Goal: Task Accomplishment & Management: Manage account settings

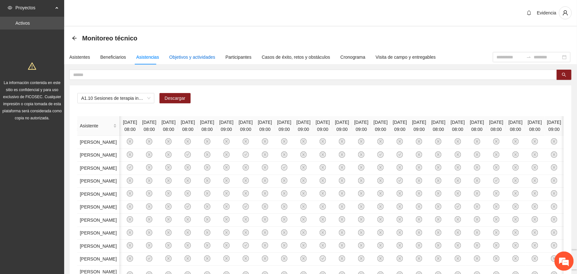
click at [187, 57] on div "Objetivos y actividades" at bounding box center [193, 57] width 46 height 7
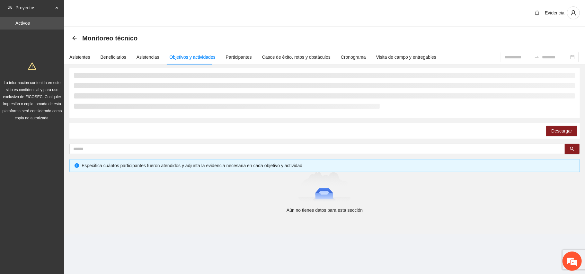
click at [344, 34] on div "Monitoreo técnico" at bounding box center [324, 38] width 505 height 13
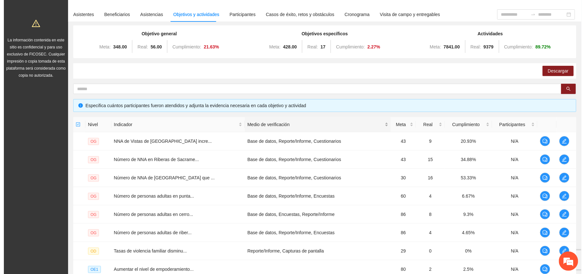
scroll to position [128, 0]
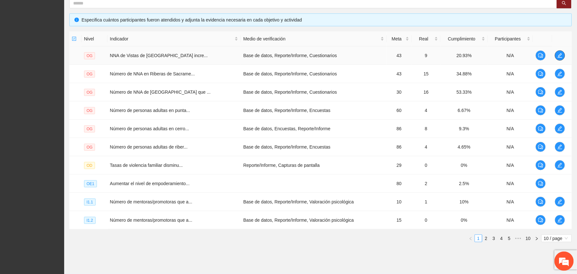
click at [561, 57] on icon "edit" at bounding box center [560, 55] width 5 height 5
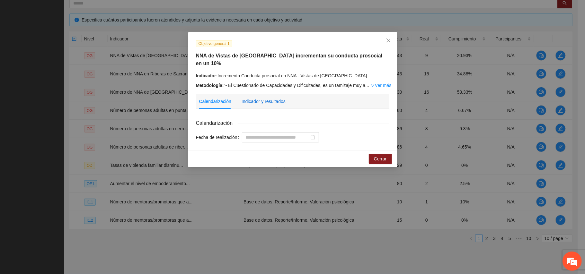
click at [263, 98] on div "Indicador y resultados" at bounding box center [263, 101] width 44 height 7
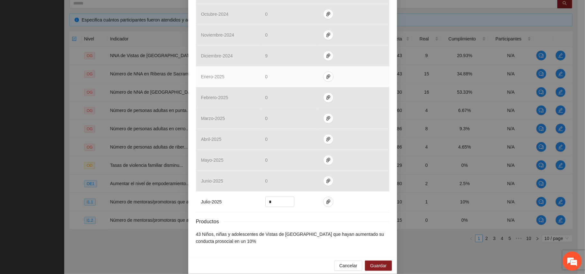
scroll to position [214, 0]
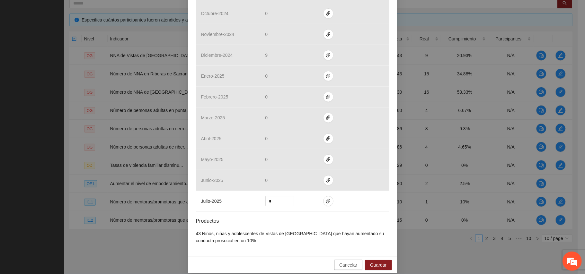
click at [344, 262] on span "Cancelar" at bounding box center [348, 265] width 18 height 7
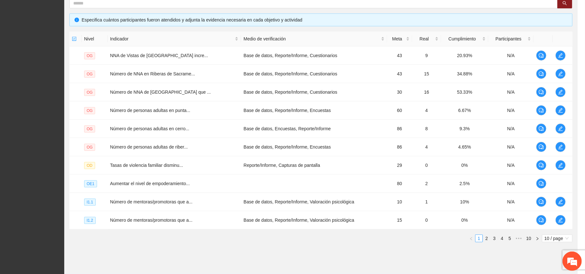
scroll to position [183, 0]
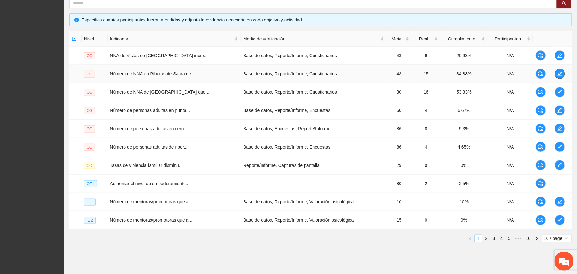
click at [559, 76] on icon "edit" at bounding box center [560, 73] width 5 height 5
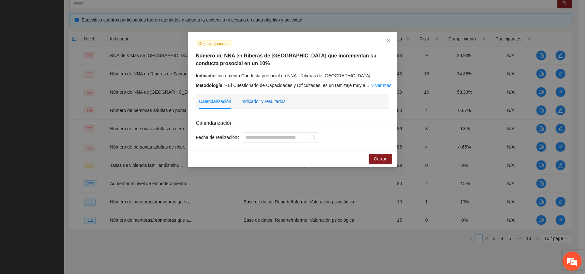
click at [275, 102] on div "Indicador y resultados" at bounding box center [263, 101] width 44 height 7
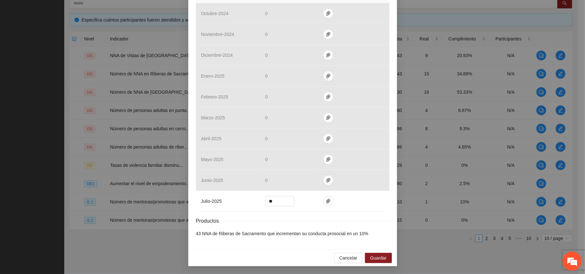
scroll to position [215, 0]
click at [342, 260] on span "Cancelar" at bounding box center [348, 258] width 18 height 7
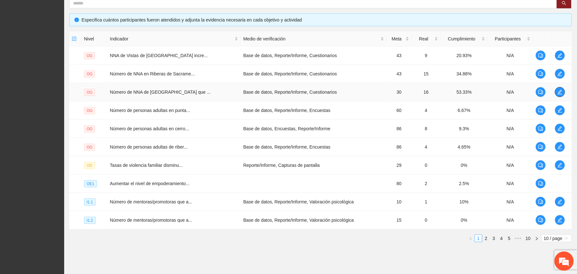
click at [564, 90] on span "edit" at bounding box center [560, 92] width 10 height 5
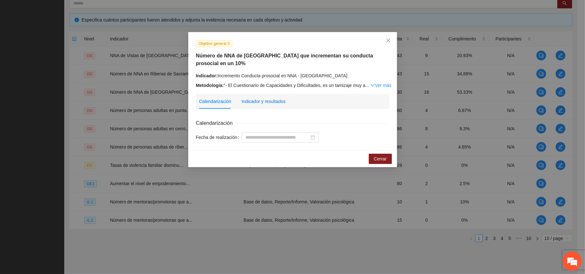
click at [261, 99] on div "Indicador y resultados" at bounding box center [263, 101] width 44 height 7
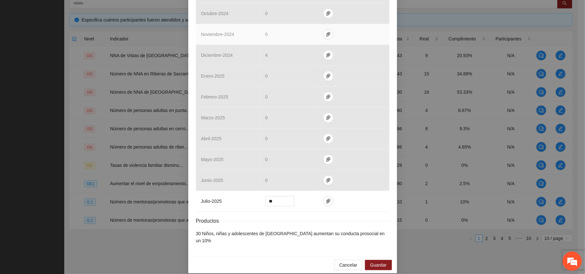
scroll to position [215, 0]
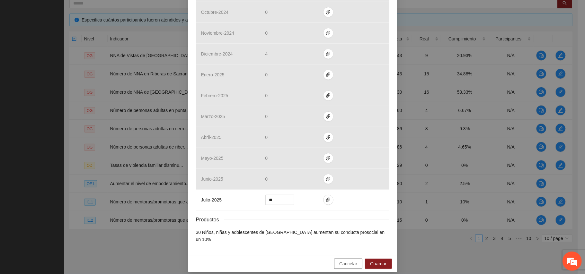
click at [347, 260] on span "Cancelar" at bounding box center [348, 263] width 18 height 7
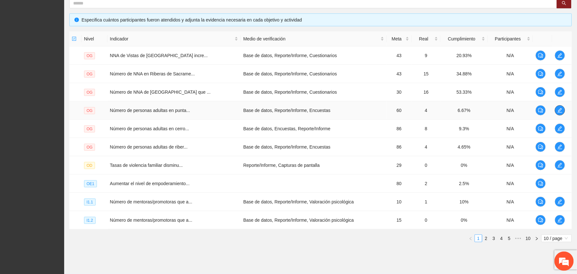
click at [559, 115] on button "button" at bounding box center [560, 110] width 10 height 10
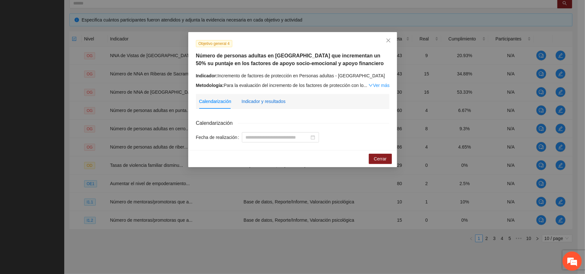
click at [275, 103] on div "Indicador y resultados" at bounding box center [263, 101] width 44 height 7
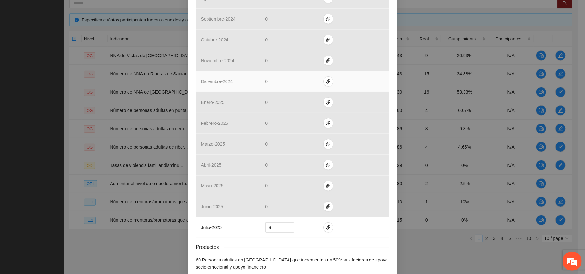
scroll to position [222, 0]
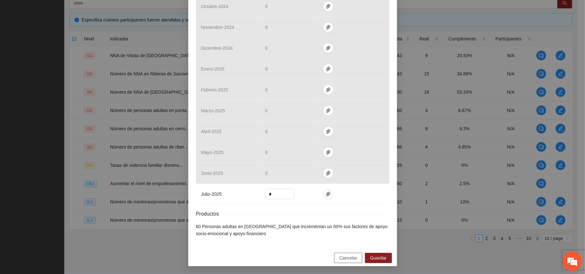
click at [346, 257] on span "Cancelar" at bounding box center [348, 258] width 18 height 7
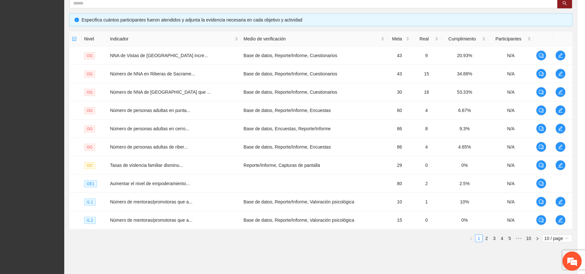
scroll to position [190, 0]
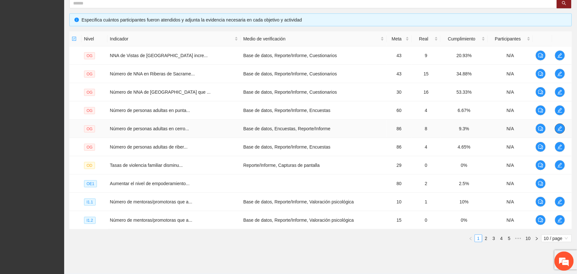
click at [559, 130] on icon "edit" at bounding box center [560, 128] width 5 height 5
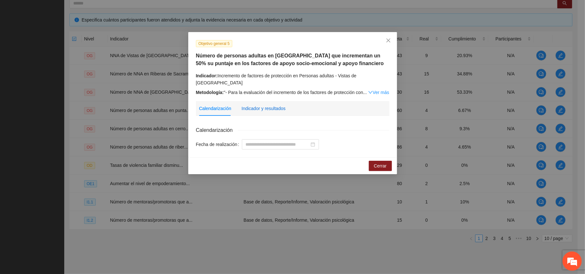
click at [271, 105] on div "Indicador y resultados" at bounding box center [263, 108] width 44 height 7
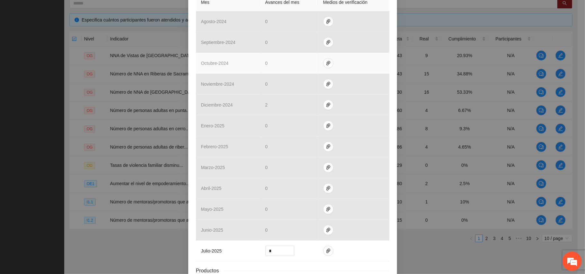
scroll to position [222, 0]
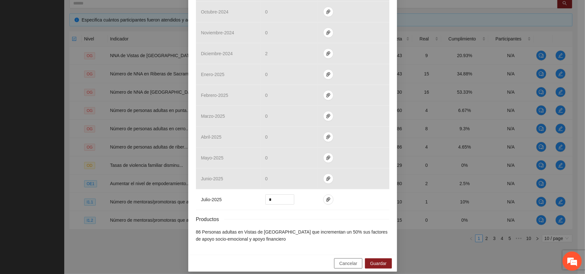
click at [350, 261] on span "Cancelar" at bounding box center [348, 263] width 18 height 7
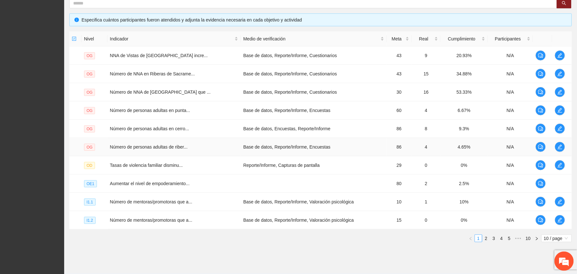
click at [554, 147] on td at bounding box center [563, 147] width 20 height 18
click at [559, 147] on icon "edit" at bounding box center [560, 146] width 5 height 5
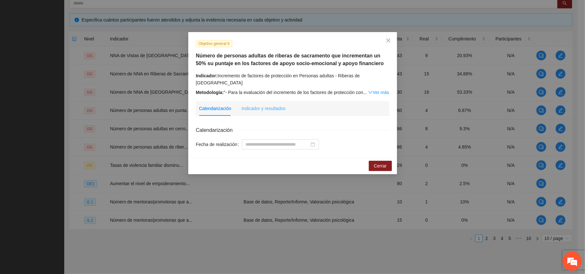
click at [277, 101] on div "Indicador y resultados" at bounding box center [263, 108] width 44 height 15
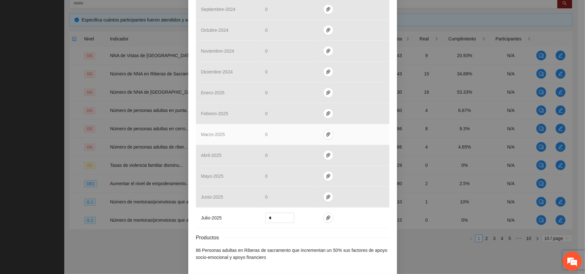
scroll to position [222, 0]
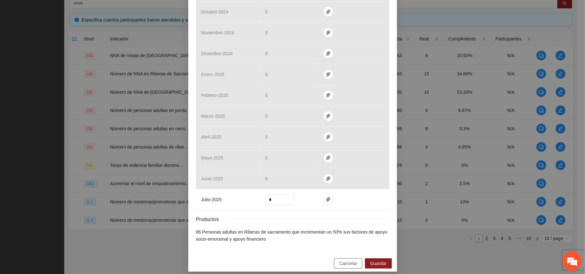
click at [341, 260] on span "Cancelar" at bounding box center [348, 263] width 18 height 7
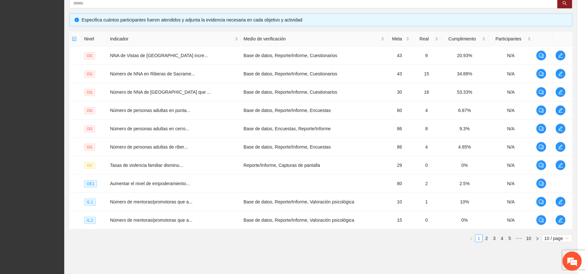
scroll to position [190, 0]
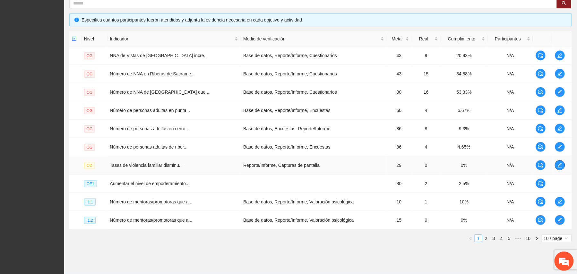
click at [558, 166] on icon "edit" at bounding box center [560, 165] width 5 height 5
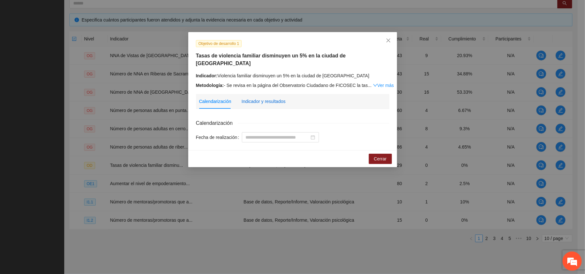
click at [274, 98] on div "Indicador y resultados" at bounding box center [263, 101] width 44 height 7
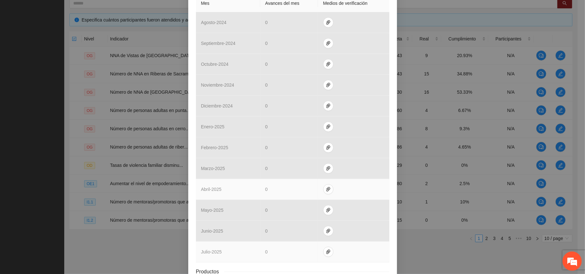
scroll to position [207, 0]
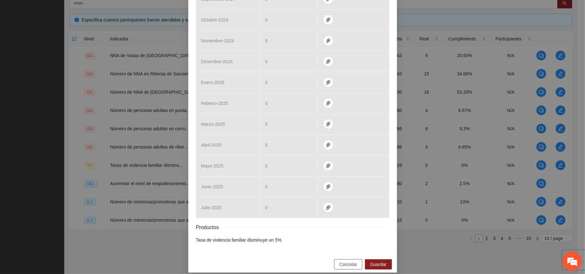
click at [348, 261] on span "Cancelar" at bounding box center [348, 264] width 18 height 7
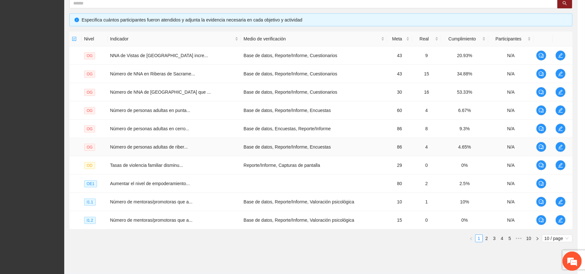
scroll to position [175, 0]
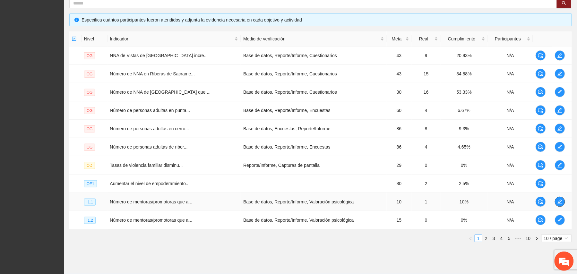
click at [560, 201] on icon "edit" at bounding box center [560, 201] width 5 height 5
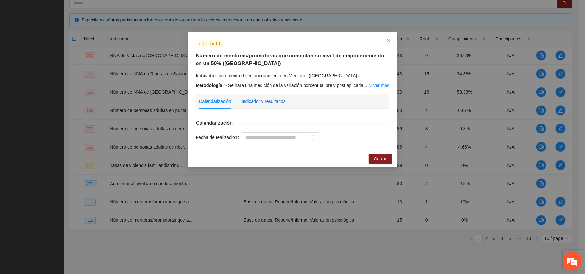
click at [272, 99] on div "Indicador y resultados" at bounding box center [263, 101] width 44 height 7
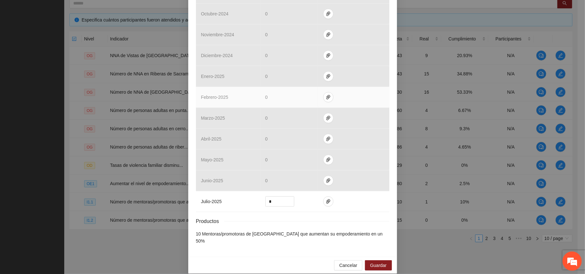
scroll to position [215, 0]
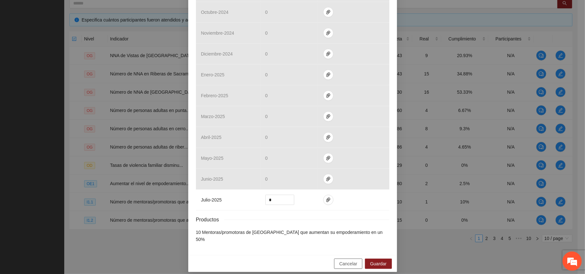
click at [342, 260] on span "Cancelar" at bounding box center [348, 263] width 18 height 7
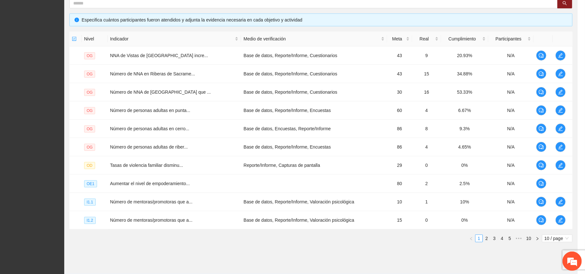
scroll to position [183, 0]
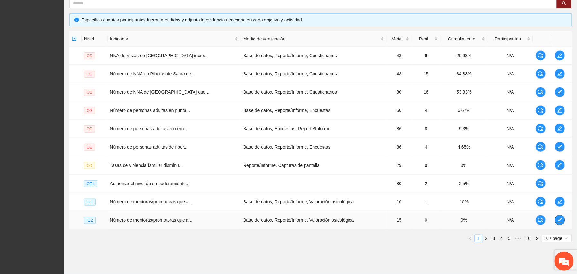
click at [556, 221] on span "edit" at bounding box center [560, 220] width 10 height 5
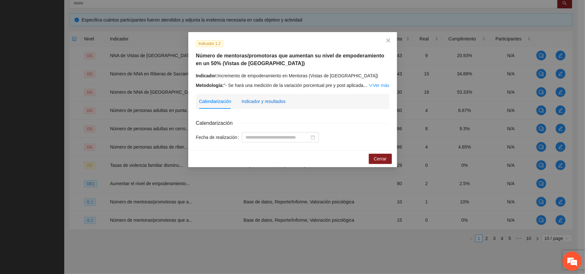
click at [274, 102] on div "Indicador y resultados" at bounding box center [263, 101] width 44 height 7
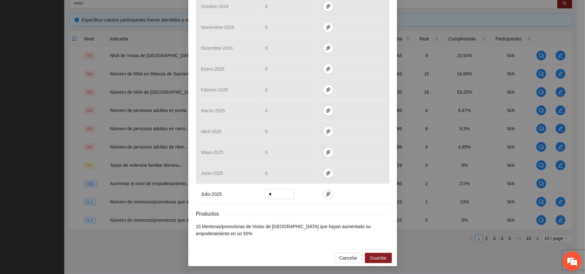
scroll to position [222, 0]
click at [340, 255] on span "Cancelar" at bounding box center [348, 258] width 18 height 7
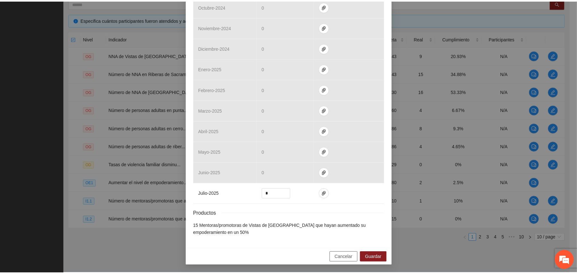
scroll to position [190, 0]
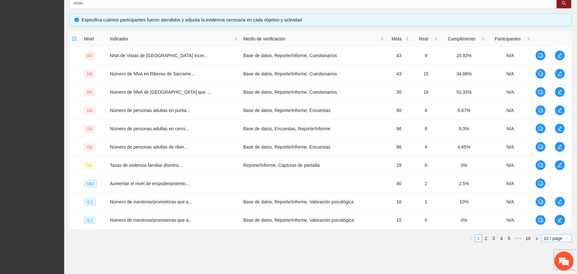
click at [563, 239] on span "10 / page" at bounding box center [556, 238] width 25 height 7
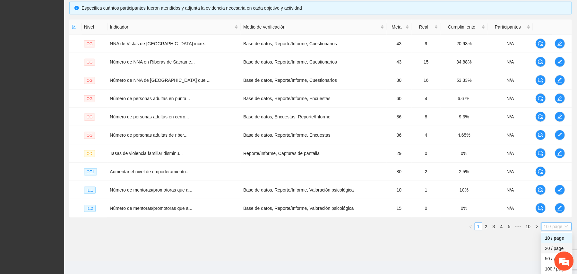
scroll to position [147, 0]
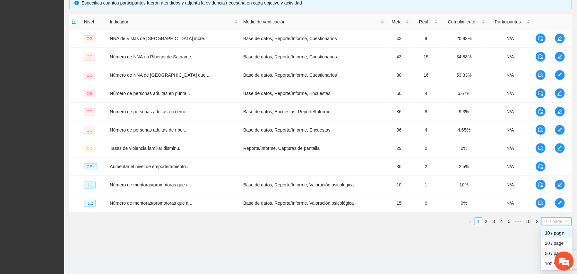
click at [546, 256] on div "50 / page" at bounding box center [556, 253] width 23 height 7
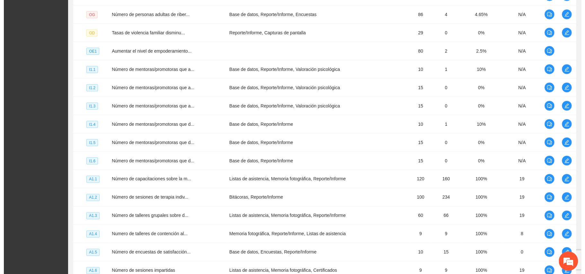
scroll to position [271, 0]
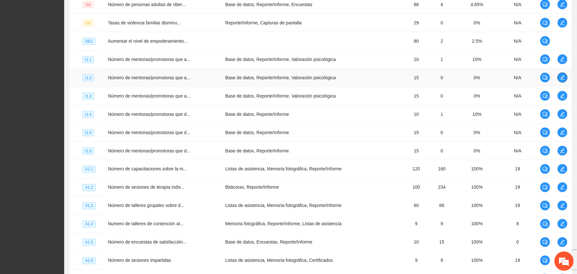
click at [565, 79] on span "edit" at bounding box center [563, 77] width 10 height 5
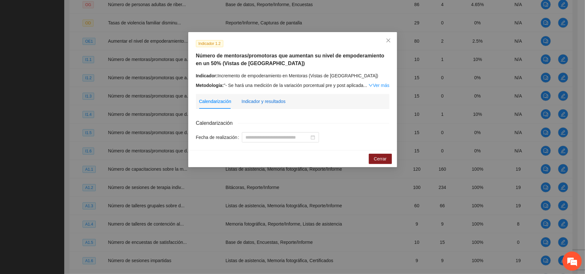
click at [270, 102] on div "Indicador y resultados" at bounding box center [263, 101] width 44 height 7
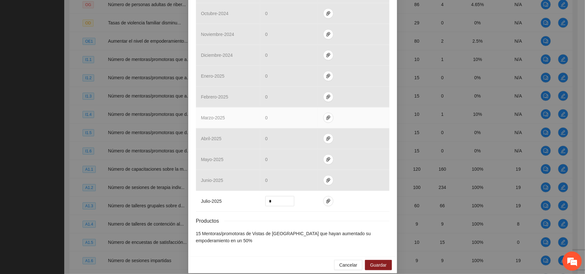
scroll to position [222, 0]
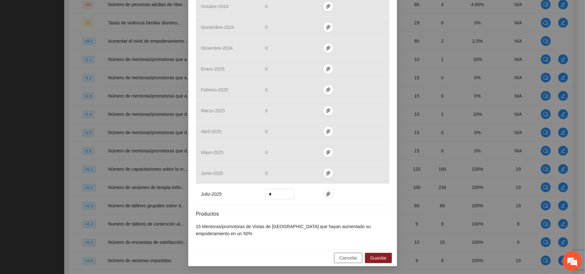
click at [350, 261] on span "Cancelar" at bounding box center [348, 258] width 18 height 7
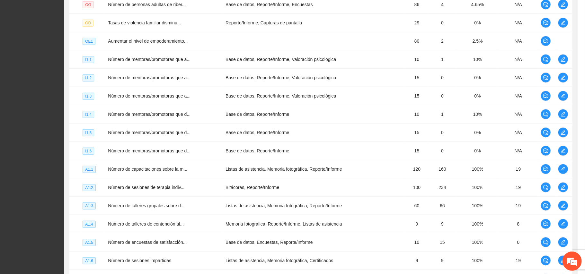
scroll to position [190, 0]
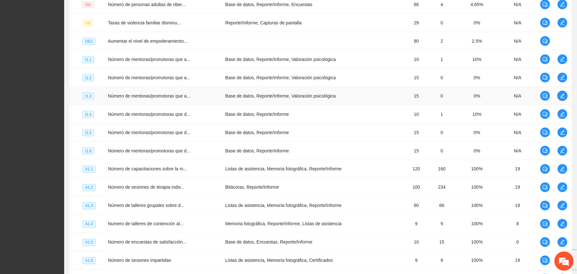
click at [563, 99] on icon "edit" at bounding box center [562, 95] width 5 height 5
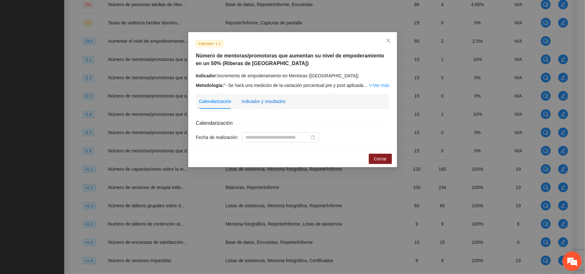
click at [269, 100] on div "Indicador y resultados" at bounding box center [263, 101] width 44 height 7
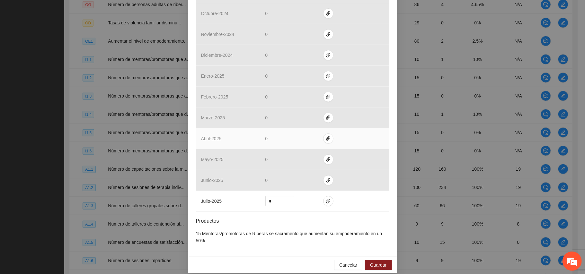
scroll to position [222, 0]
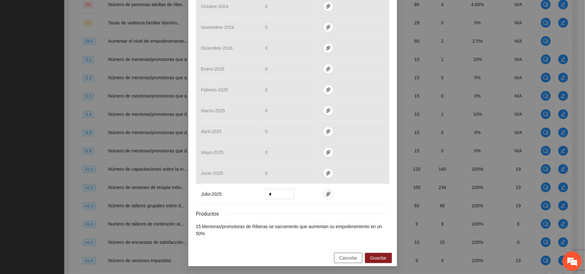
click at [344, 257] on span "Cancelar" at bounding box center [348, 258] width 18 height 7
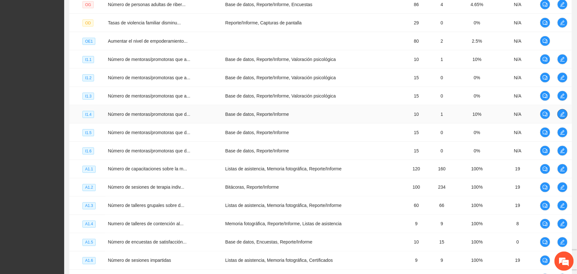
click at [561, 117] on icon "edit" at bounding box center [562, 114] width 5 height 5
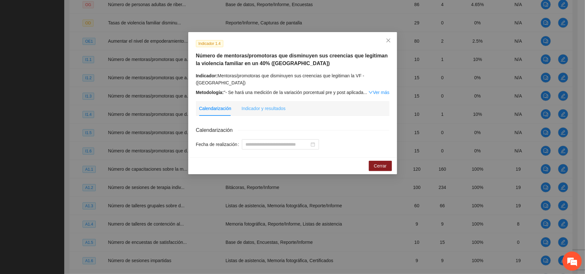
click at [264, 104] on div "Indicador y resultados" at bounding box center [263, 108] width 44 height 15
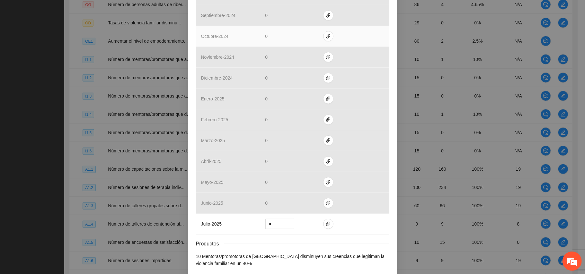
scroll to position [229, 0]
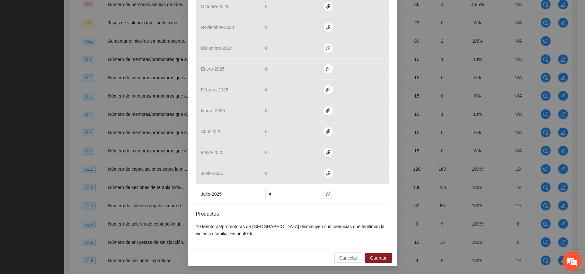
click at [347, 256] on span "Cancelar" at bounding box center [348, 258] width 18 height 7
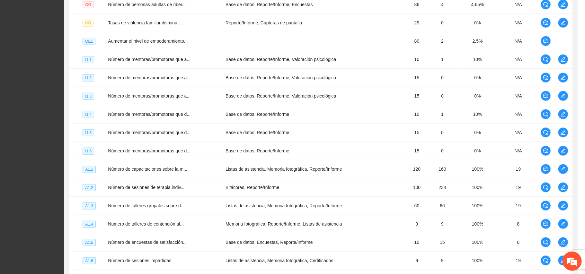
scroll to position [197, 0]
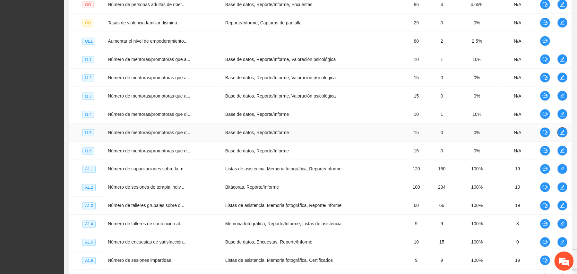
click at [561, 134] on icon "edit" at bounding box center [563, 132] width 4 height 4
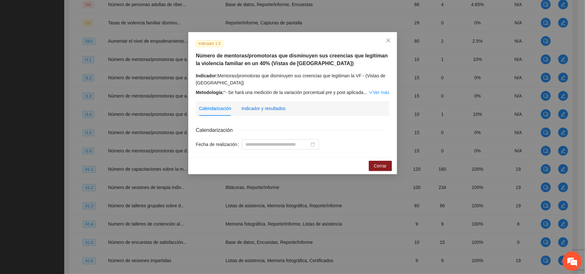
click at [279, 109] on div "Indicador y resultados" at bounding box center [263, 108] width 44 height 7
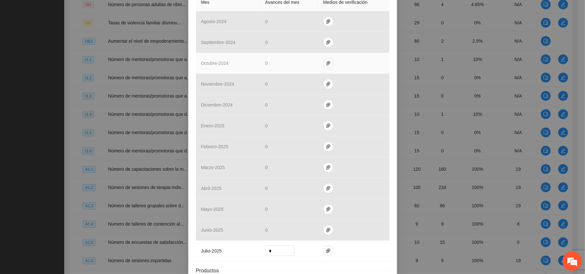
scroll to position [229, 0]
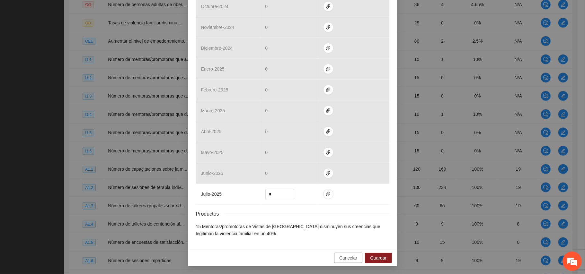
click at [344, 259] on span "Cancelar" at bounding box center [348, 258] width 18 height 7
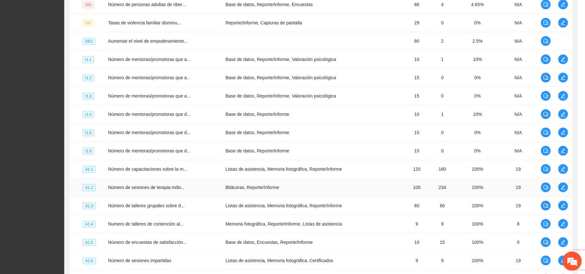
scroll to position [197, 0]
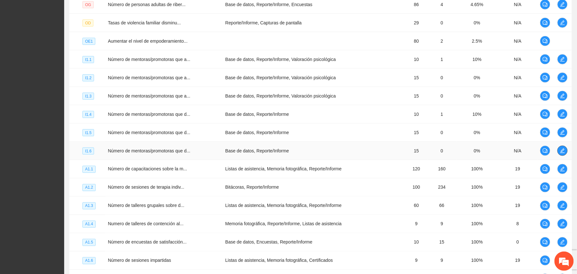
click at [561, 150] on icon "edit" at bounding box center [562, 150] width 5 height 5
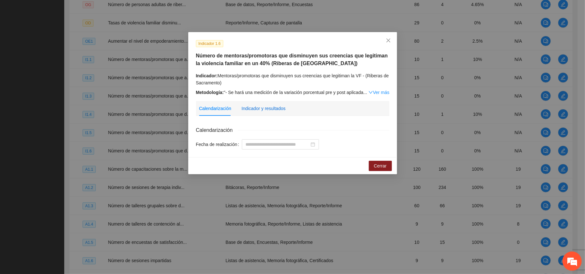
click at [275, 110] on div "Indicador y resultados" at bounding box center [263, 108] width 44 height 7
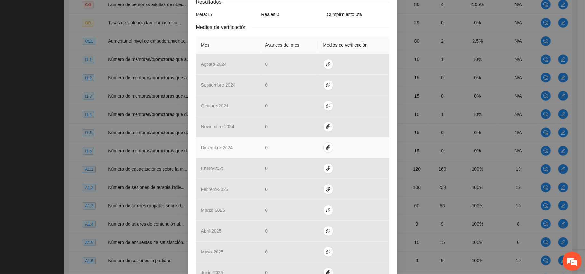
scroll to position [229, 0]
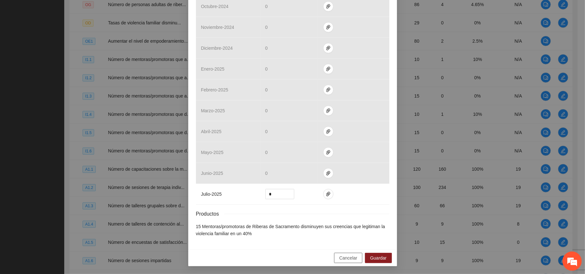
click at [347, 255] on span "Cancelar" at bounding box center [348, 258] width 18 height 7
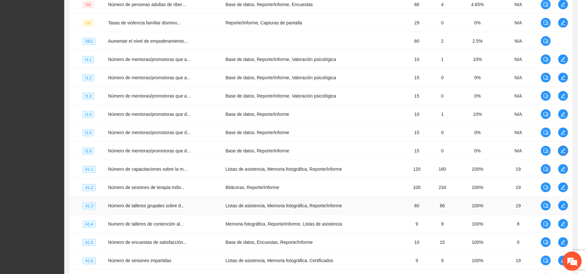
scroll to position [0, 0]
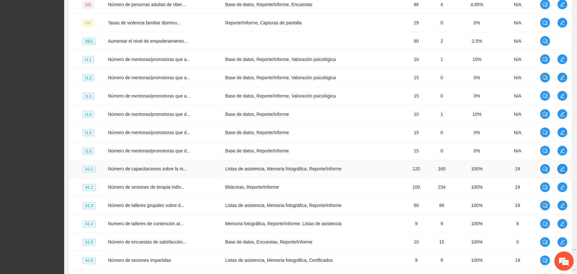
click at [562, 170] on icon "edit" at bounding box center [563, 169] width 4 height 4
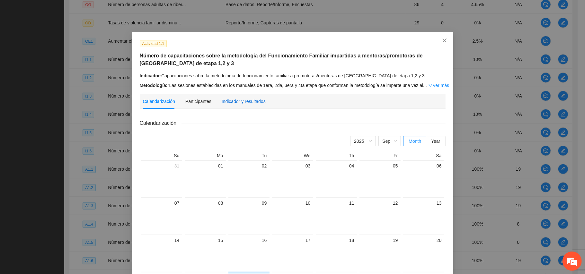
click at [250, 101] on div "Indicador y resultados" at bounding box center [244, 101] width 44 height 7
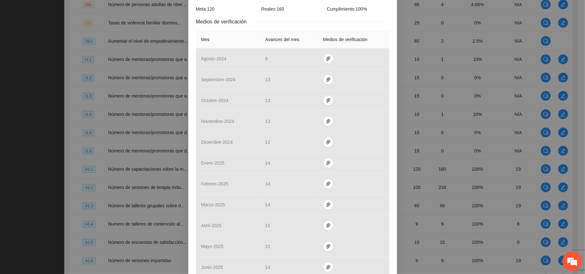
scroll to position [222, 0]
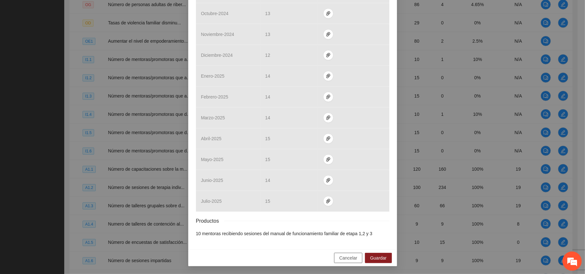
click at [344, 260] on span "Cancelar" at bounding box center [348, 258] width 18 height 7
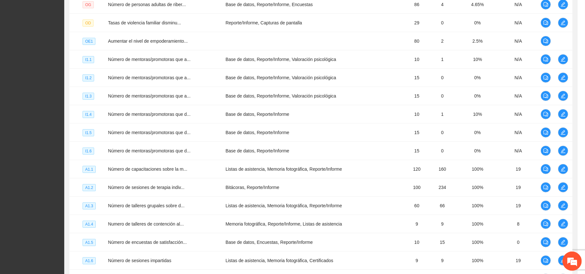
scroll to position [190, 0]
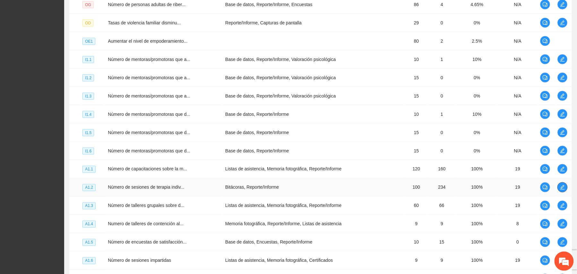
click at [561, 190] on icon "edit" at bounding box center [563, 187] width 4 height 4
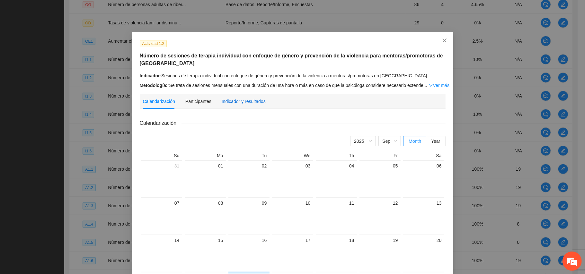
click at [237, 103] on div "Indicador y resultados" at bounding box center [244, 101] width 44 height 7
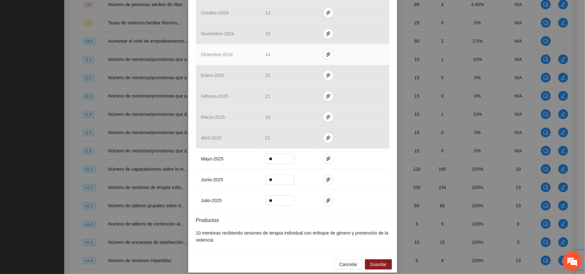
scroll to position [230, 0]
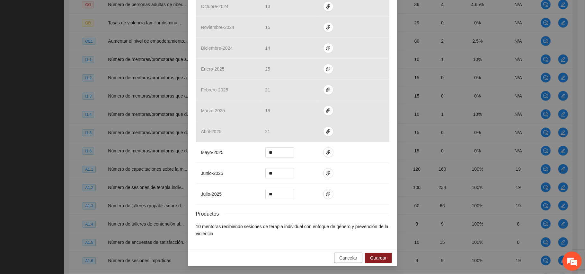
click at [342, 257] on span "Cancelar" at bounding box center [348, 258] width 18 height 7
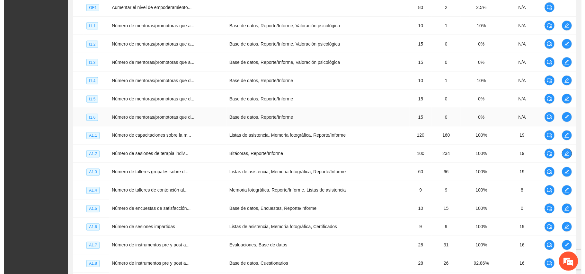
scroll to position [314, 0]
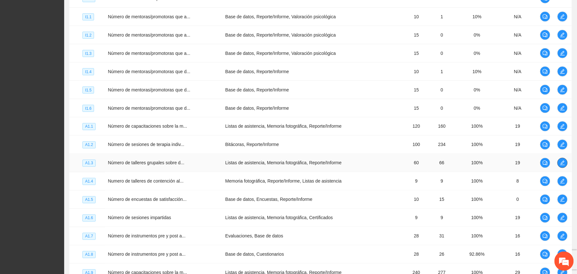
click at [563, 166] on icon "edit" at bounding box center [562, 163] width 5 height 5
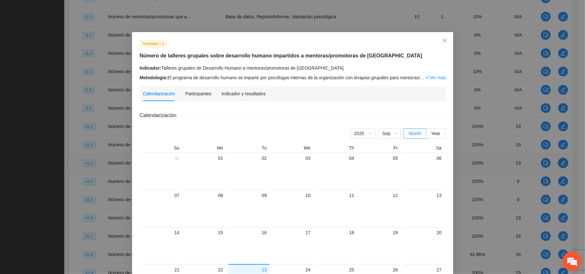
click at [563, 166] on div "Actividad 1.3 Número de talleres grupales sobre desarrollo humano impartidos a …" at bounding box center [292, 137] width 585 height 274
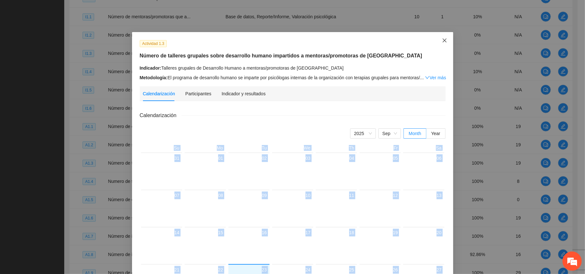
click at [442, 40] on icon "close" at bounding box center [444, 40] width 5 height 5
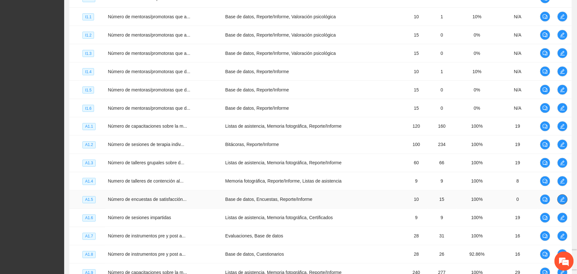
click at [561, 201] on icon "edit" at bounding box center [562, 199] width 5 height 5
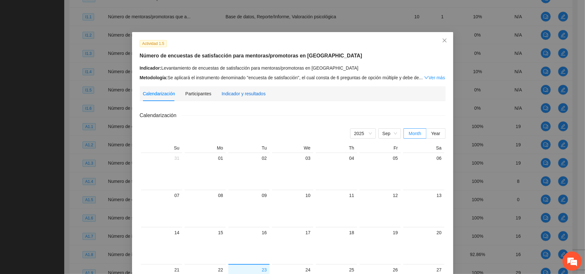
click at [229, 91] on div "Indicador y resultados" at bounding box center [244, 93] width 44 height 7
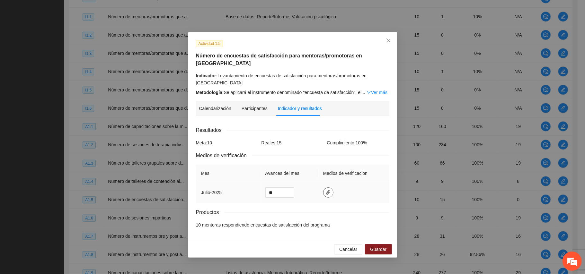
click at [327, 190] on icon "paper-clip" at bounding box center [328, 192] width 4 height 4
click at [264, 105] on div "Participantes" at bounding box center [254, 108] width 26 height 7
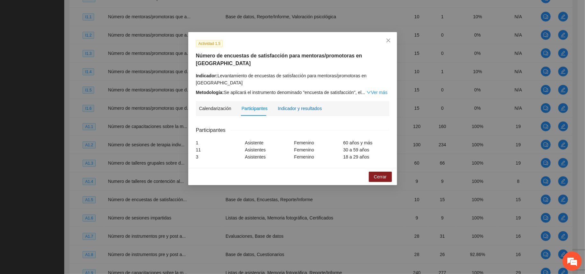
click at [291, 105] on div "Indicador y resultados" at bounding box center [300, 108] width 44 height 7
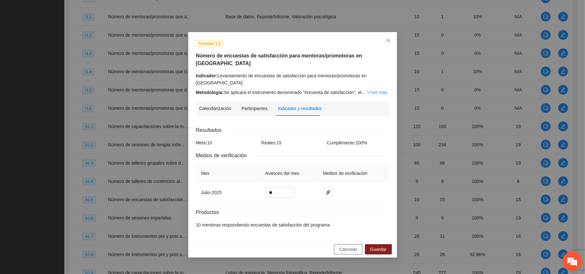
click at [348, 246] on span "Cancelar" at bounding box center [348, 249] width 18 height 7
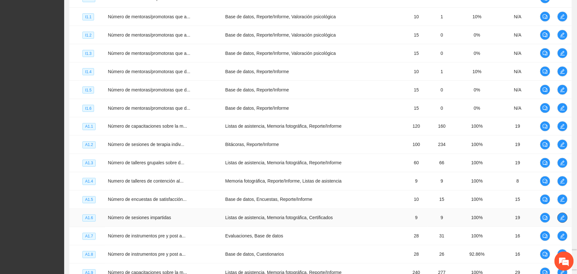
click at [563, 218] on icon "edit" at bounding box center [562, 217] width 5 height 5
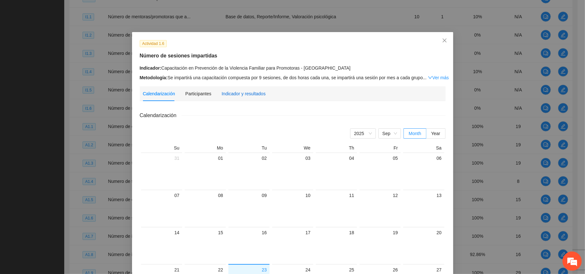
click at [244, 91] on div "Indicador y resultados" at bounding box center [244, 93] width 44 height 7
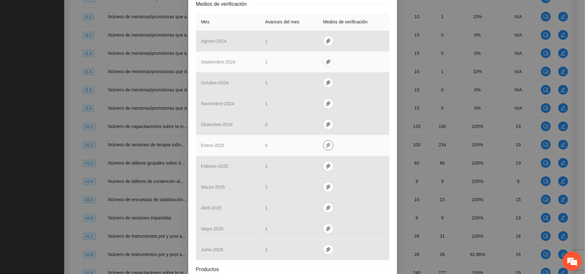
scroll to position [0, 0]
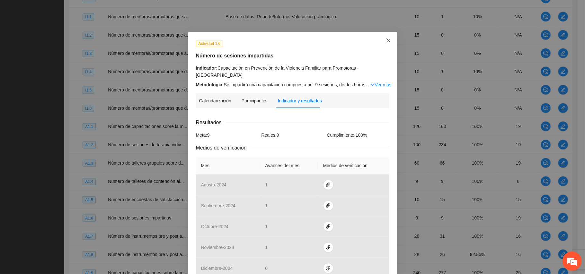
click at [386, 41] on icon "close" at bounding box center [388, 40] width 5 height 5
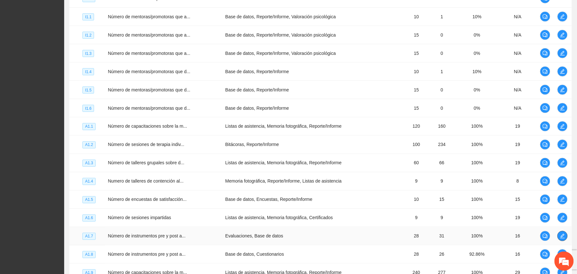
click at [563, 237] on icon "edit" at bounding box center [563, 236] width 4 height 4
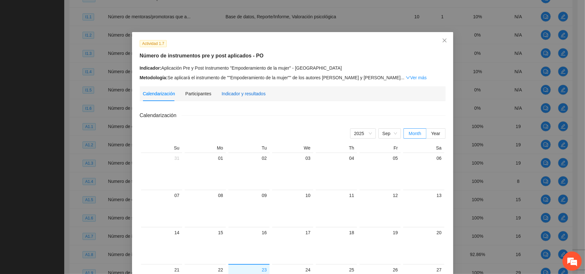
click at [236, 91] on div "Indicador y resultados" at bounding box center [244, 93] width 44 height 7
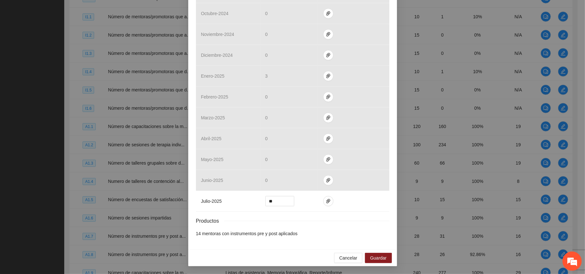
scroll to position [194, 0]
click at [350, 254] on button "Cancelar" at bounding box center [348, 258] width 28 height 10
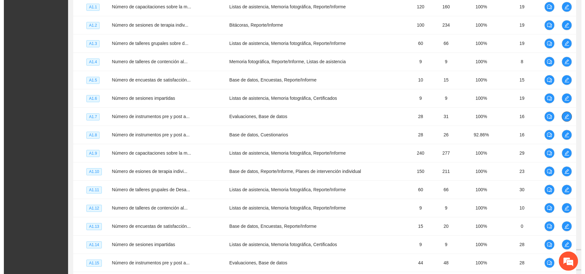
scroll to position [453, 0]
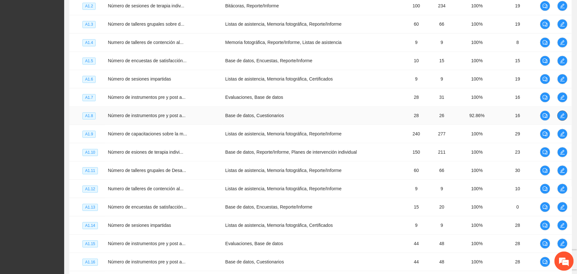
click at [562, 118] on icon "edit" at bounding box center [562, 115] width 5 height 5
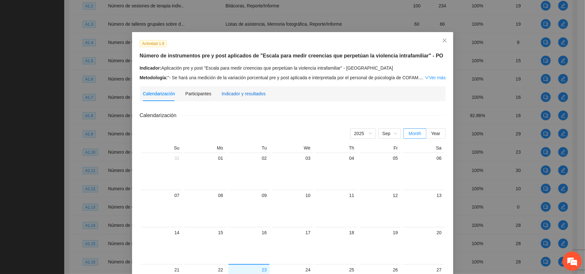
click at [252, 91] on div "Indicador y resultados" at bounding box center [244, 93] width 44 height 7
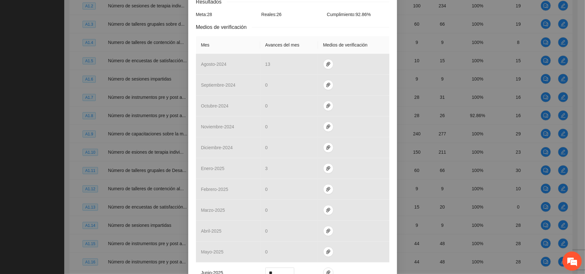
scroll to position [202, 0]
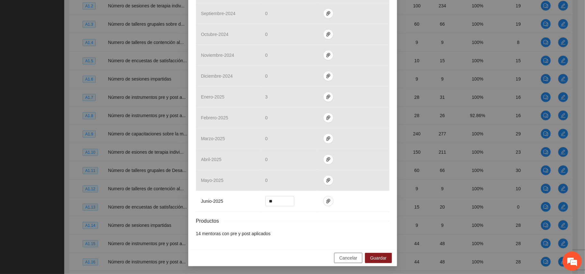
click at [347, 258] on span "Cancelar" at bounding box center [348, 258] width 18 height 7
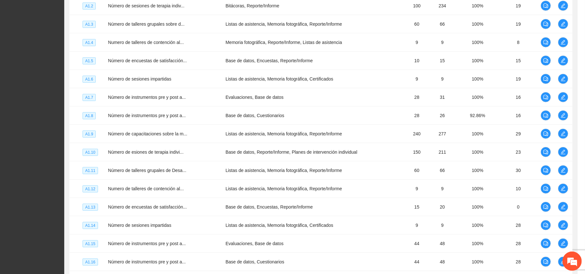
scroll to position [170, 0]
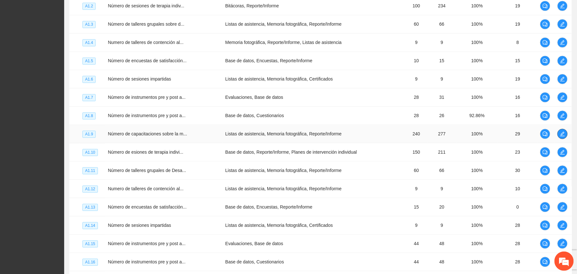
click at [564, 136] on span "edit" at bounding box center [563, 133] width 10 height 5
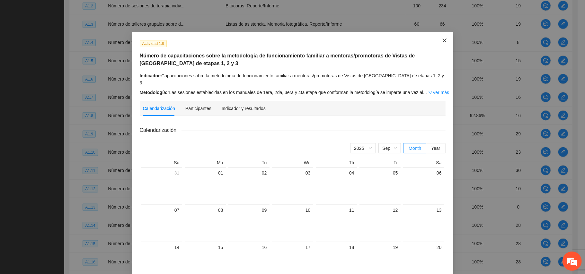
click at [442, 43] on icon "close" at bounding box center [444, 40] width 5 height 5
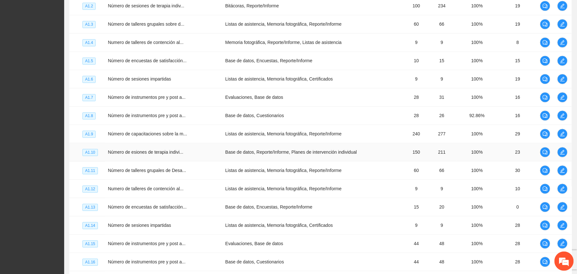
click at [567, 156] on td at bounding box center [563, 152] width 17 height 18
click at [562, 155] on icon "edit" at bounding box center [562, 152] width 5 height 5
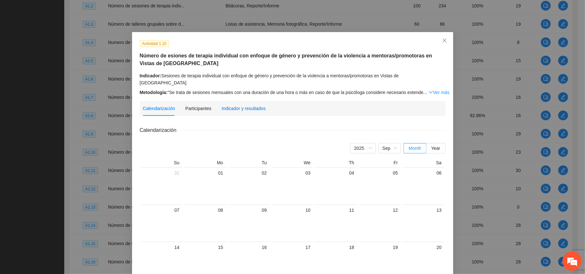
click at [245, 105] on div "Indicador y resultados" at bounding box center [244, 108] width 44 height 7
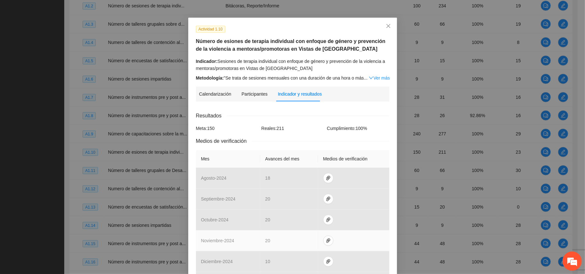
scroll to position [0, 0]
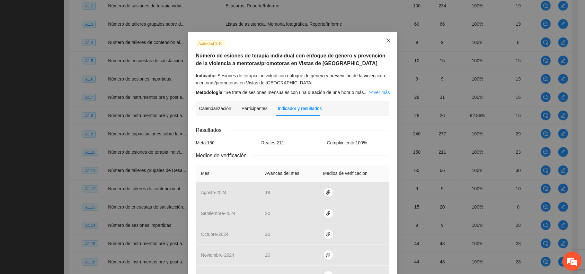
click at [386, 38] on icon "close" at bounding box center [388, 40] width 5 height 5
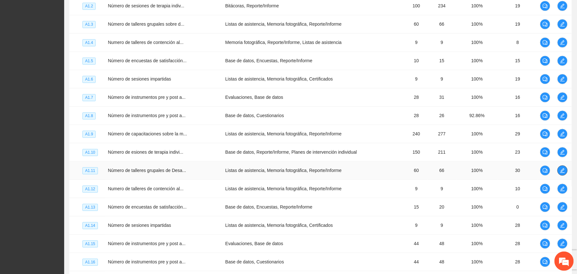
click at [564, 173] on icon "edit" at bounding box center [562, 170] width 5 height 5
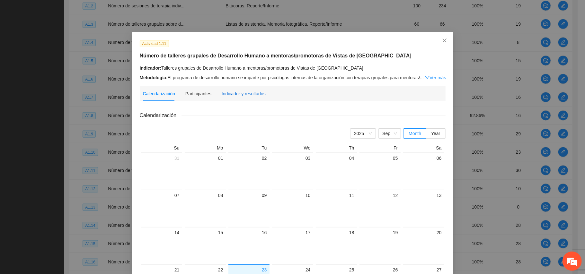
click at [233, 92] on div "Indicador y resultados" at bounding box center [244, 93] width 44 height 7
click at [233, 81] on div "Metodología: El programa de desarrollo humano se imparte por psicólogas interna…" at bounding box center [293, 77] width 306 height 7
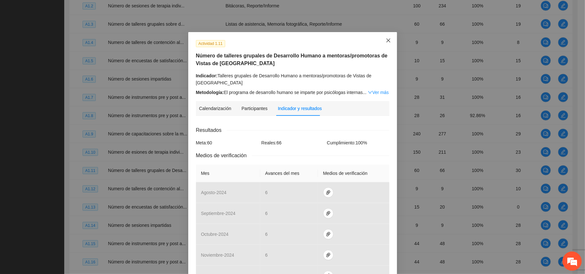
click at [387, 39] on icon "close" at bounding box center [388, 40] width 5 height 5
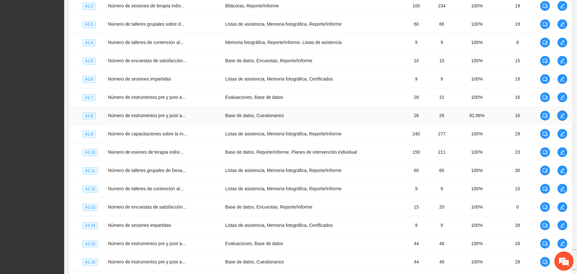
click at [563, 117] on icon "edit" at bounding box center [562, 115] width 5 height 5
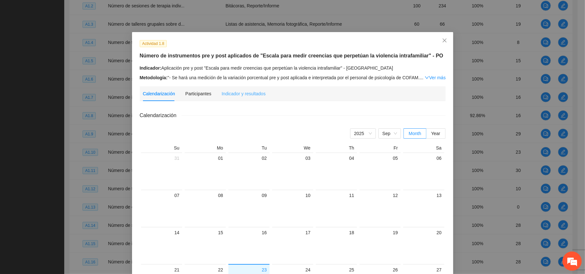
click at [225, 89] on div "Indicador y resultados" at bounding box center [244, 93] width 44 height 15
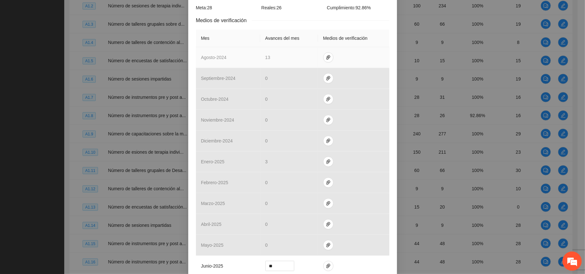
scroll to position [202, 0]
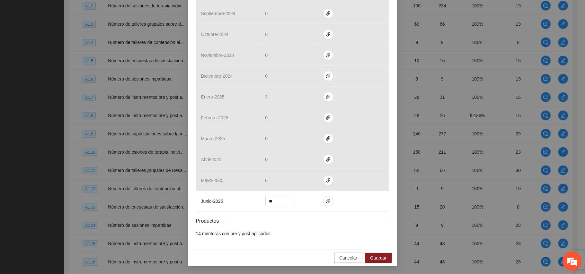
click at [343, 258] on span "Cancelar" at bounding box center [348, 258] width 18 height 7
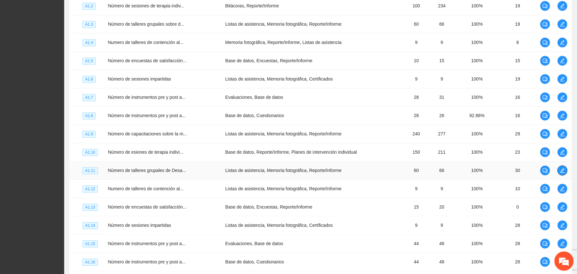
click at [564, 172] on span "edit" at bounding box center [563, 170] width 10 height 5
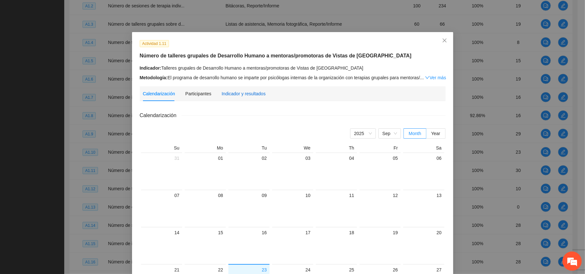
click at [233, 92] on div "Indicador y resultados" at bounding box center [244, 93] width 44 height 7
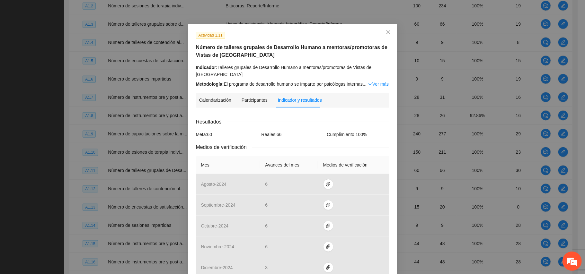
scroll to position [8, 0]
click at [387, 30] on icon "close" at bounding box center [388, 32] width 5 height 5
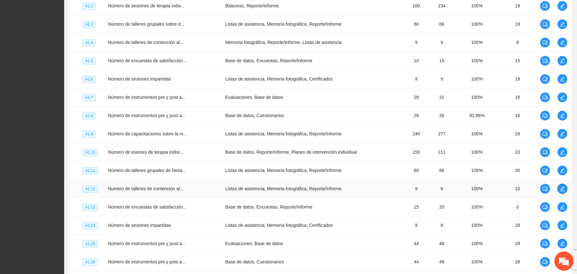
click at [564, 191] on icon "edit" at bounding box center [562, 188] width 5 height 5
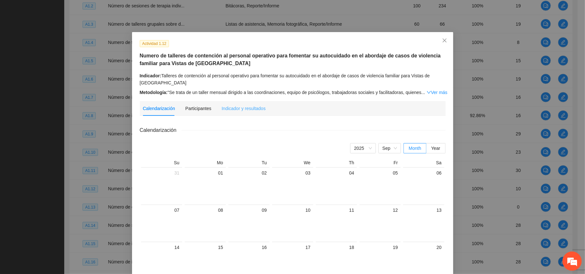
click at [225, 104] on div "Indicador y resultados" at bounding box center [244, 108] width 44 height 15
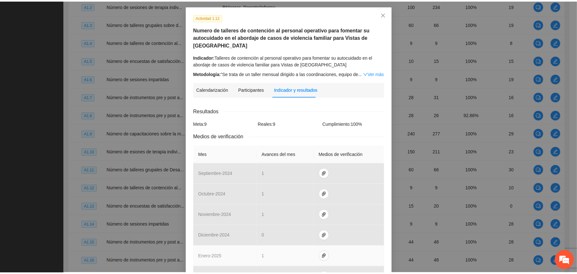
scroll to position [0, 0]
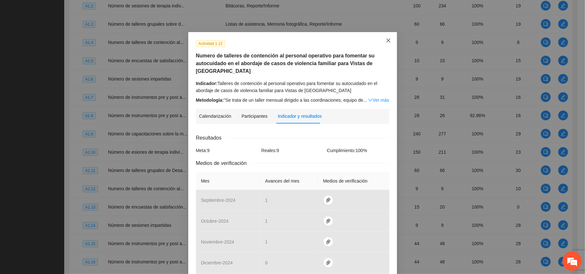
click at [386, 40] on icon "close" at bounding box center [388, 40] width 5 height 5
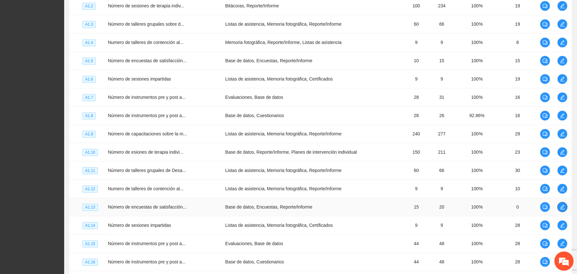
click at [560, 209] on icon "edit" at bounding box center [562, 207] width 5 height 5
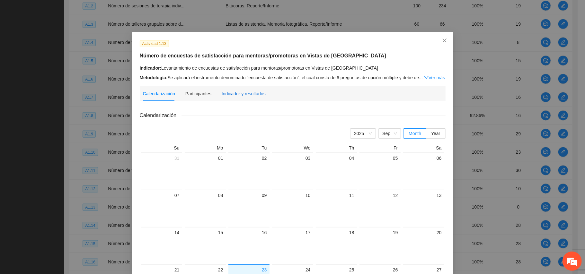
click at [228, 91] on div "Indicador y resultados" at bounding box center [244, 93] width 44 height 7
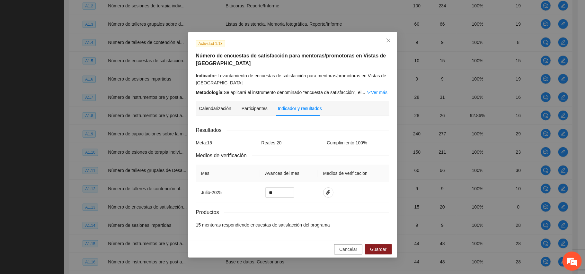
click at [350, 248] on span "Cancelar" at bounding box center [348, 249] width 18 height 7
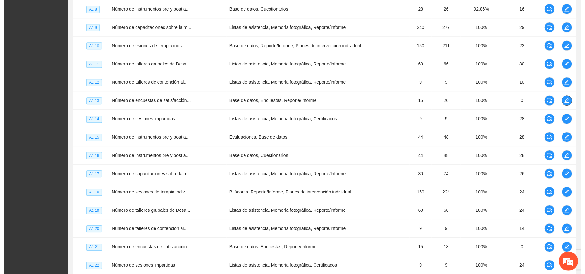
scroll to position [562, 0]
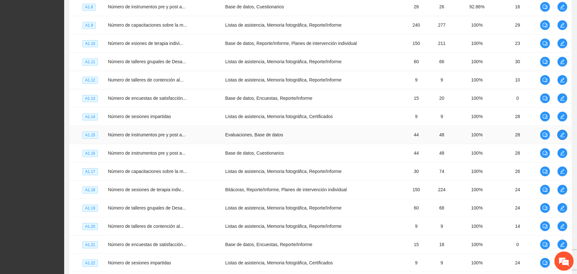
click at [562, 137] on icon "edit" at bounding box center [562, 134] width 5 height 5
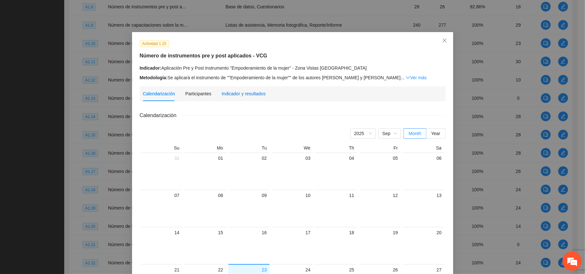
click at [252, 92] on div "Indicador y resultados" at bounding box center [244, 93] width 44 height 7
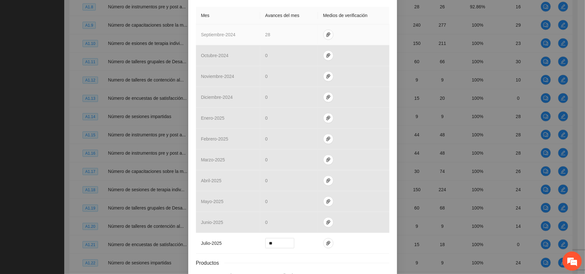
scroll to position [194, 0]
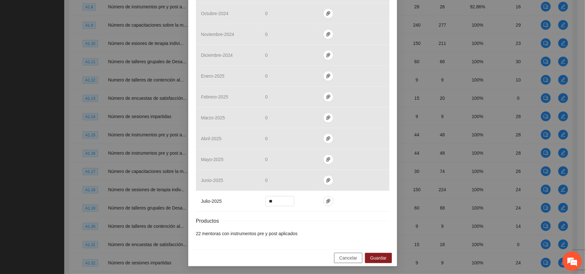
click at [347, 260] on span "Cancelar" at bounding box center [348, 258] width 18 height 7
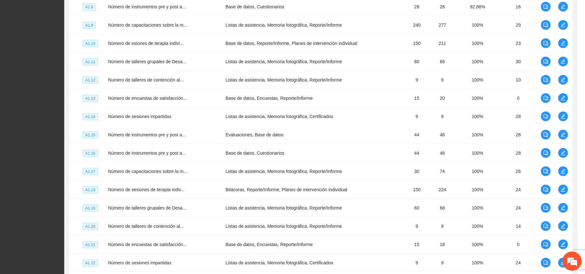
scroll to position [162, 0]
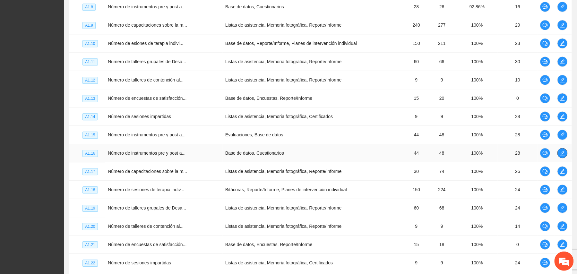
click at [562, 156] on icon "edit" at bounding box center [562, 153] width 5 height 5
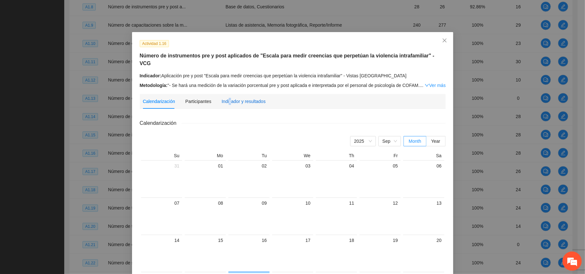
click at [224, 98] on div "Indicador y resultados" at bounding box center [244, 101] width 44 height 7
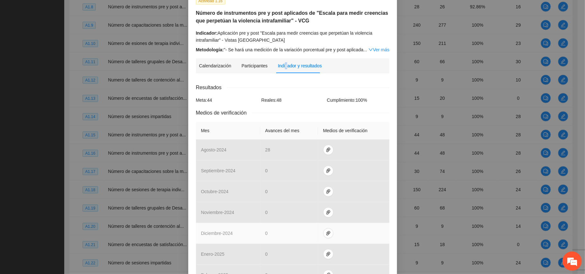
scroll to position [0, 0]
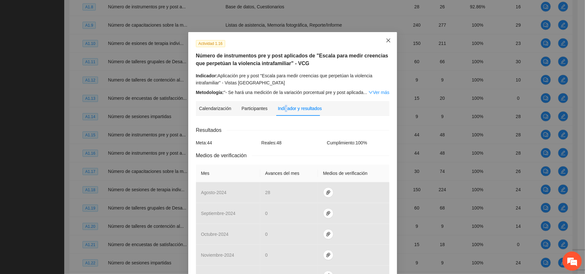
click at [386, 39] on icon "close" at bounding box center [388, 40] width 5 height 5
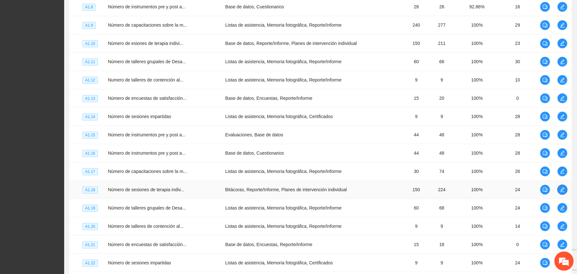
click at [563, 195] on button "button" at bounding box center [563, 190] width 10 height 10
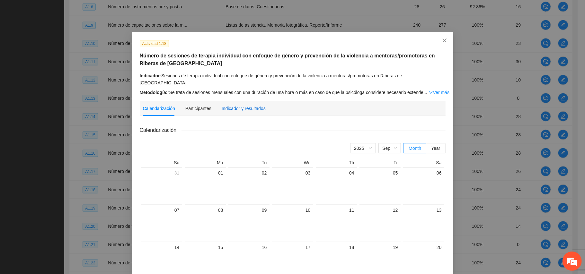
click at [234, 105] on div "Indicador y resultados" at bounding box center [244, 108] width 44 height 7
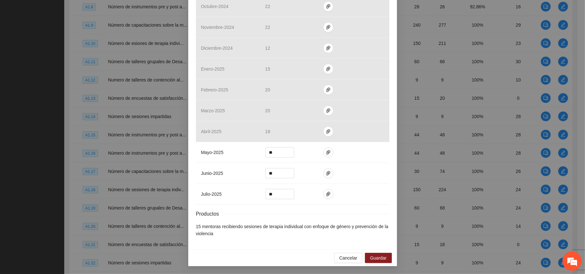
scroll to position [230, 0]
click at [339, 260] on span "Cancelar" at bounding box center [348, 258] width 18 height 7
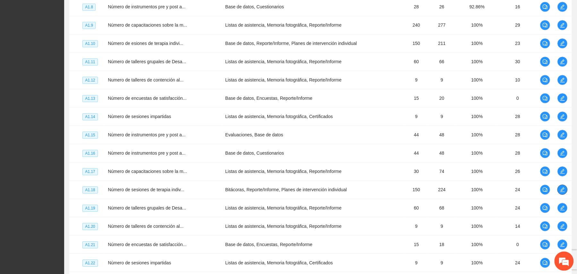
scroll to position [567, 0]
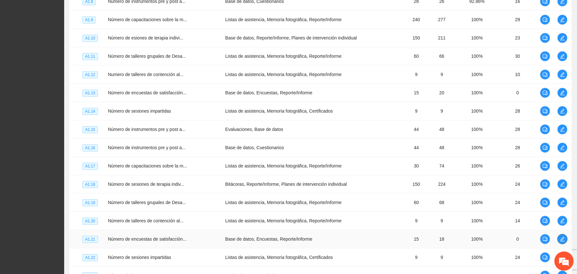
click at [560, 240] on button "button" at bounding box center [563, 239] width 10 height 10
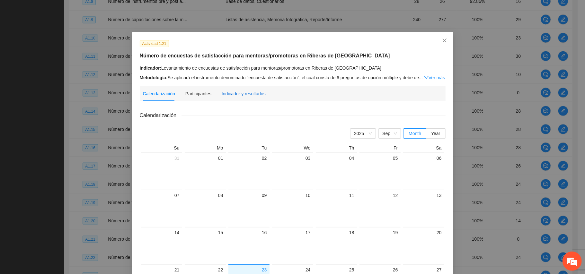
click at [252, 96] on div "Indicador y resultados" at bounding box center [244, 93] width 44 height 7
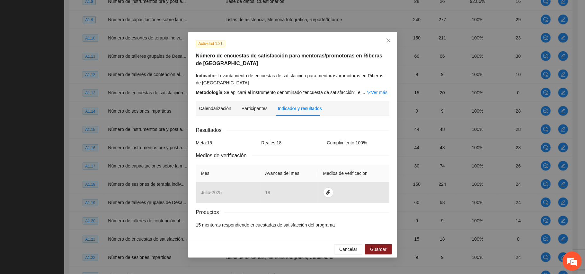
click at [292, 251] on div "Cancelar Guardar" at bounding box center [292, 249] width 209 height 17
click at [344, 250] on span "Cancelar" at bounding box center [348, 249] width 18 height 7
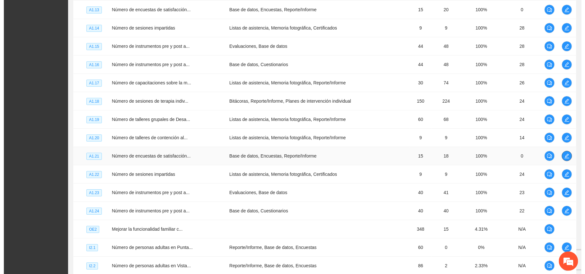
scroll to position [653, 0]
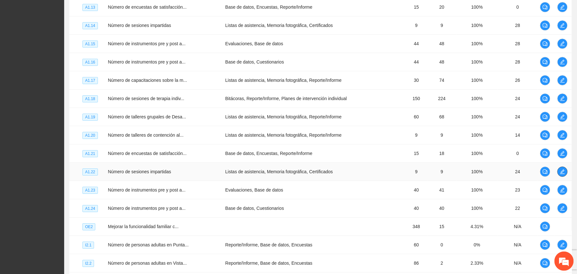
click at [562, 174] on icon "edit" at bounding box center [563, 172] width 4 height 4
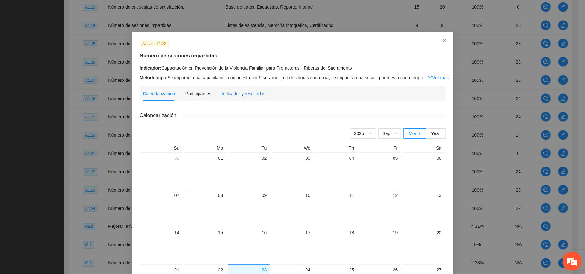
click at [231, 94] on div "Indicador y resultados" at bounding box center [244, 93] width 44 height 7
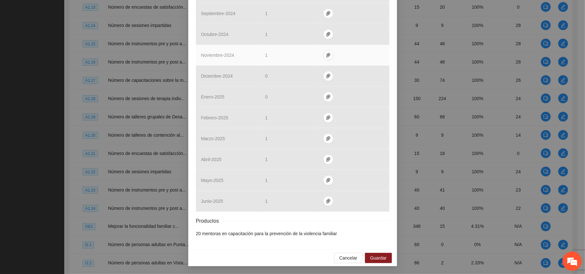
scroll to position [193, 0]
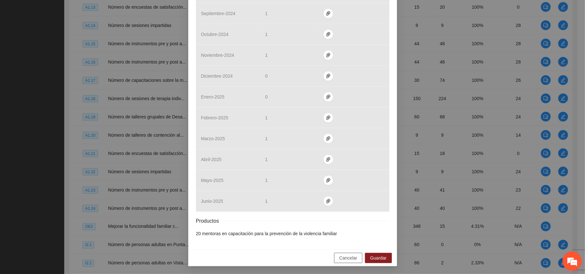
click at [344, 257] on span "Cancelar" at bounding box center [348, 258] width 18 height 7
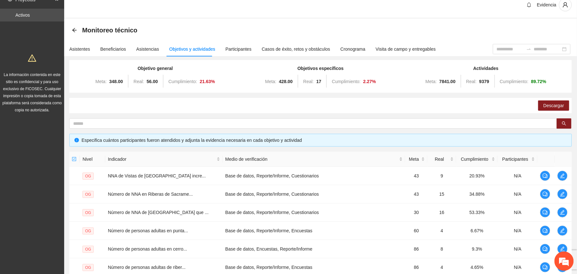
scroll to position [0, 0]
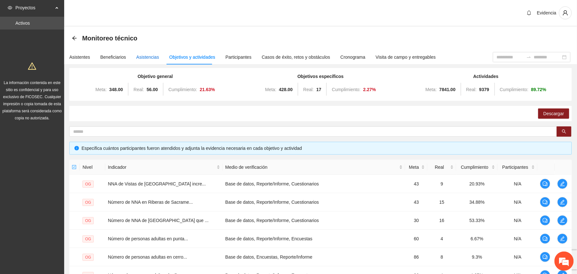
click at [147, 58] on div "Asistencias" at bounding box center [147, 57] width 23 height 7
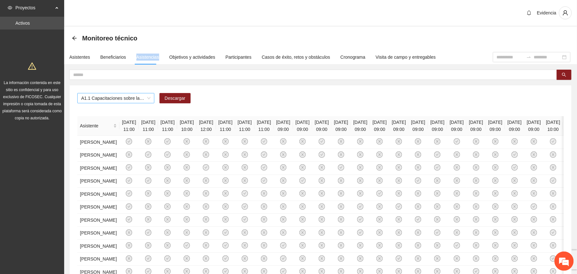
click at [150, 98] on span "A1.1 Capacitaciones sobre la metodología de funcionamiento familiar a promotora…" at bounding box center [115, 98] width 69 height 10
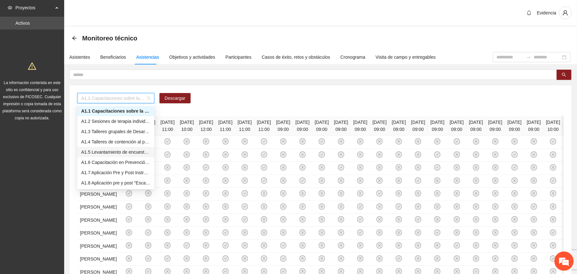
scroll to position [43, 0]
click at [107, 139] on div "A1.8 Aplicación pre y post "Escala para medir creencias que perpetúan la violen…" at bounding box center [115, 140] width 69 height 7
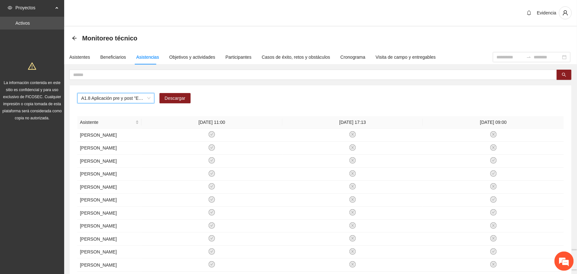
click at [149, 96] on span "A1.8 Aplicación pre y post "Escala para medir creencias que perpetúan la violen…" at bounding box center [115, 98] width 69 height 10
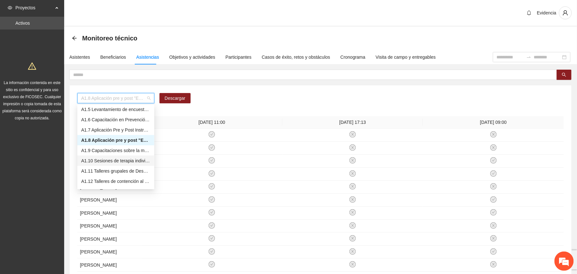
click at [107, 160] on div "A1.10 Sesiones de terapia individual con enfoque de género y prevención de la v…" at bounding box center [115, 160] width 69 height 7
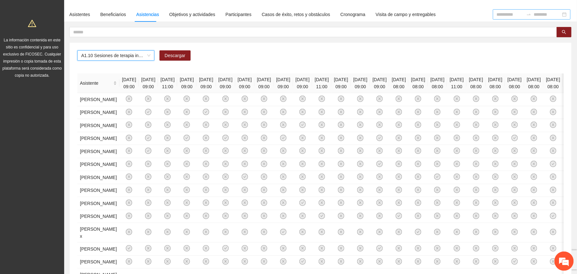
click at [497, 17] on input at bounding box center [510, 14] width 27 height 7
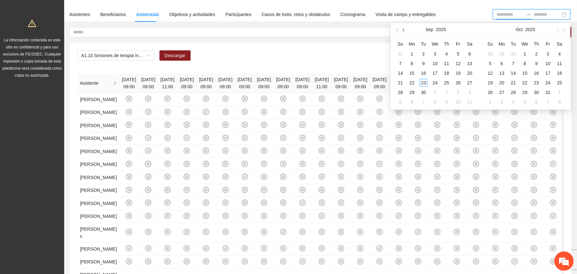
click at [407, 29] on button "button" at bounding box center [404, 29] width 7 height 13
type input "**********"
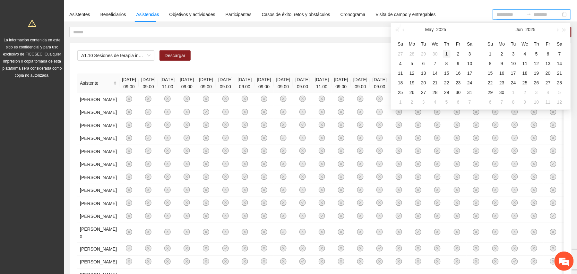
click at [446, 56] on div "1" at bounding box center [447, 54] width 8 height 8
type input "**********"
click at [558, 30] on span "button" at bounding box center [557, 30] width 3 height 3
type input "**********"
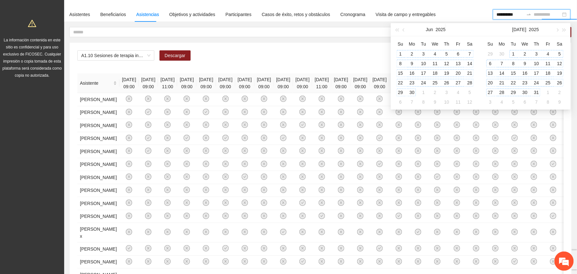
click at [539, 91] on div "31" at bounding box center [537, 93] width 8 height 8
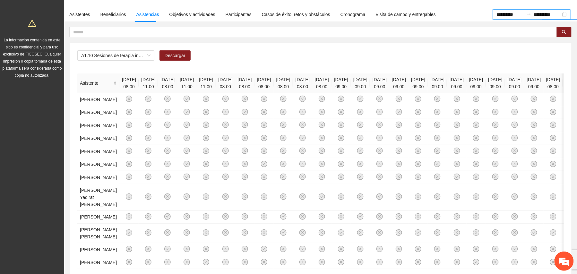
click at [324, 45] on div "A1.10 Sesiones de terapia individual con enfoque de género y prevención de la v…" at bounding box center [321, 169] width 502 height 252
click at [149, 54] on span "A1.10 Sesiones de terapia individual con enfoque de género y prevención de la v…" at bounding box center [115, 56] width 69 height 10
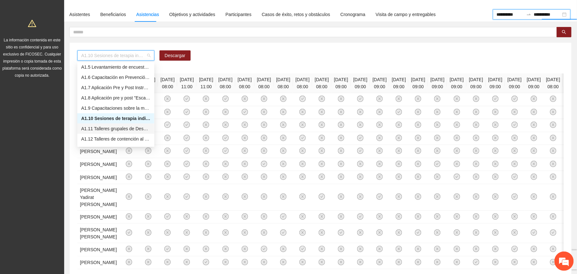
click at [109, 130] on div "A1.11 Talleres grupales de Desarrollo Humano a mentoras/promotoras de Vistas de…" at bounding box center [115, 128] width 69 height 7
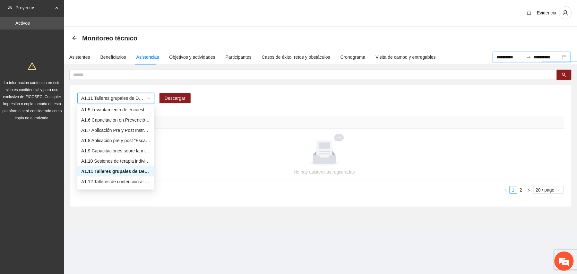
scroll to position [0, 0]
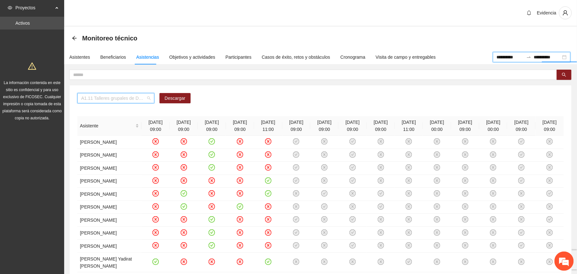
click at [152, 98] on div "A1.11 Talleres grupales de Desarrollo Humano a mentoras/promotoras de Vistas de…" at bounding box center [115, 98] width 77 height 10
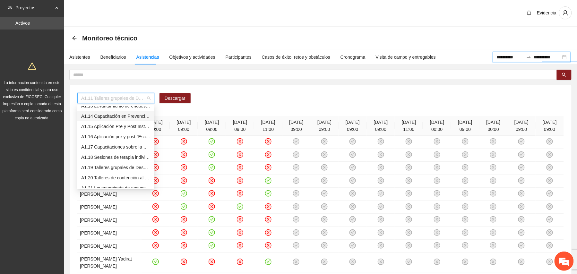
scroll to position [85, 0]
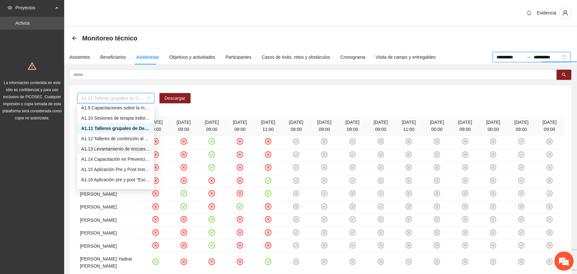
click at [108, 150] on div "A1.13 Levantamiento de encuestas de satisfacción para mentoras/promotoras en Vi…" at bounding box center [115, 148] width 69 height 7
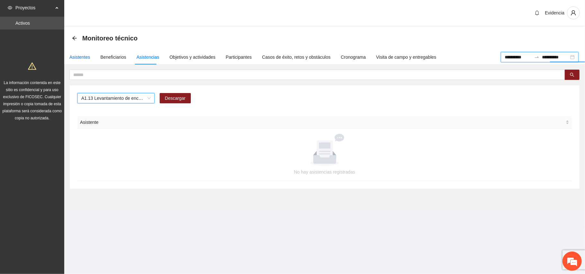
click at [79, 59] on div "Asistentes" at bounding box center [79, 57] width 21 height 7
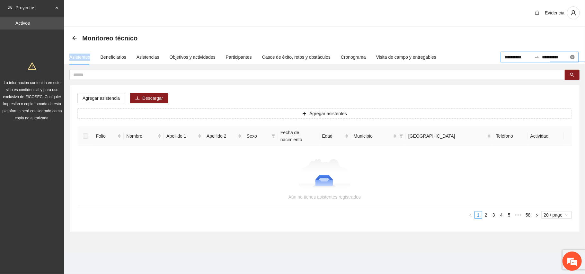
click at [573, 57] on div "**********" at bounding box center [543, 57] width 84 height 10
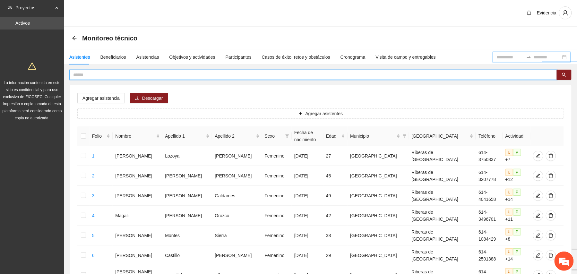
click at [103, 73] on input "text" at bounding box center [310, 74] width 475 height 7
click at [95, 75] on input "text" at bounding box center [310, 74] width 475 height 7
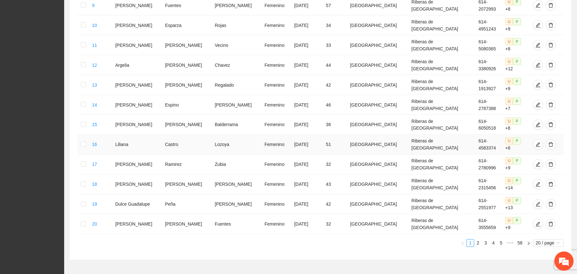
scroll to position [330, 0]
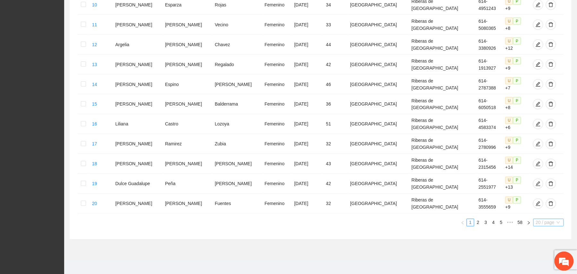
click at [538, 219] on span "20 / page" at bounding box center [548, 222] width 25 height 7
click at [543, 251] on div "50 / page" at bounding box center [548, 254] width 23 height 7
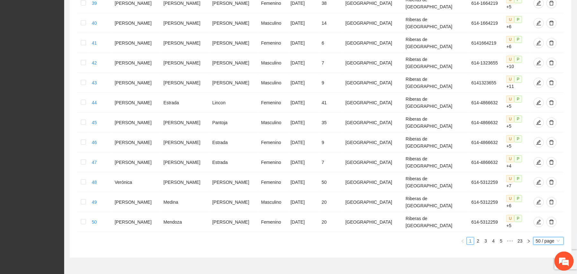
scroll to position [921, 0]
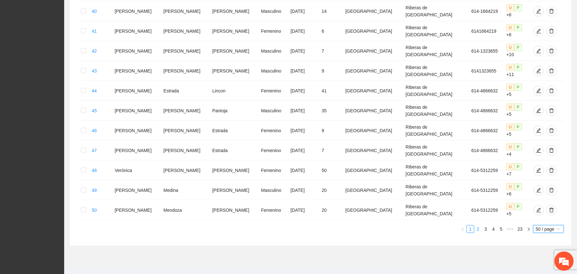
click at [478, 226] on link "2" at bounding box center [478, 229] width 7 height 7
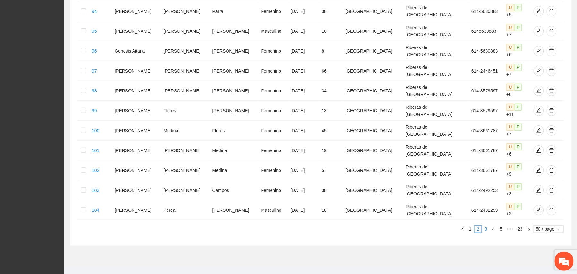
click at [488, 226] on link "3" at bounding box center [486, 229] width 7 height 7
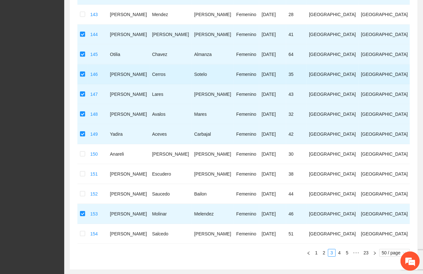
scroll to position [899, 0]
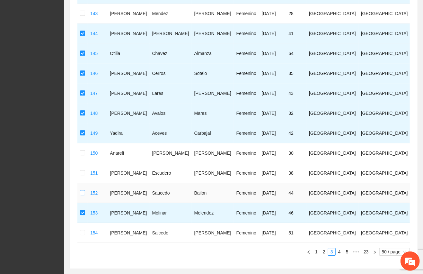
click at [83, 189] on label at bounding box center [82, 192] width 5 height 7
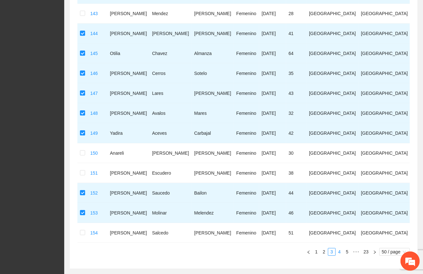
click at [339, 250] on link "4" at bounding box center [339, 251] width 7 height 7
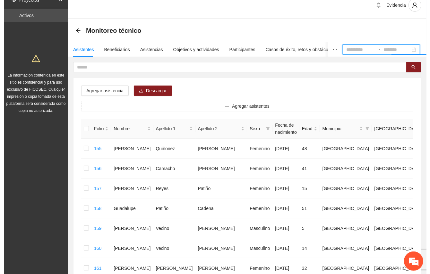
scroll to position [0, 0]
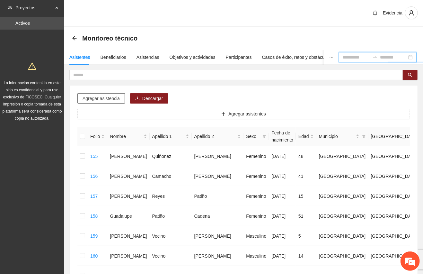
click at [99, 95] on span "Agregar asistencia" at bounding box center [101, 98] width 37 height 7
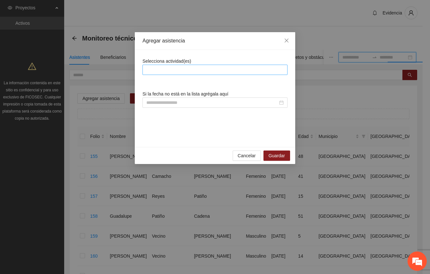
click at [198, 71] on div at bounding box center [215, 70] width 142 height 8
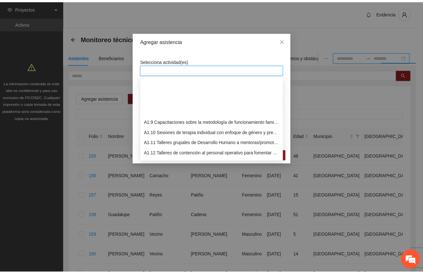
scroll to position [85, 0]
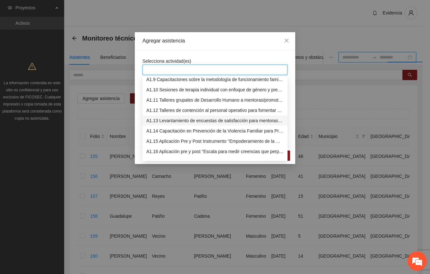
click at [175, 121] on div "A1.13 Levantamiento de encuestas de satisfacción para mentoras/promotoras en Vi…" at bounding box center [214, 120] width 137 height 7
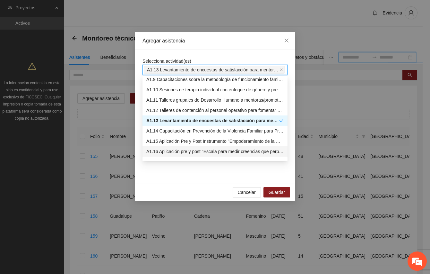
click at [195, 176] on div "Selecciona actividad(es) A1.13 Levantamiento de encuestas de satisfacción para …" at bounding box center [215, 117] width 161 height 134
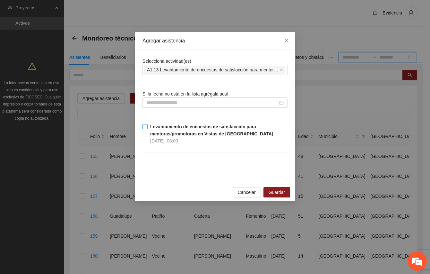
click at [155, 126] on strong "Levantamiento de encuestas de satisfacción para mentoras/promotoras en Vistas d…" at bounding box center [211, 130] width 123 height 12
click at [274, 192] on span "Guardar" at bounding box center [277, 191] width 16 height 7
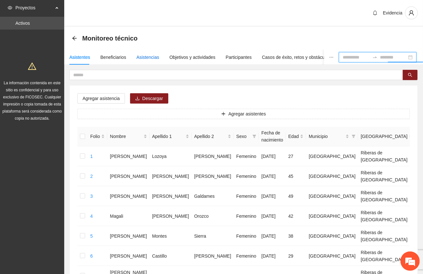
click at [150, 57] on div "Asistencias" at bounding box center [147, 57] width 23 height 7
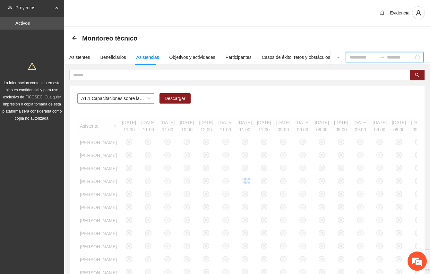
click at [151, 99] on div "A1.1 Capacitaciones sobre la metodología de funcionamiento familiar a promotora…" at bounding box center [115, 98] width 77 height 10
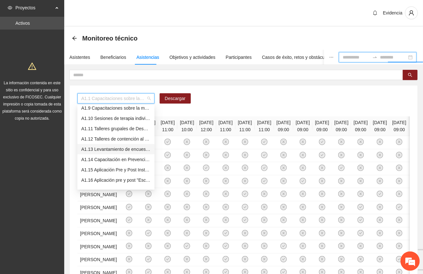
click at [108, 146] on div "A1.13 Levantamiento de encuestas de satisfacción para mentoras/promotoras en Vi…" at bounding box center [115, 148] width 69 height 7
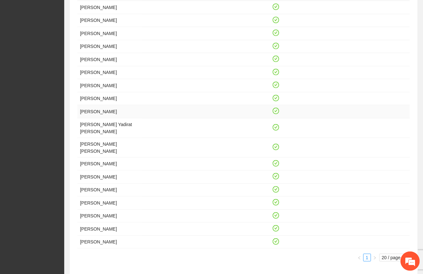
scroll to position [0, 0]
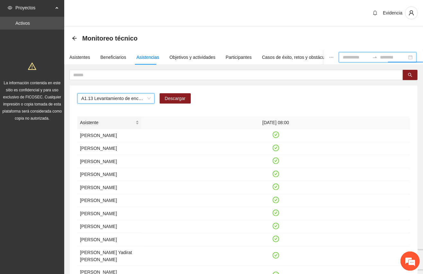
click at [95, 122] on span "Asistente" at bounding box center [107, 122] width 54 height 7
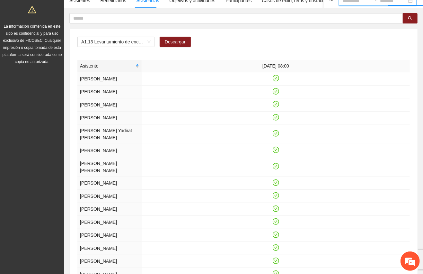
scroll to position [51, 0]
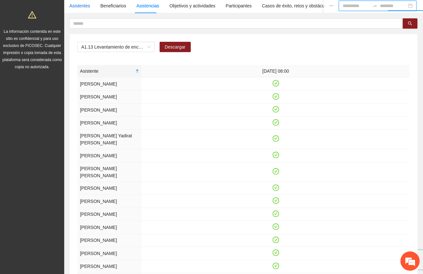
click at [80, 5] on div "Asistentes" at bounding box center [79, 5] width 21 height 7
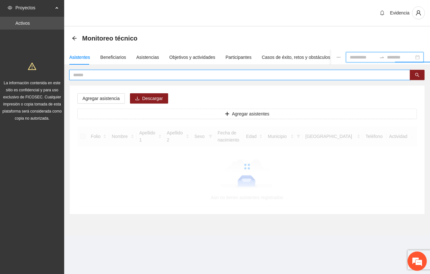
click at [84, 71] on input "text" at bounding box center [237, 74] width 328 height 7
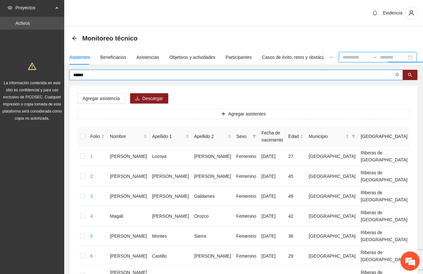
type input "******"
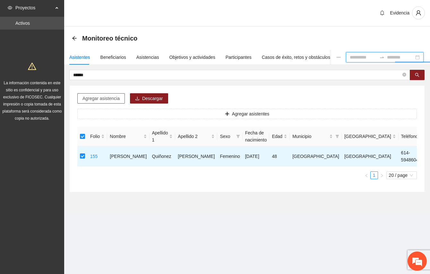
click at [98, 98] on span "Agregar asistencia" at bounding box center [101, 98] width 37 height 7
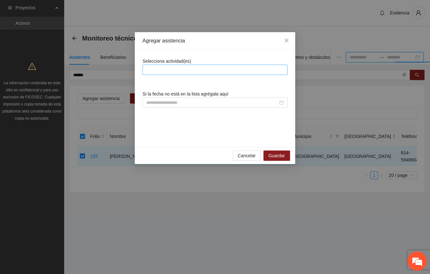
click at [176, 67] on div at bounding box center [215, 70] width 142 height 8
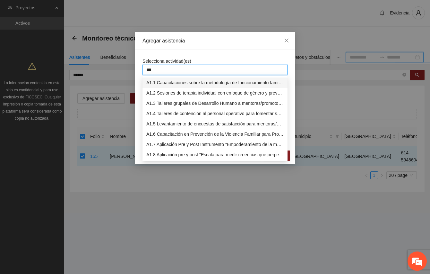
type input "****"
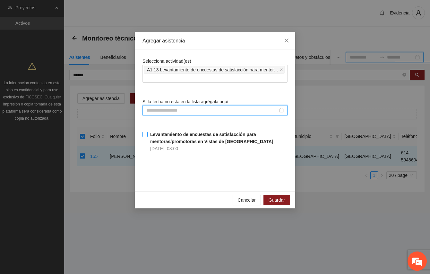
click at [152, 135] on strong "Levantamiento de encuestas de satisfacción para mentoras/promotoras en Vistas d…" at bounding box center [211, 138] width 123 height 12
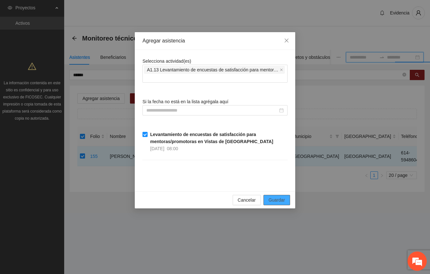
click at [279, 197] on span "Guardar" at bounding box center [277, 199] width 16 height 7
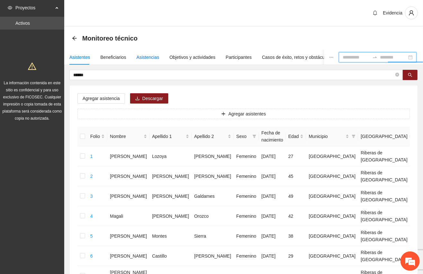
click at [144, 54] on div "Asistencias" at bounding box center [147, 57] width 23 height 7
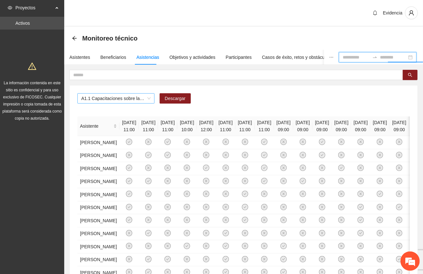
click at [150, 97] on span "A1.1 Capacitaciones sobre la metodología de funcionamiento familiar a promotora…" at bounding box center [115, 98] width 69 height 10
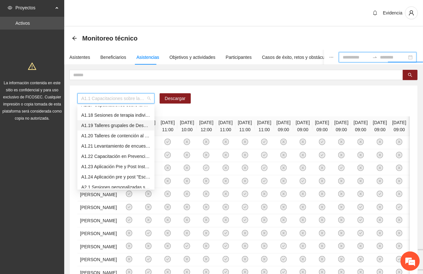
scroll to position [128, 0]
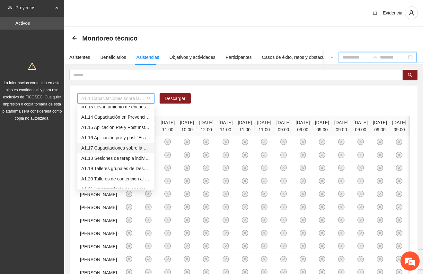
click at [100, 147] on div "A1.17 Capacitaciones sobre la metodología de funcionamiento familiar a mentoras…" at bounding box center [115, 147] width 69 height 7
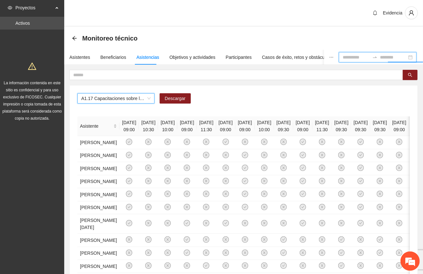
click at [411, 57] on div at bounding box center [378, 57] width 78 height 10
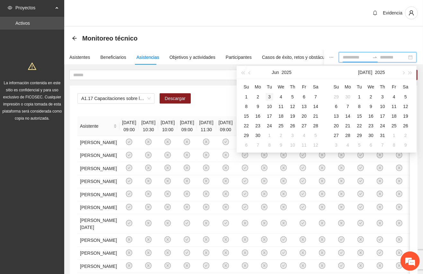
type input "**********"
click at [359, 98] on div "1" at bounding box center [359, 97] width 8 height 8
type input "**********"
click at [381, 132] on div "31" at bounding box center [383, 135] width 8 height 8
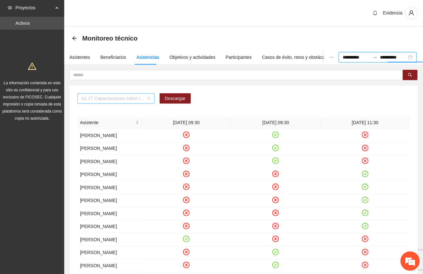
click at [148, 98] on span "A1.17 Capacitaciones sobre la metodología de funcionamiento familiar a mentoras…" at bounding box center [115, 98] width 69 height 10
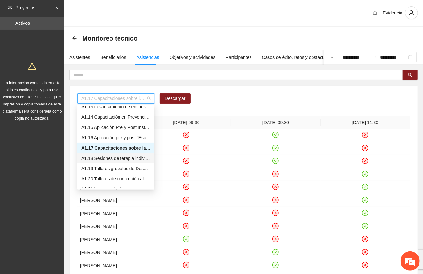
click at [111, 159] on div "A1.18 Sesiones de terapia individual con enfoque de género y prevención de la v…" at bounding box center [115, 157] width 69 height 7
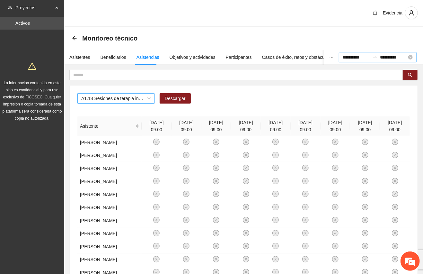
click at [343, 60] on input "**********" at bounding box center [356, 57] width 27 height 7
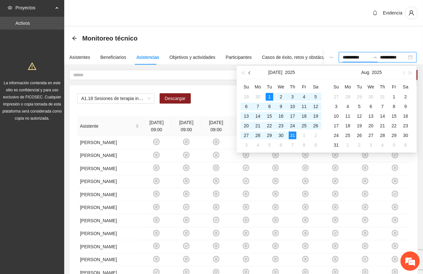
click at [250, 74] on button "button" at bounding box center [249, 72] width 7 height 13
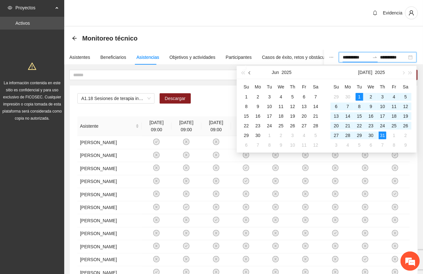
click at [250, 74] on button "button" at bounding box center [249, 72] width 7 height 13
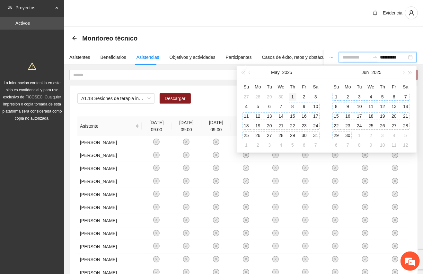
type input "**********"
click at [295, 96] on div "1" at bounding box center [293, 97] width 8 height 8
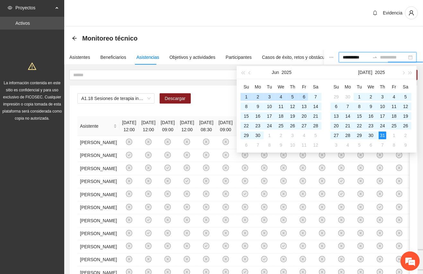
type input "**********"
click at [335, 31] on div "Monitoreo técnico" at bounding box center [243, 38] width 359 height 23
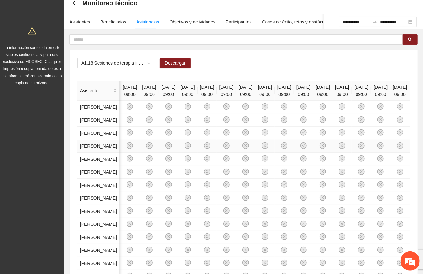
scroll to position [0, 0]
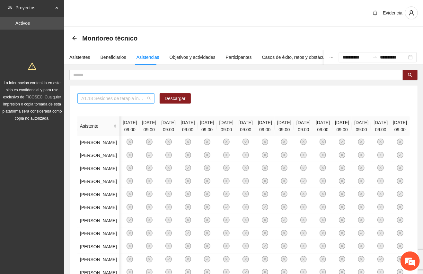
click at [150, 98] on span "A1.18 Sesiones de terapia individual con enfoque de género y prevención de la v…" at bounding box center [115, 98] width 69 height 10
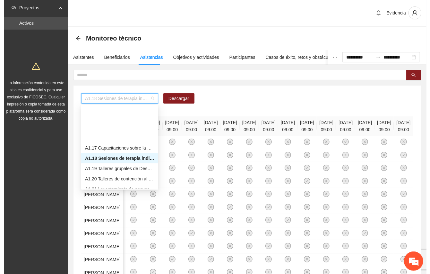
scroll to position [171, 0]
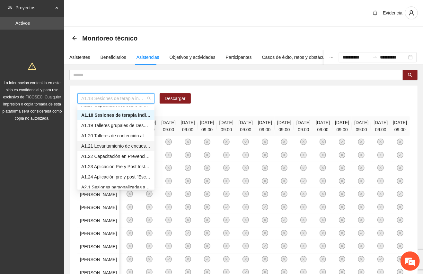
click at [109, 145] on div "A1.21 Levantamiento de encuestas de satisfacción para mentoras/promotoras en Ri…" at bounding box center [115, 145] width 69 height 7
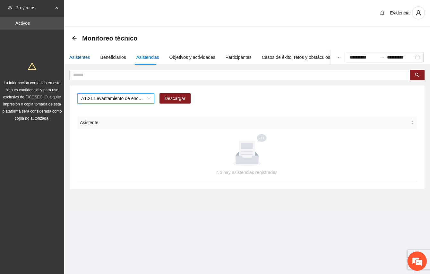
click at [80, 55] on div "Asistentes" at bounding box center [79, 57] width 21 height 7
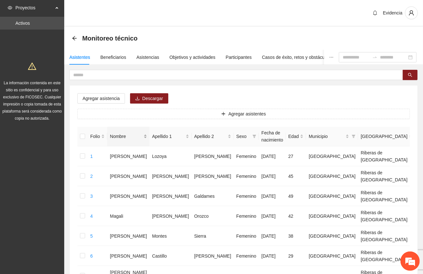
click at [121, 133] on span "Nombre" at bounding box center [126, 136] width 32 height 7
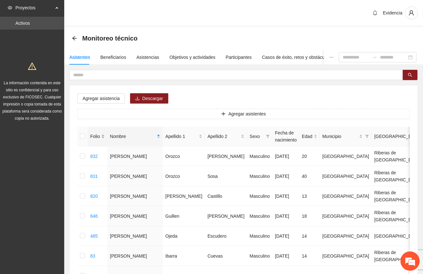
click at [94, 133] on div "Folio" at bounding box center [97, 136] width 14 height 7
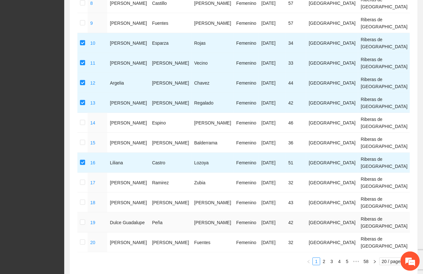
scroll to position [293, 0]
click at [384, 260] on span "20 / page" at bounding box center [394, 260] width 25 height 7
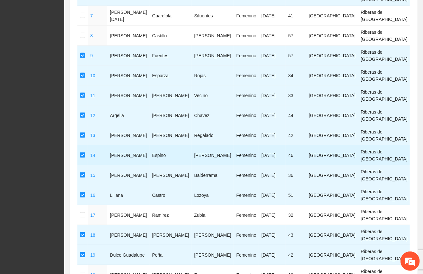
scroll to position [300, 0]
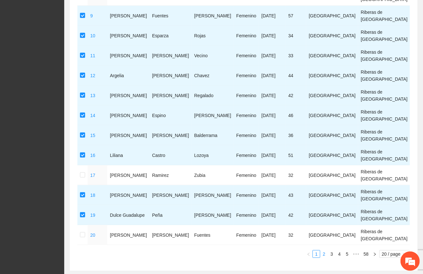
click at [322, 252] on link "2" at bounding box center [323, 253] width 7 height 7
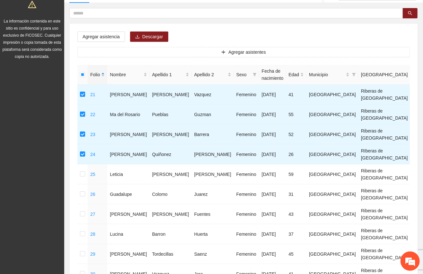
scroll to position [0, 0]
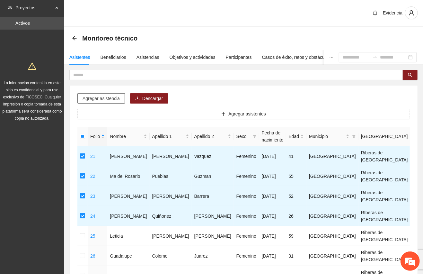
click at [98, 98] on span "Agregar asistencia" at bounding box center [101, 98] width 37 height 7
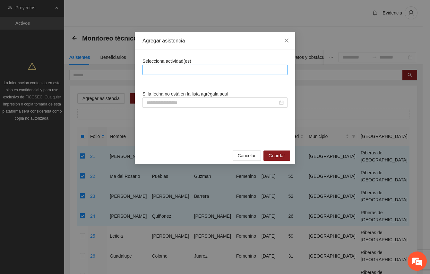
click at [161, 68] on div at bounding box center [215, 70] width 142 height 8
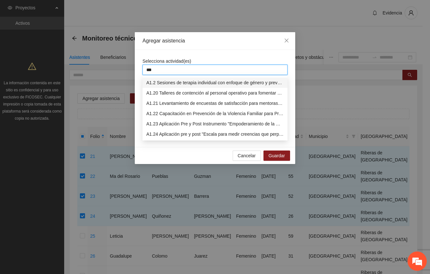
type input "****"
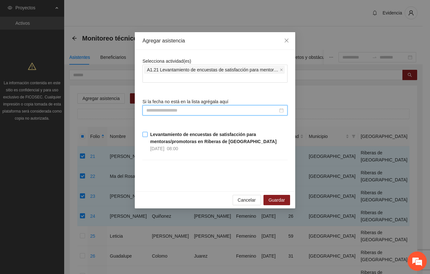
click at [162, 135] on strong "Levantamiento de encuestas de satisfacción para mentoras/promotoras en Riberas …" at bounding box center [213, 138] width 126 height 12
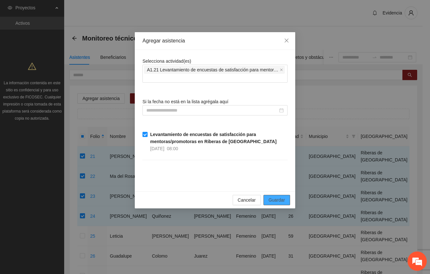
click at [282, 198] on span "Guardar" at bounding box center [277, 199] width 16 height 7
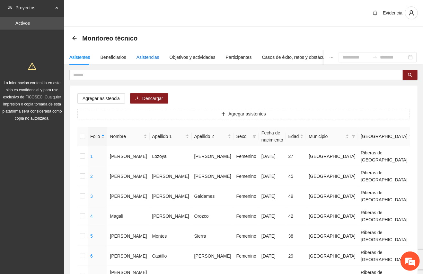
click at [144, 56] on div "Asistencias" at bounding box center [147, 57] width 23 height 7
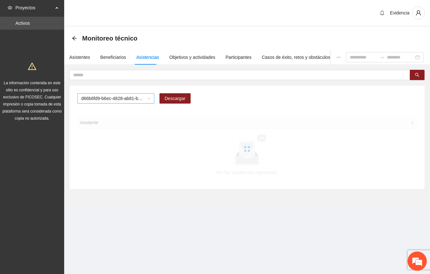
click at [122, 98] on span "d66b6fd9-b6ec-4828-ab81-b45f232f7914" at bounding box center [115, 98] width 69 height 10
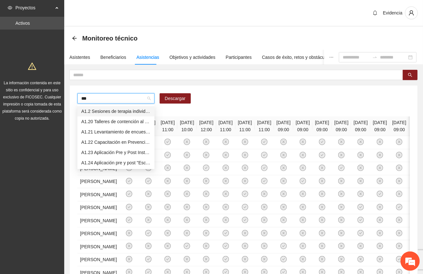
type input "****"
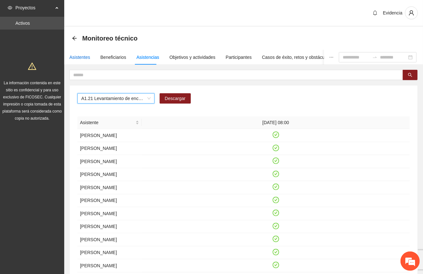
click at [83, 58] on div "Asistentes" at bounding box center [79, 57] width 21 height 7
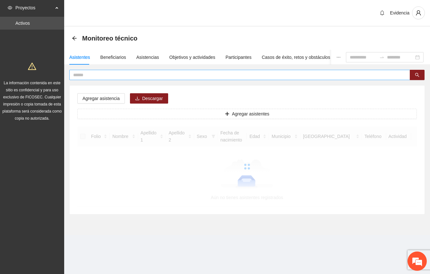
click at [99, 75] on input "text" at bounding box center [237, 74] width 328 height 7
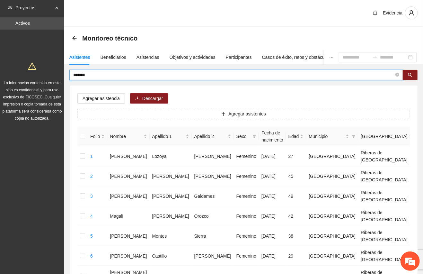
type input "*******"
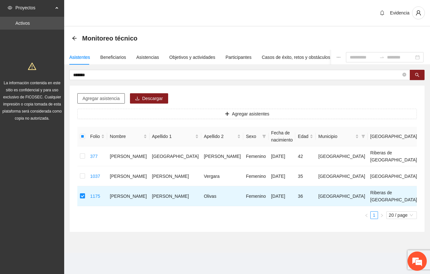
click at [102, 100] on span "Agregar asistencia" at bounding box center [101, 98] width 37 height 7
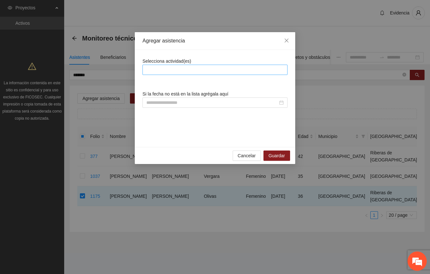
click at [179, 71] on div at bounding box center [215, 70] width 142 height 8
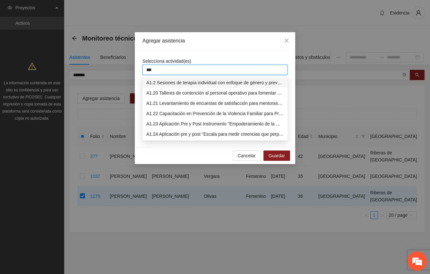
type input "****"
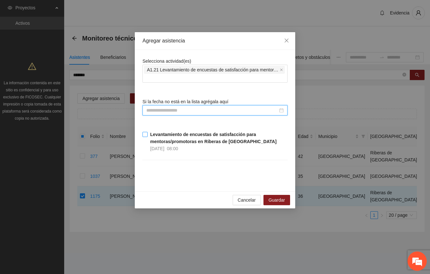
click at [173, 136] on strong "Levantamiento de encuestas de satisfacción para mentoras/promotoras en Riberas …" at bounding box center [213, 138] width 126 height 12
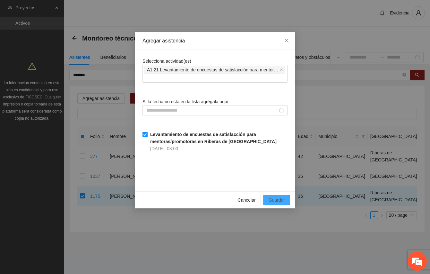
click at [270, 196] on button "Guardar" at bounding box center [277, 200] width 27 height 10
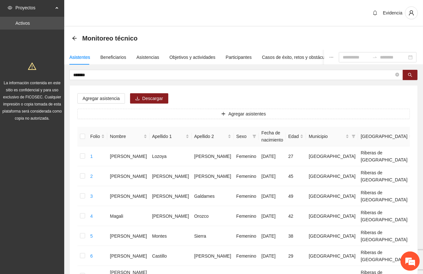
click at [249, 9] on div "Evidencia" at bounding box center [243, 13] width 359 height 27
click at [198, 58] on div "Objetivos y actividades" at bounding box center [193, 57] width 46 height 7
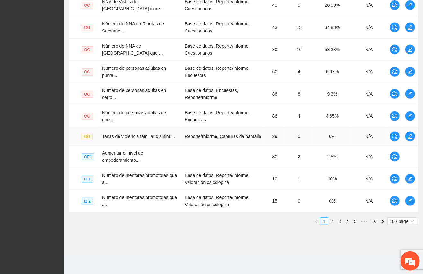
scroll to position [187, 0]
click at [398, 222] on span "10 / page" at bounding box center [402, 220] width 25 height 7
click at [392, 262] on div "100 / page" at bounding box center [402, 263] width 23 height 7
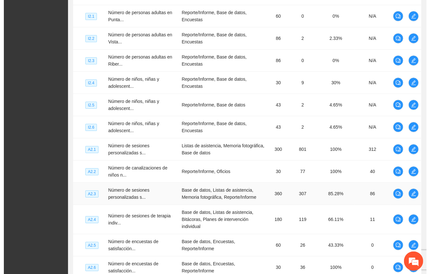
scroll to position [1043, 0]
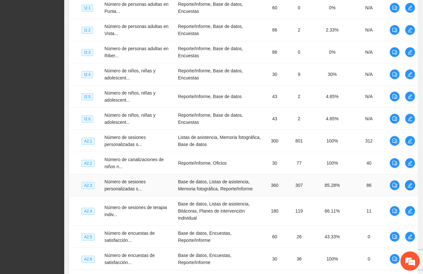
click at [412, 187] on icon "edit" at bounding box center [409, 184] width 5 height 5
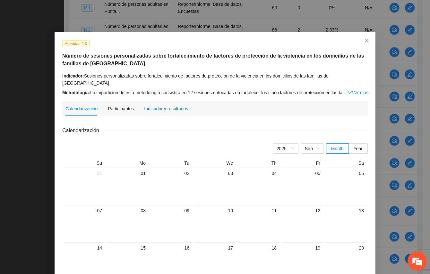
click at [175, 105] on div "Indicador y resultados" at bounding box center [166, 108] width 44 height 7
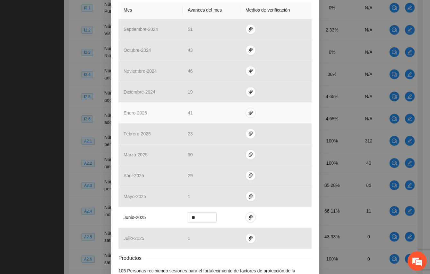
scroll to position [209, 0]
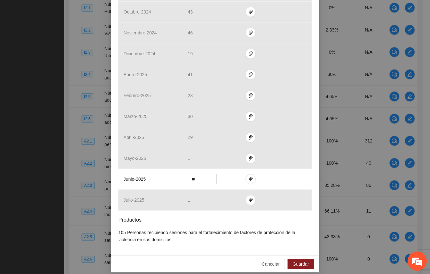
click at [268, 260] on span "Cancelar" at bounding box center [271, 263] width 18 height 7
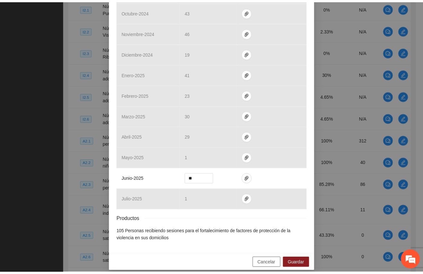
scroll to position [177, 0]
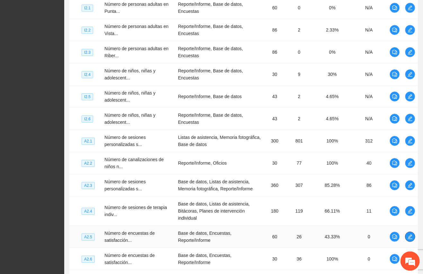
click at [409, 235] on icon "edit" at bounding box center [410, 236] width 4 height 4
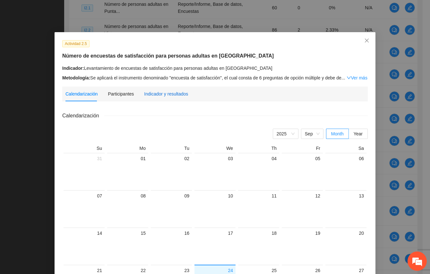
click at [161, 96] on div "Indicador y resultados" at bounding box center [166, 93] width 44 height 7
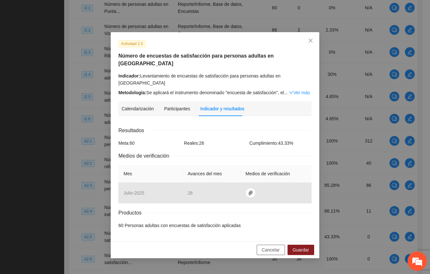
click at [267, 246] on span "Cancelar" at bounding box center [271, 249] width 18 height 7
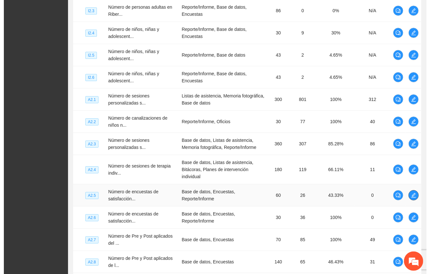
scroll to position [1128, 0]
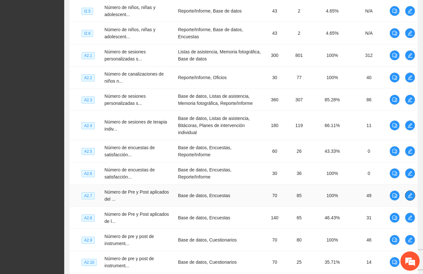
click at [409, 193] on icon "edit" at bounding box center [409, 195] width 5 height 5
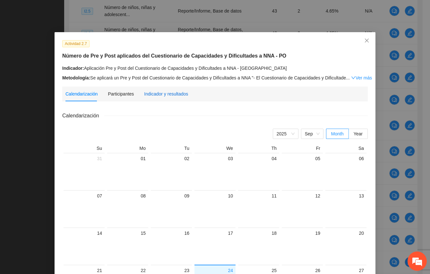
click at [160, 94] on div "Indicador y resultados" at bounding box center [166, 93] width 44 height 7
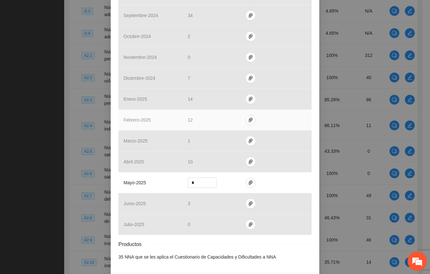
scroll to position [223, 0]
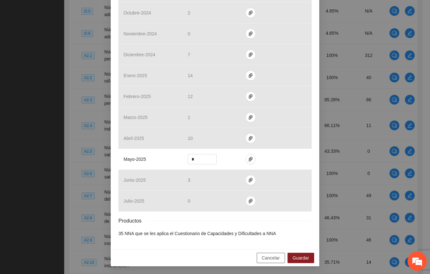
click at [270, 256] on span "Cancelar" at bounding box center [271, 257] width 18 height 7
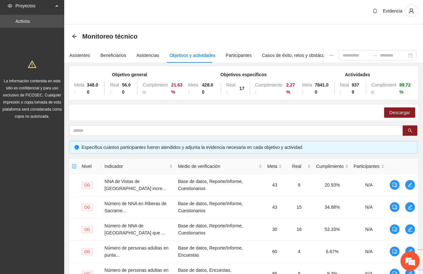
scroll to position [0, 0]
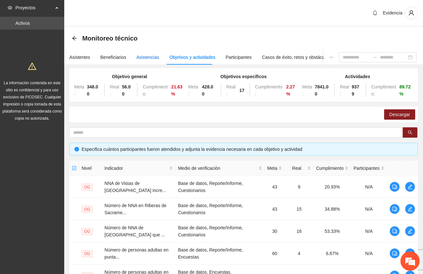
click at [150, 55] on div "Asistencias" at bounding box center [147, 57] width 23 height 7
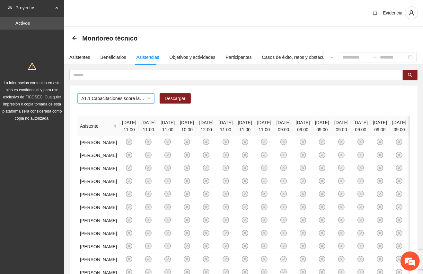
click at [110, 98] on span "A1.1 Capacitaciones sobre la metodología de funcionamiento familiar a promotora…" at bounding box center [115, 98] width 69 height 10
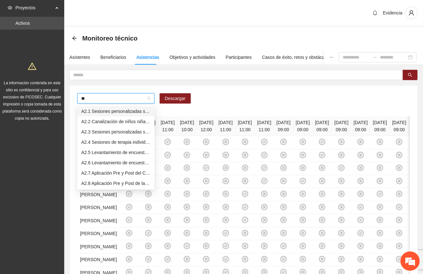
type input "***"
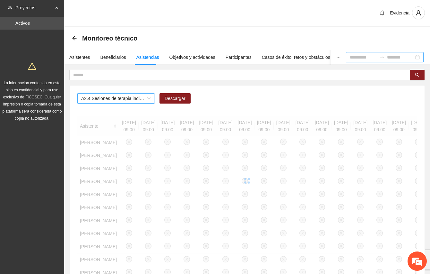
click at [350, 56] on input at bounding box center [363, 57] width 27 height 7
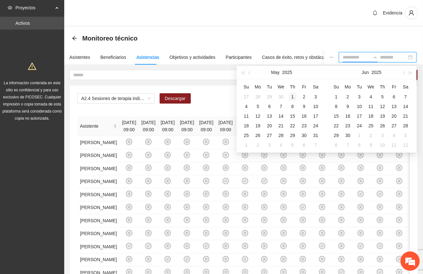
type input "**********"
click at [290, 97] on div "1" at bounding box center [293, 97] width 8 height 8
type input "**********"
click at [404, 72] on span "button" at bounding box center [402, 72] width 3 height 3
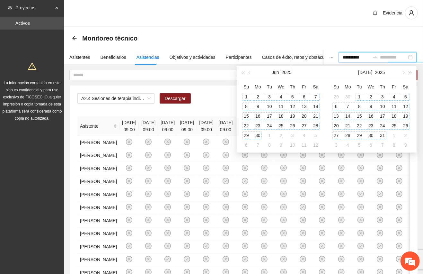
click at [381, 137] on div "31" at bounding box center [383, 135] width 8 height 8
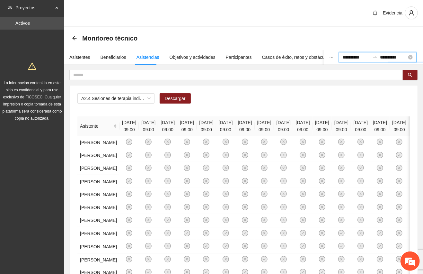
type input "**********"
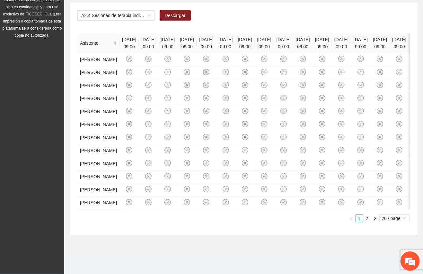
scroll to position [291, 0]
click at [396, 218] on span "20 / page" at bounding box center [394, 217] width 25 height 7
click at [384, 247] on div "50 / page" at bounding box center [394, 250] width 23 height 7
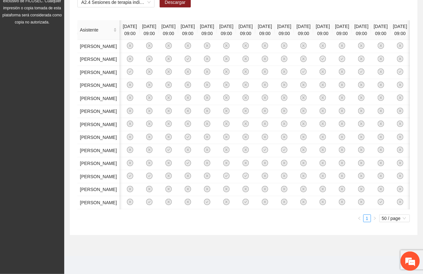
scroll to position [0, 618]
click at [301, 229] on div "A2.4 Sesiones de terapia individual para madres , padres, tutora o tutor de fam…" at bounding box center [244, 111] width 348 height 245
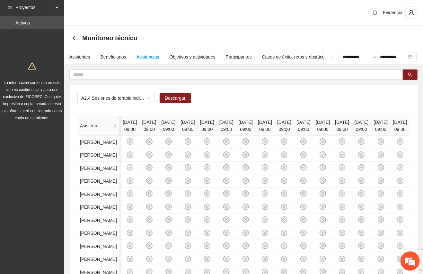
scroll to position [0, 0]
click at [112, 98] on span "A2.4 Sesiones de terapia individual para madres , padres, tutora o tutor de fam…" at bounding box center [115, 98] width 69 height 10
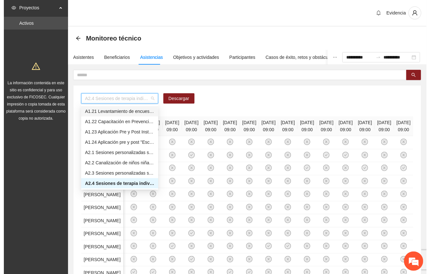
scroll to position [233, 0]
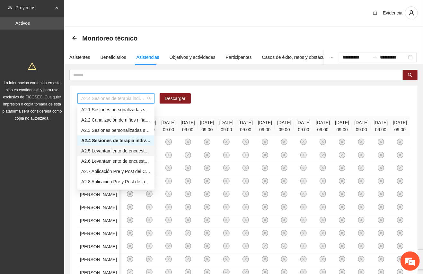
click at [103, 152] on div "A2.5 Levantamiento de encuestas de satisfacción para personas adultas en [GEOGR…" at bounding box center [115, 150] width 69 height 7
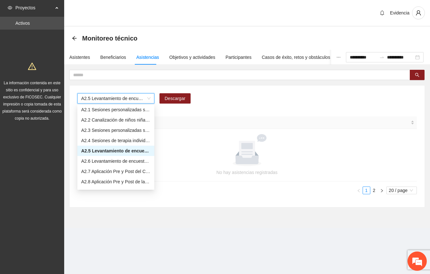
scroll to position [0, 0]
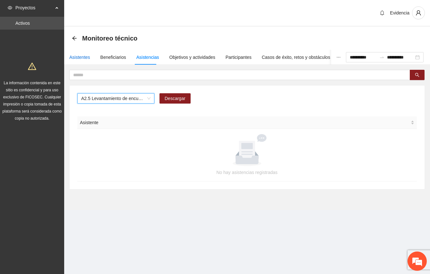
click at [79, 58] on div "Asistentes" at bounding box center [79, 57] width 21 height 7
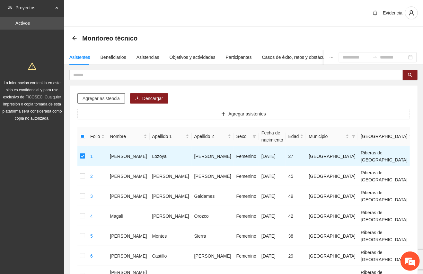
click at [101, 101] on span "Agregar asistencia" at bounding box center [101, 98] width 37 height 7
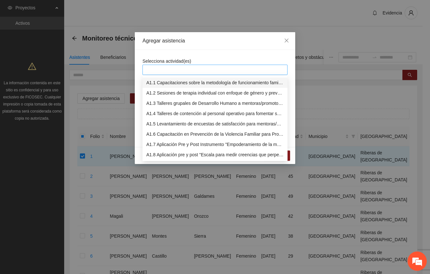
click at [211, 67] on div at bounding box center [215, 70] width 142 height 8
type input "***"
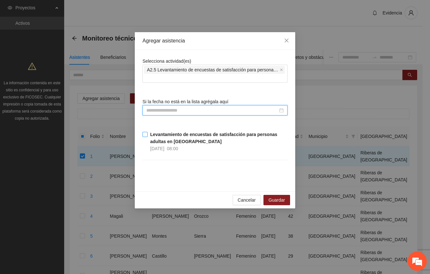
click at [152, 137] on strong "Levantamiento de encuestas de satisfacción para personas adultas en [GEOGRAPHIC…" at bounding box center [213, 138] width 127 height 12
click at [254, 199] on span "Cancelar" at bounding box center [247, 199] width 18 height 7
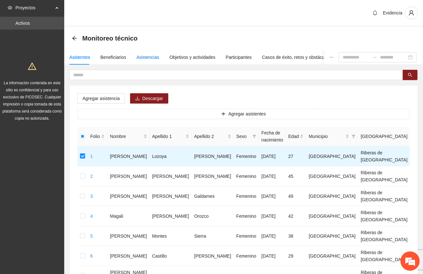
click at [145, 56] on div "Asistencias" at bounding box center [147, 57] width 23 height 7
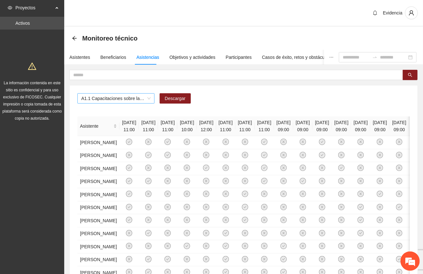
click at [145, 98] on span "A1.1 Capacitaciones sobre la metodología de funcionamiento familiar a promotora…" at bounding box center [115, 98] width 69 height 10
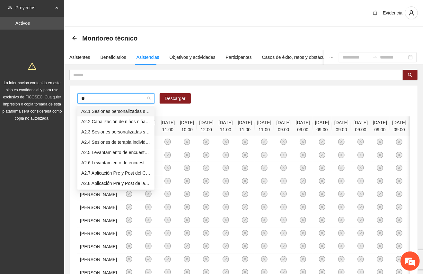
type input "***"
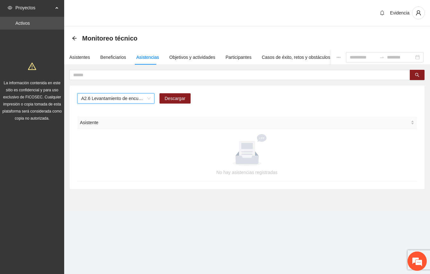
click at [111, 99] on span "A2.6 Levantamiento de encuestas de satisfacción para niños, niñas y adolescente…" at bounding box center [115, 98] width 69 height 10
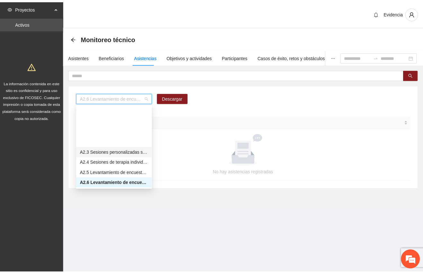
scroll to position [253, 0]
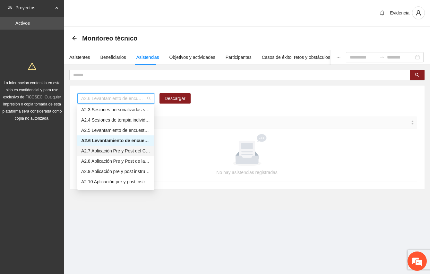
click at [107, 150] on div "A2.7 Aplicación Pre y Post del Cuestionario de Capacidades y Dificultades a NNA…" at bounding box center [115, 150] width 69 height 7
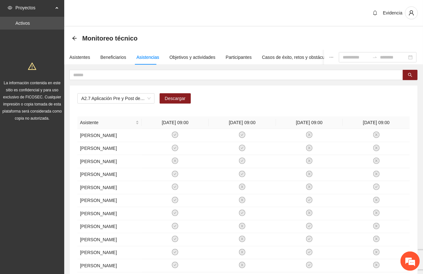
click at [347, 100] on div "A2.7 Aplicación Pre y Post del Cuestionario de Capacidades y Dificultades a NNA…" at bounding box center [243, 100] width 332 height 15
click at [329, 18] on div "Evidencia" at bounding box center [243, 13] width 359 height 27
click at [328, 26] on div "Evidencia" at bounding box center [243, 13] width 359 height 27
click at [146, 97] on span "A2.7 Aplicación Pre y Post del Cuestionario de Capacidades y Dificultades a NNA…" at bounding box center [115, 98] width 69 height 10
click at [217, 94] on div "A2.7 Aplicación Pre y Post del Cuestionario de Capacidades y Dificultades a NNA…" at bounding box center [243, 100] width 332 height 15
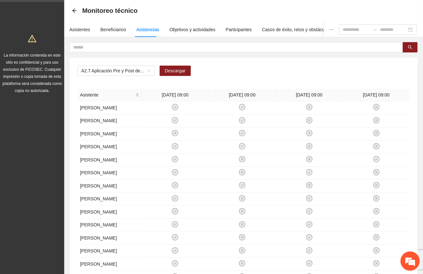
scroll to position [43, 0]
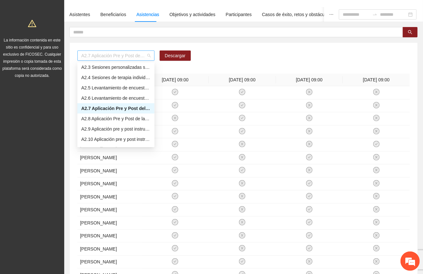
click at [148, 57] on span "A2.7 Aplicación Pre y Post del Cuestionario de Capacidades y Dificultades a NNA…" at bounding box center [115, 56] width 69 height 10
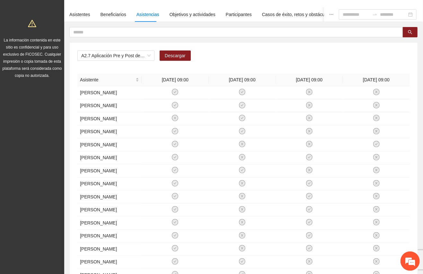
click at [317, 48] on div "A2.7 Aplicación Pre y Post del Cuestionario de Capacidades y Dificultades a NNA…" at bounding box center [244, 207] width 348 height 329
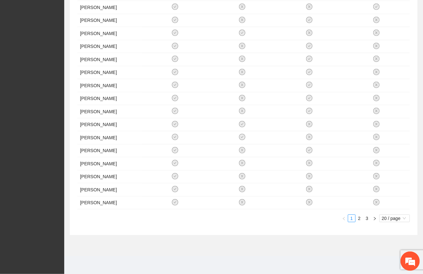
scroll to position [274, 0]
click at [397, 221] on span "20 / page" at bounding box center [394, 217] width 25 height 7
click at [384, 258] on div "100 / page" at bounding box center [394, 260] width 23 height 7
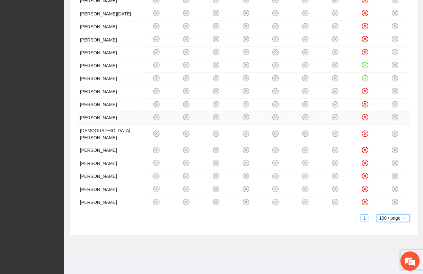
scroll to position [737, 0]
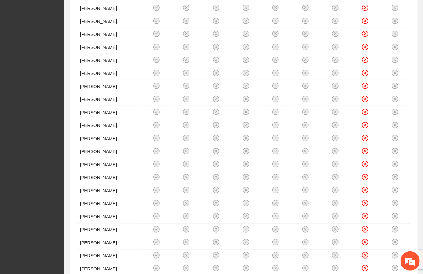
scroll to position [95, 0]
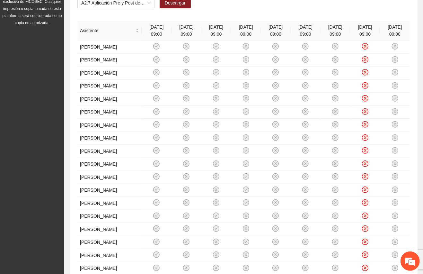
click at [355, 4] on div "A2.7 Aplicación Pre y Post del Cuestionario de Capacidades y Dificultades a NNA…" at bounding box center [243, 5] width 332 height 15
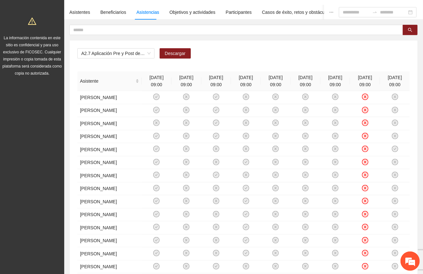
scroll to position [10, 0]
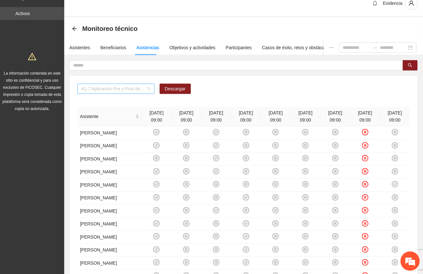
click at [151, 89] on div "A2.7 Aplicación Pre y Post del Cuestionario de Capacidades y Dificultades a NNA…" at bounding box center [115, 88] width 77 height 10
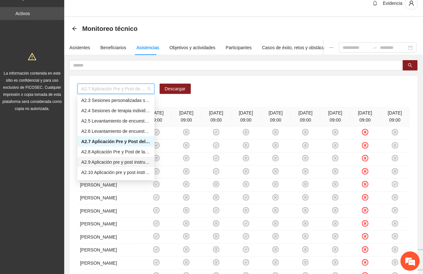
click at [108, 158] on div "A2.9 Aplicación pre y post instrumento [PERSON_NAME] - [GEOGRAPHIC_DATA]" at bounding box center [115, 161] width 69 height 7
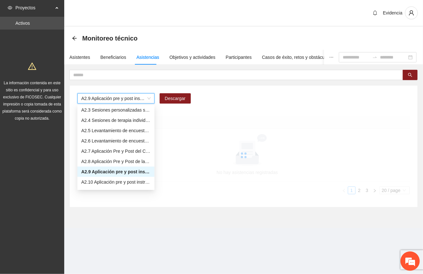
scroll to position [0, 0]
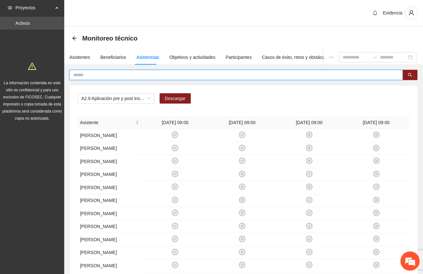
click at [184, 76] on input "text" at bounding box center [233, 74] width 321 height 7
type input "*******"
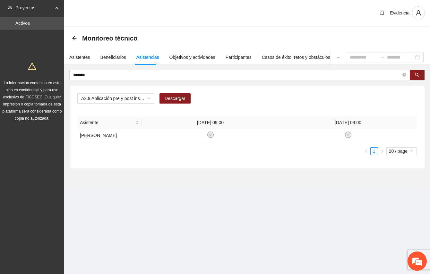
click at [329, 100] on div "A2.9 Aplicación pre y post instrumento [PERSON_NAME] - [GEOGRAPHIC_DATA] Descar…" at bounding box center [247, 100] width 340 height 15
click at [84, 56] on div "Asistentes" at bounding box center [79, 57] width 21 height 7
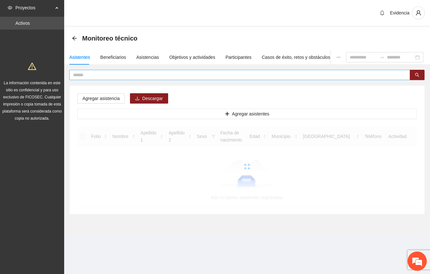
click at [113, 74] on input "text" at bounding box center [237, 74] width 328 height 7
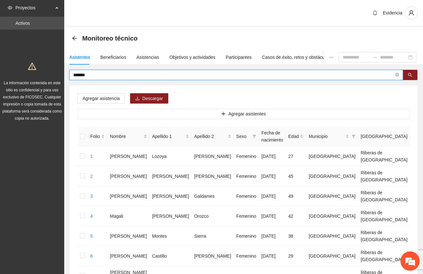
type input "*******"
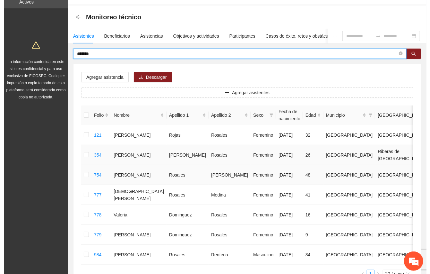
scroll to position [43, 0]
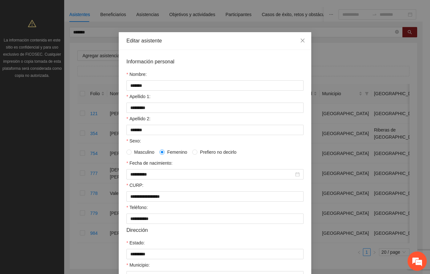
click at [298, 147] on div "Masculino Femenino Prefiero no decirlo" at bounding box center [214, 152] width 177 height 10
click at [294, 155] on div "Masculino Femenino Prefiero no decirlo" at bounding box center [214, 151] width 177 height 7
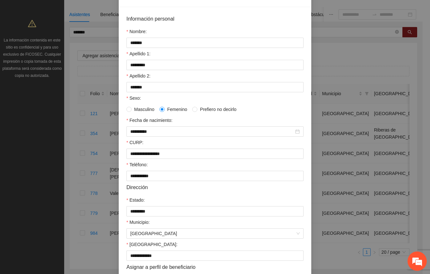
click at [30, 131] on div "**********" at bounding box center [215, 137] width 430 height 274
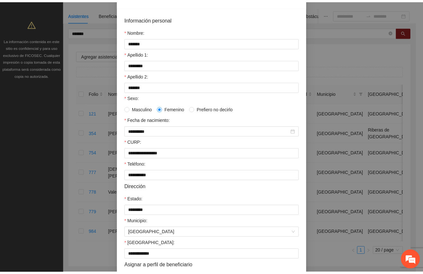
scroll to position [0, 0]
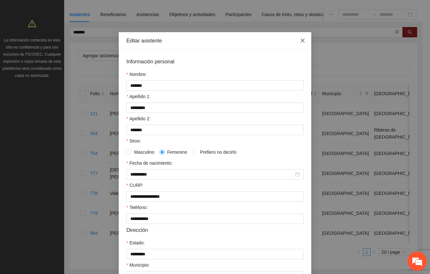
click at [300, 39] on icon "close" at bounding box center [302, 40] width 5 height 5
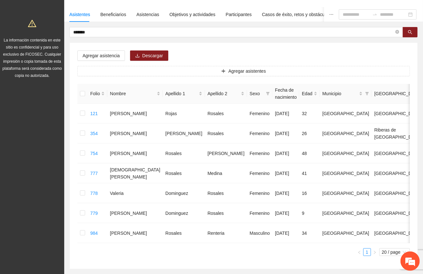
click at [36, 152] on div "Proyectos Activos La información contenida en este sitio es confidencial y para…" at bounding box center [32, 132] width 64 height 350
click at [142, 13] on div "Asistencias" at bounding box center [147, 14] width 23 height 7
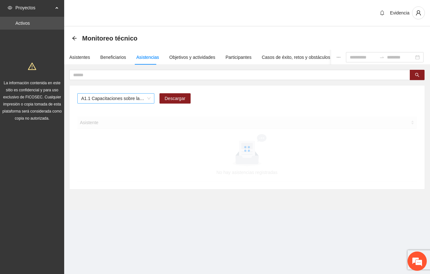
click at [148, 99] on span "A1.1 Capacitaciones sobre la metodología de funcionamiento familiar a promotora…" at bounding box center [115, 98] width 69 height 10
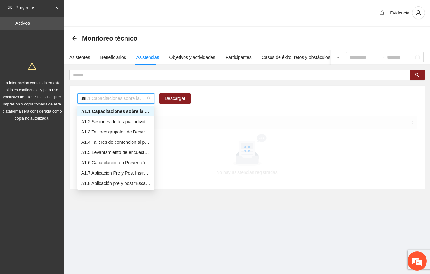
type input "****"
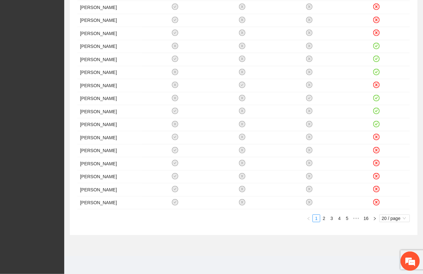
scroll to position [241, 0]
click at [402, 216] on span "20 / page" at bounding box center [394, 217] width 25 height 7
click at [384, 260] on div "100 / page" at bounding box center [394, 260] width 23 height 7
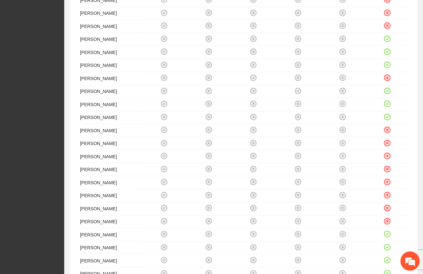
scroll to position [0, 0]
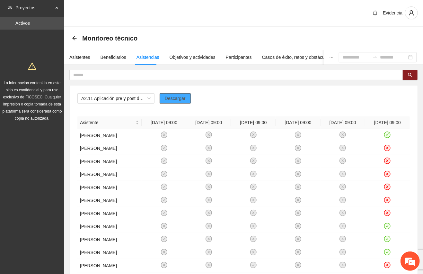
click at [178, 100] on span "Descargar" at bounding box center [175, 98] width 21 height 7
click at [148, 98] on span "A2.11 Aplicación pre y post de Escala de Funcionamiento Familiar - [GEOGRAPHIC_…" at bounding box center [115, 98] width 69 height 10
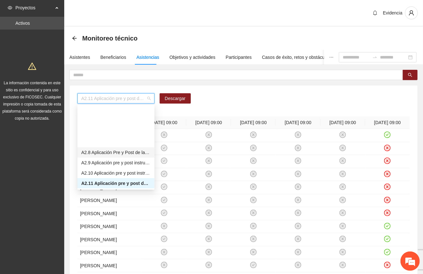
scroll to position [289, 0]
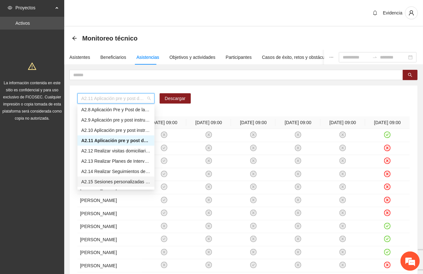
click at [106, 179] on div "A2.15 Sesiones personalizadas sobre la metodología de Funcionamiento Familiar e…" at bounding box center [115, 181] width 69 height 7
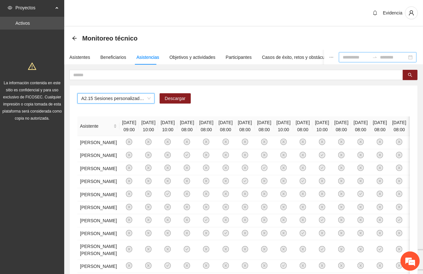
click at [343, 57] on input at bounding box center [356, 57] width 27 height 7
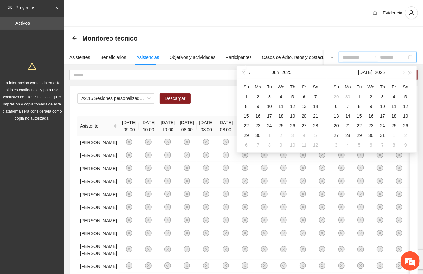
click at [248, 70] on button "button" at bounding box center [249, 72] width 7 height 13
type input "**********"
click at [292, 95] on div "1" at bounding box center [293, 97] width 8 height 8
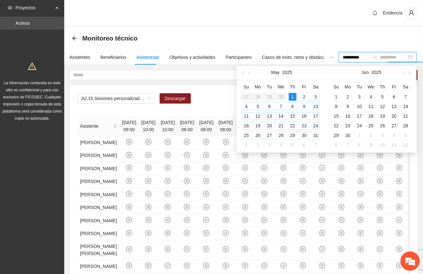
type input "**********"
click at [350, 133] on div "30" at bounding box center [348, 135] width 8 height 8
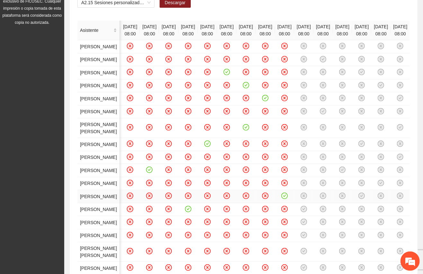
scroll to position [53, 0]
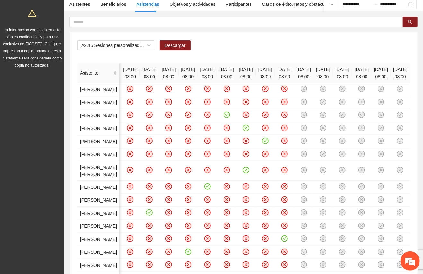
click at [225, 40] on div "A2.15 Sesiones personalizadas sobre la metodología de Funcionamiento Familiar e…" at bounding box center [244, 187] width 348 height 310
click at [198, 1] on div "Objetivos y actividades" at bounding box center [193, 4] width 46 height 7
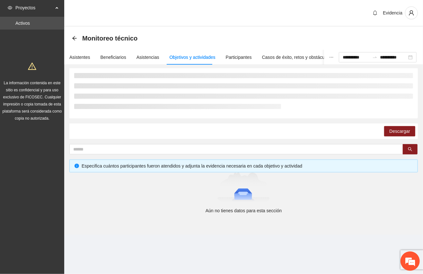
scroll to position [0, 0]
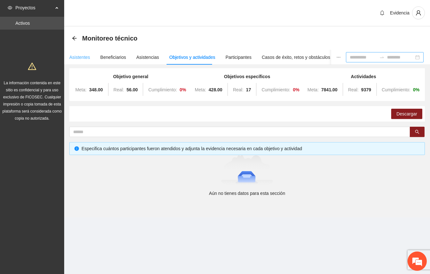
click at [80, 53] on div "Asistentes" at bounding box center [79, 57] width 21 height 15
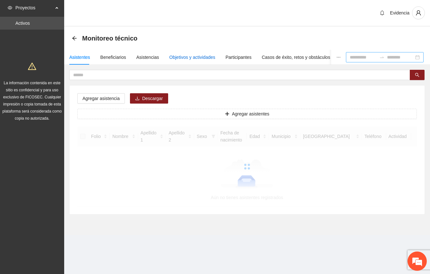
click at [204, 55] on div "Objetivos y actividades" at bounding box center [193, 57] width 46 height 7
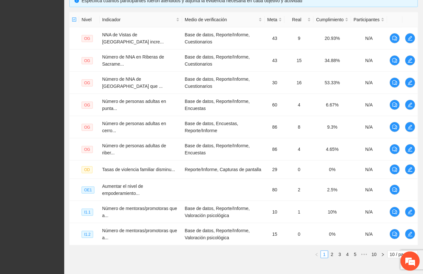
scroll to position [187, 0]
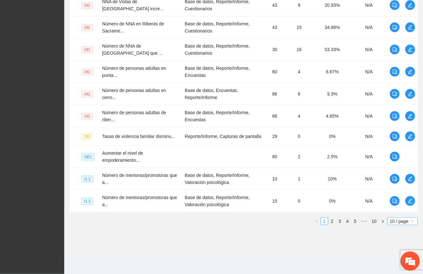
click at [406, 222] on span "10 / page" at bounding box center [402, 220] width 25 height 7
click at [393, 263] on div "100 / page" at bounding box center [402, 263] width 23 height 7
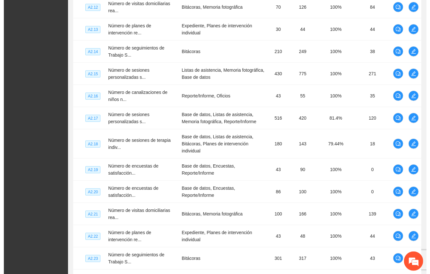
scroll to position [1428, 0]
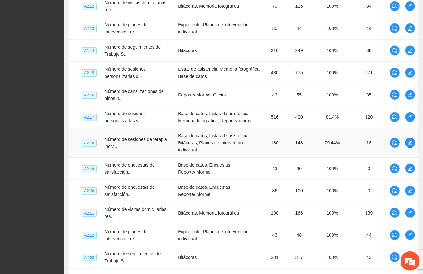
click at [411, 140] on icon "edit" at bounding box center [410, 142] width 4 height 4
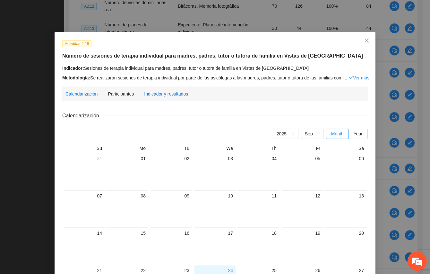
click at [171, 94] on div "Indicador y resultados" at bounding box center [166, 93] width 44 height 7
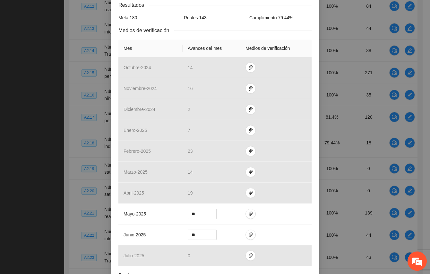
scroll to position [171, 0]
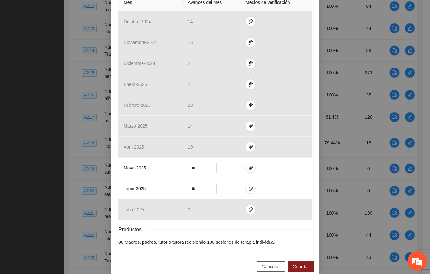
click at [264, 265] on span "Cancelar" at bounding box center [271, 266] width 18 height 7
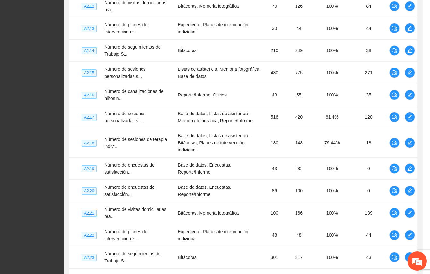
scroll to position [149, 0]
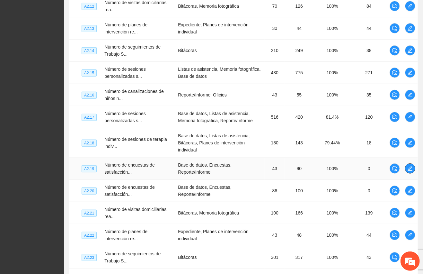
click at [410, 166] on icon "edit" at bounding box center [410, 168] width 4 height 4
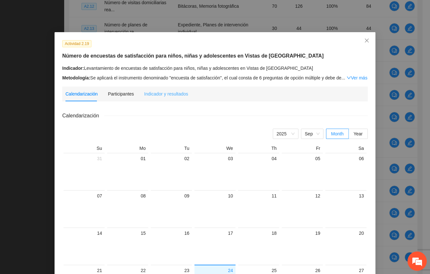
click at [172, 89] on div "Indicador y resultados" at bounding box center [166, 93] width 44 height 15
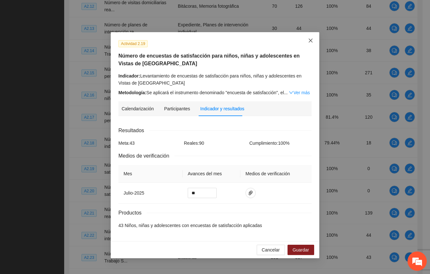
click at [315, 39] on span "Close" at bounding box center [310, 40] width 17 height 17
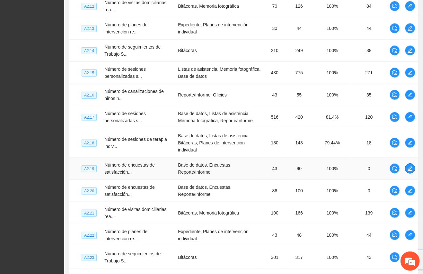
click at [408, 166] on icon "edit" at bounding box center [409, 168] width 5 height 5
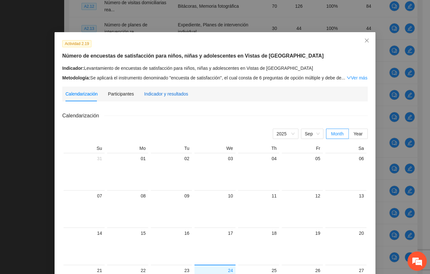
click at [161, 94] on div "Indicador y resultados" at bounding box center [166, 93] width 44 height 7
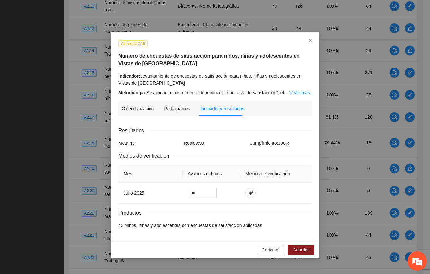
click at [274, 247] on span "Cancelar" at bounding box center [271, 249] width 18 height 7
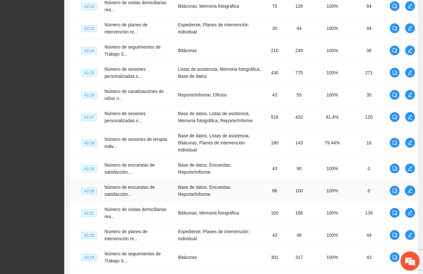
click at [411, 188] on icon "edit" at bounding box center [409, 190] width 5 height 5
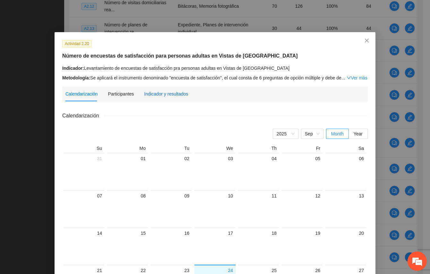
click at [158, 90] on div "Indicador y resultados" at bounding box center [166, 93] width 44 height 7
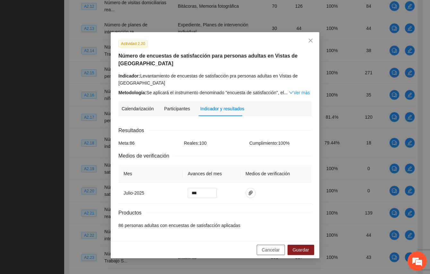
click at [268, 247] on span "Cancelar" at bounding box center [271, 249] width 18 height 7
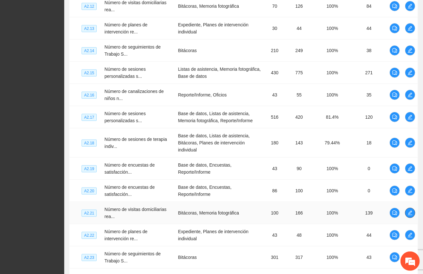
click at [410, 210] on icon "edit" at bounding box center [409, 212] width 5 height 5
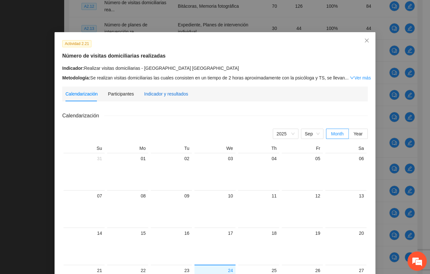
click at [157, 93] on div "Indicador y resultados" at bounding box center [166, 93] width 44 height 7
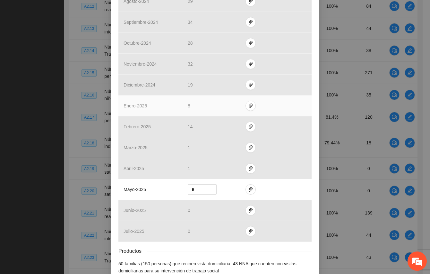
scroll to position [216, 0]
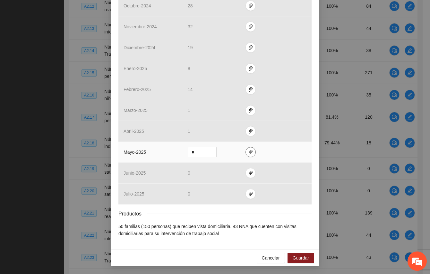
click at [249, 152] on icon "paper-clip" at bounding box center [251, 152] width 4 height 4
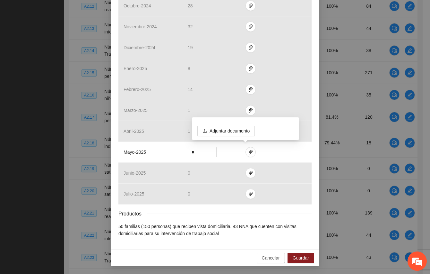
click at [265, 258] on span "Cancelar" at bounding box center [271, 257] width 18 height 7
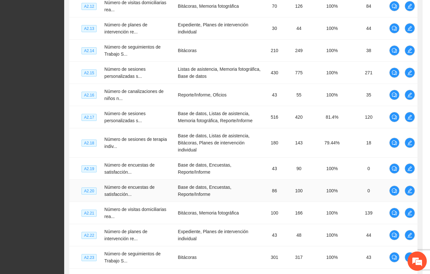
scroll to position [184, 0]
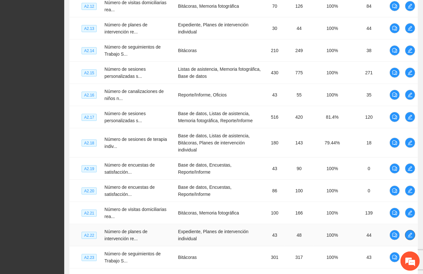
click at [409, 232] on icon "edit" at bounding box center [409, 234] width 5 height 5
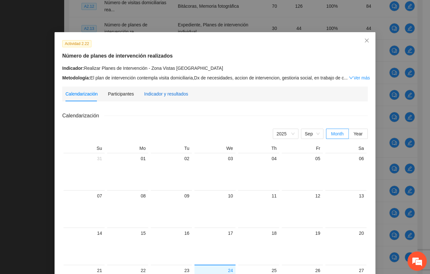
click at [164, 97] on div "Indicador y resultados" at bounding box center [166, 93] width 44 height 7
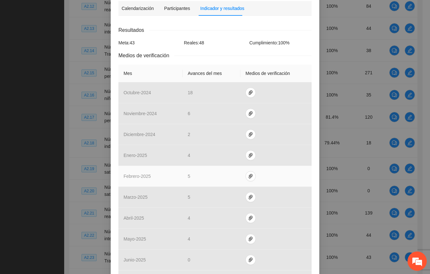
scroll to position [166, 0]
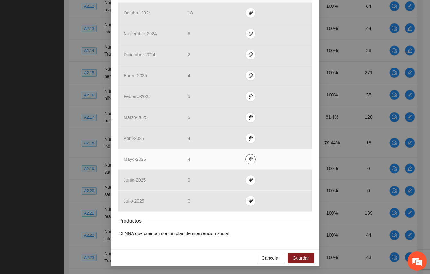
click at [248, 156] on icon "paper-clip" at bounding box center [250, 158] width 5 height 5
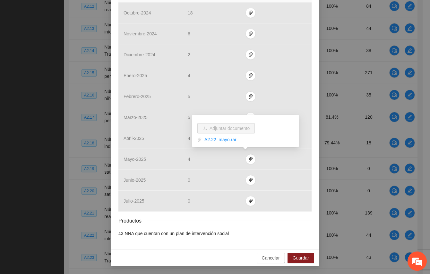
click at [265, 255] on span "Cancelar" at bounding box center [271, 257] width 18 height 7
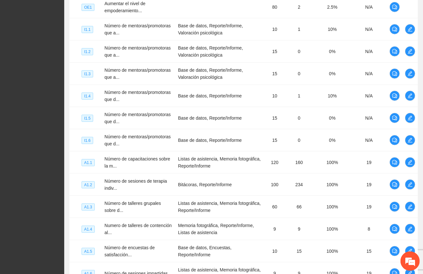
scroll to position [0, 0]
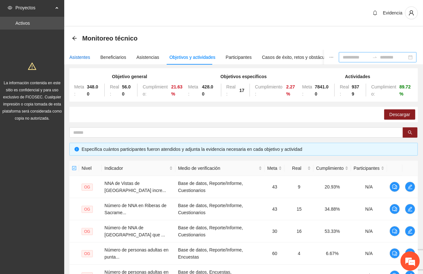
click at [76, 55] on div "Asistentes" at bounding box center [79, 57] width 21 height 7
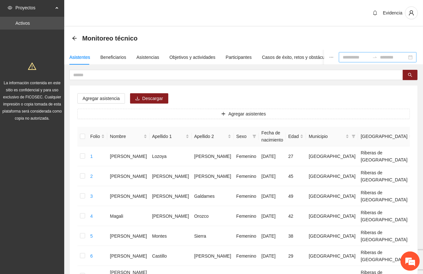
click at [311, 22] on div "Evidencia" at bounding box center [243, 13] width 359 height 27
click at [150, 57] on div "Asistencias" at bounding box center [147, 57] width 23 height 7
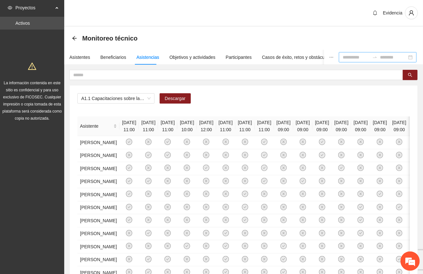
click at [269, 107] on div "A1.1 Capacitaciones sobre la metodología de funcionamiento familiar a promotora…" at bounding box center [243, 100] width 332 height 15
click at [152, 98] on div "A1.1 Capacitaciones sobre la metodología de funcionamiento familiar a promotora…" at bounding box center [115, 98] width 77 height 10
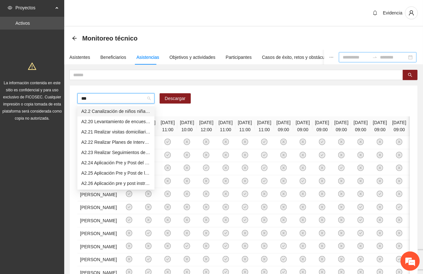
type input "****"
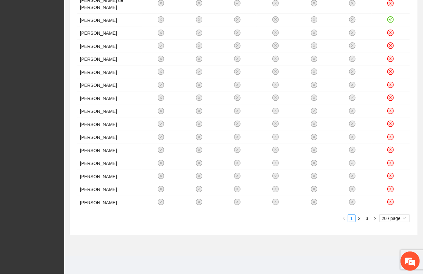
scroll to position [242, 0]
click at [401, 219] on span "20 / page" at bounding box center [394, 217] width 25 height 7
click at [387, 256] on div "100 / page" at bounding box center [394, 260] width 31 height 10
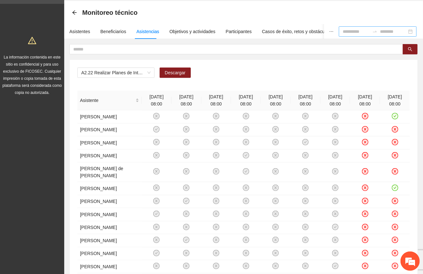
scroll to position [22, 0]
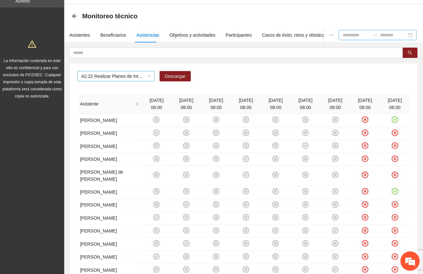
click at [147, 74] on span "A2.22 Realizar Planes de Intervención - Zona Vistas [GEOGRAPHIC_DATA]" at bounding box center [115, 76] width 69 height 10
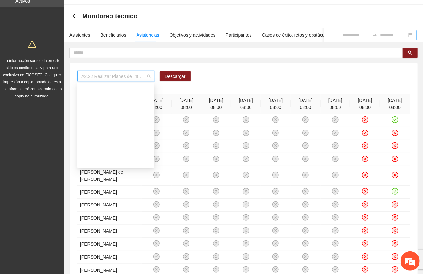
scroll to position [375, 0]
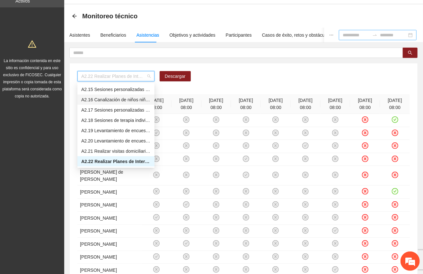
click at [135, 96] on div "A2.16 Canalización de niños niñas y adolescentes de Vistas de [GEOGRAPHIC_DATA]…" at bounding box center [115, 99] width 69 height 7
click at [135, 81] on span "A2.22 Realizar Planes de Intervención - Zona Vistas [GEOGRAPHIC_DATA]" at bounding box center [115, 76] width 69 height 10
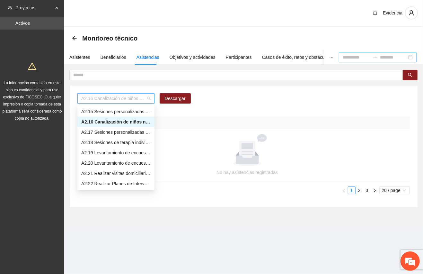
scroll to position [0, 0]
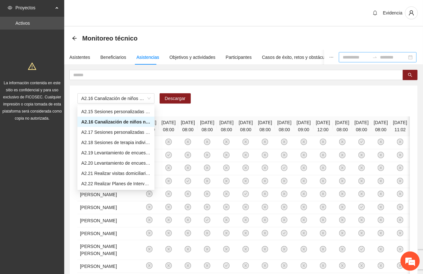
click at [233, 17] on div "Evidencia" at bounding box center [243, 13] width 359 height 27
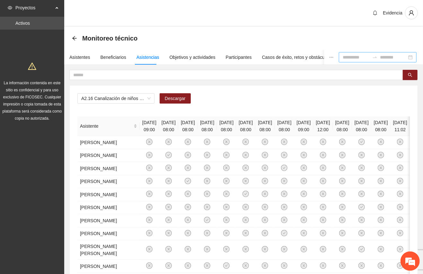
click at [228, 101] on div "A2.16 Canalización de niños niñas y adolescentes de Vistas de [GEOGRAPHIC_DATA]…" at bounding box center [243, 100] width 332 height 15
click at [333, 100] on div "A2.16 Canalización de niños niñas y adolescentes de Vistas de [GEOGRAPHIC_DATA]…" at bounding box center [243, 100] width 332 height 15
click at [343, 58] on input at bounding box center [356, 57] width 27 height 7
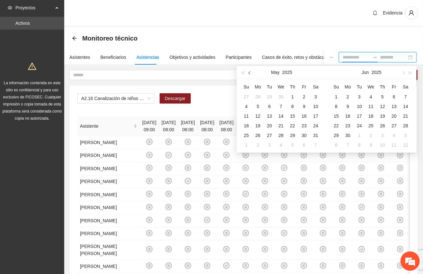
click at [248, 70] on button "button" at bounding box center [249, 72] width 7 height 13
type input "**********"
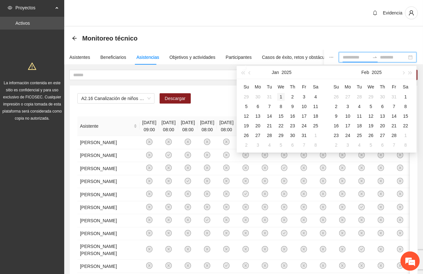
click at [284, 97] on div "1" at bounding box center [281, 97] width 8 height 8
type input "**********"
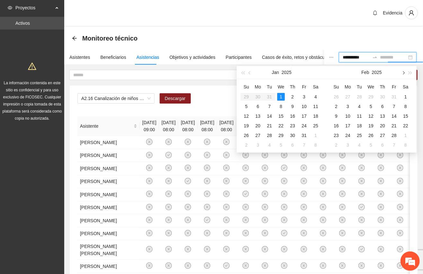
click at [401, 74] on button "button" at bounding box center [402, 72] width 7 height 13
type input "**********"
click at [401, 74] on button "button" at bounding box center [402, 72] width 7 height 13
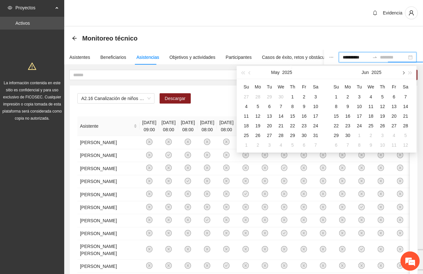
click at [401, 74] on button "button" at bounding box center [402, 72] width 7 height 13
click at [248, 71] on span "button" at bounding box center [249, 72] width 3 height 3
type input "**********"
click at [384, 135] on div "31" at bounding box center [383, 135] width 8 height 8
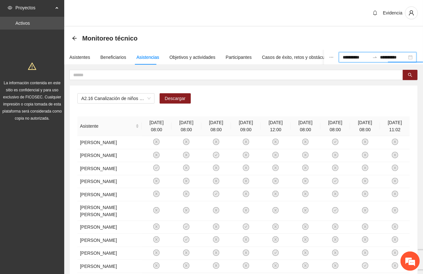
click at [353, 92] on div "A2.16 Canalización de niños niñas y adolescentes de Vistas de [GEOGRAPHIC_DATA]…" at bounding box center [244, 217] width 348 height 265
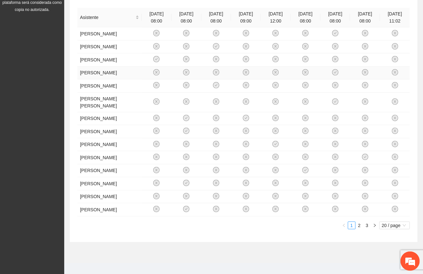
scroll to position [137, 0]
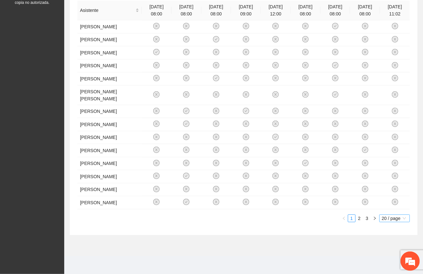
click at [401, 215] on span "20 / page" at bounding box center [394, 217] width 25 height 7
click at [389, 263] on div "100 / page" at bounding box center [394, 260] width 23 height 7
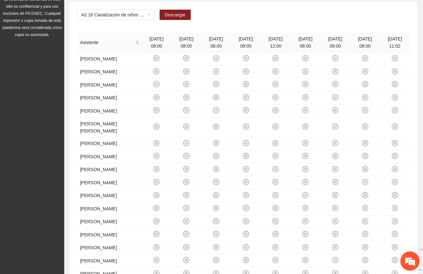
scroll to position [40, 0]
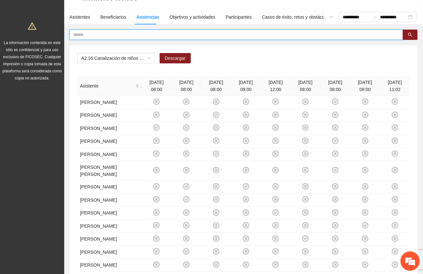
click at [211, 33] on input "text" at bounding box center [233, 34] width 321 height 7
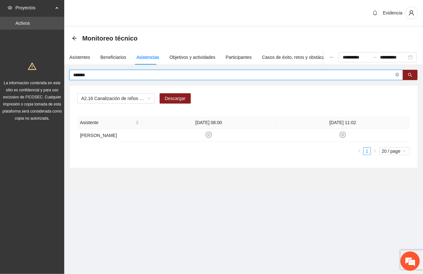
scroll to position [0, 0]
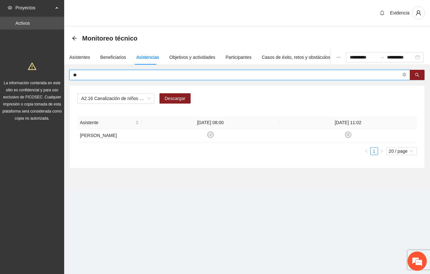
type input "*"
drag, startPoint x: 92, startPoint y: 74, endPoint x: 52, endPoint y: 68, distance: 40.6
click at [52, 68] on section "**********" at bounding box center [215, 137] width 430 height 274
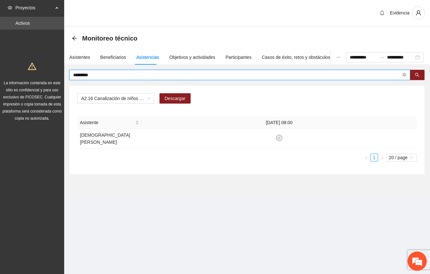
drag, startPoint x: 100, startPoint y: 74, endPoint x: 49, endPoint y: 66, distance: 51.3
click at [49, 66] on section "**********" at bounding box center [215, 137] width 430 height 274
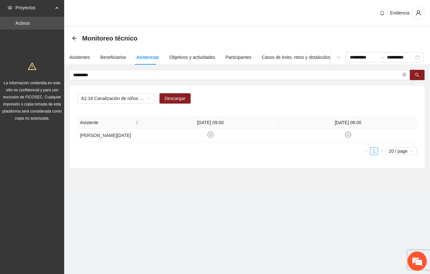
click at [315, 103] on div "A2.16 Canalización de niños niñas y adolescentes de Vistas de [GEOGRAPHIC_DATA]…" at bounding box center [247, 100] width 340 height 15
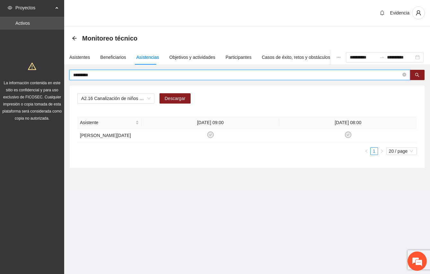
drag, startPoint x: 103, startPoint y: 73, endPoint x: 47, endPoint y: 70, distance: 56.0
click at [47, 70] on section "**********" at bounding box center [215, 137] width 430 height 274
type input "*"
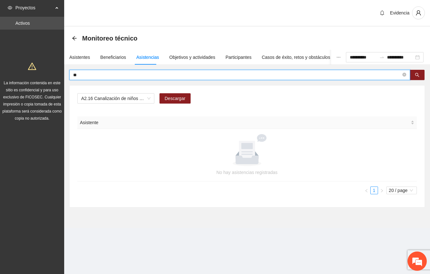
type input "*"
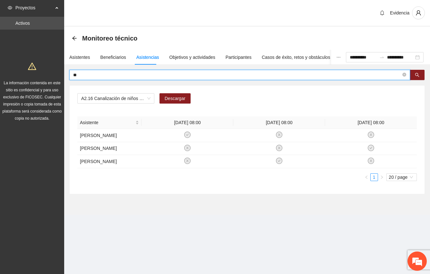
type input "*"
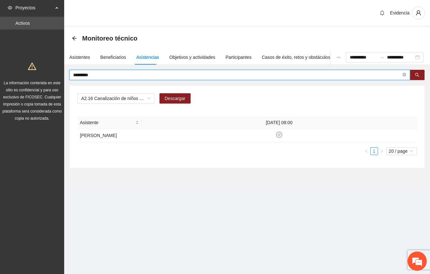
drag, startPoint x: 99, startPoint y: 73, endPoint x: 62, endPoint y: 71, distance: 37.0
click at [62, 71] on section "**********" at bounding box center [215, 137] width 430 height 274
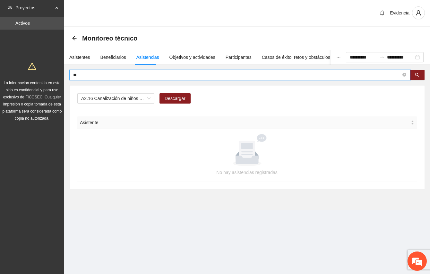
type input "*"
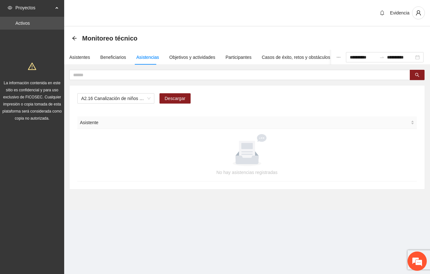
click at [359, 222] on section "**********" at bounding box center [247, 114] width 366 height 228
click at [238, 3] on div "Evidencia" at bounding box center [247, 13] width 366 height 27
click at [150, 102] on span "A2.16 Canalización de niños niñas y adolescentes de Vistas de [GEOGRAPHIC_DATA]…" at bounding box center [115, 98] width 69 height 10
click at [149, 98] on span "A2.16 Canalización de niños niñas y adolescentes de Vistas de [GEOGRAPHIC_DATA]…" at bounding box center [115, 98] width 69 height 10
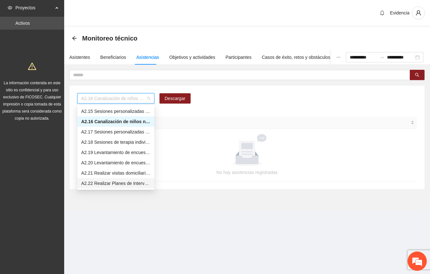
click at [110, 183] on div "A2.22 Realizar Planes de Intervención - Zona Vistas [GEOGRAPHIC_DATA]" at bounding box center [115, 182] width 69 height 7
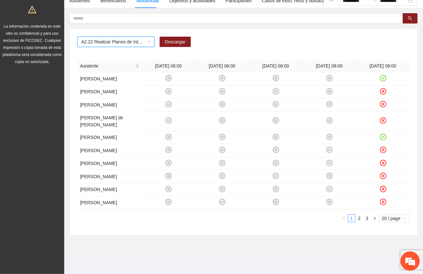
scroll to position [71, 0]
click at [396, 219] on span "20 / page" at bounding box center [394, 217] width 25 height 7
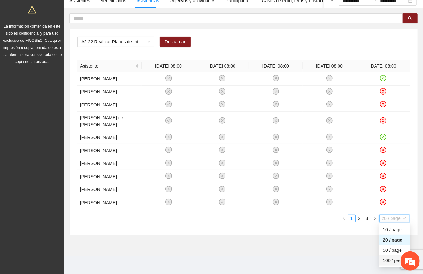
click at [387, 259] on div "100 / page" at bounding box center [394, 260] width 23 height 7
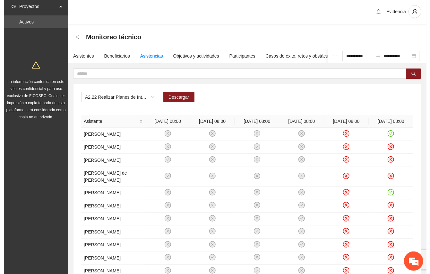
scroll to position [0, 0]
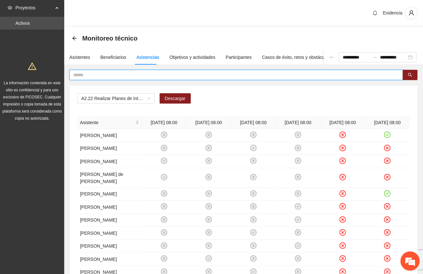
click at [87, 74] on input "text" at bounding box center [233, 74] width 321 height 7
type input "******"
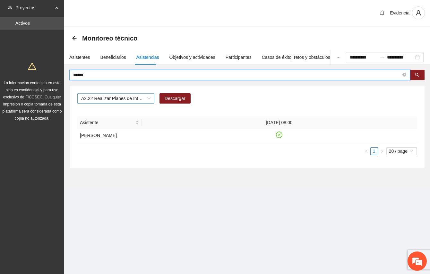
click at [151, 98] on div "A2.22 Realizar Planes de Intervención - Zona Vistas [GEOGRAPHIC_DATA]" at bounding box center [115, 98] width 77 height 10
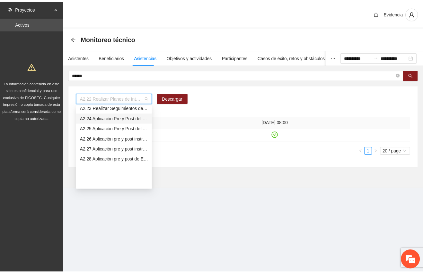
scroll to position [417, 0]
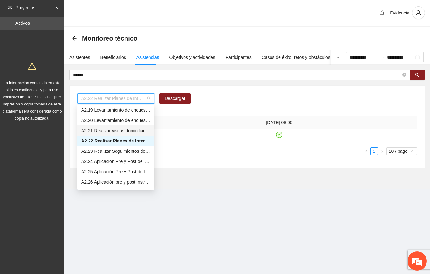
click at [127, 128] on div "A2.21 Realizar visitas domiciliarias - [GEOGRAPHIC_DATA] [GEOGRAPHIC_DATA]" at bounding box center [115, 130] width 69 height 7
click at [127, 128] on div "Asistente [DATE] 08:00 [PERSON_NAME] 1 20 / page 50 100 10 / page 20 / page 50 …" at bounding box center [247, 135] width 340 height 39
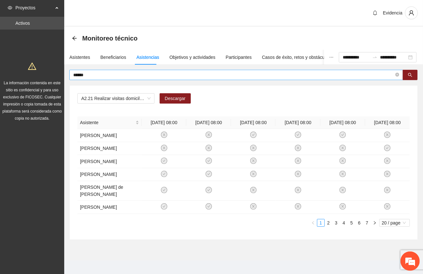
click at [122, 76] on input "******" at bounding box center [233, 74] width 321 height 7
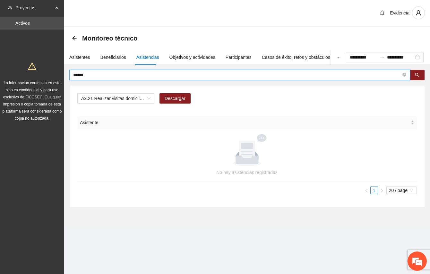
drag, startPoint x: 91, startPoint y: 72, endPoint x: 53, endPoint y: 67, distance: 37.6
click at [53, 67] on section "**********" at bounding box center [215, 137] width 430 height 274
drag, startPoint x: 187, startPoint y: 20, endPoint x: 187, endPoint y: 41, distance: 21.2
click at [187, 20] on div "Evidencia" at bounding box center [247, 13] width 366 height 27
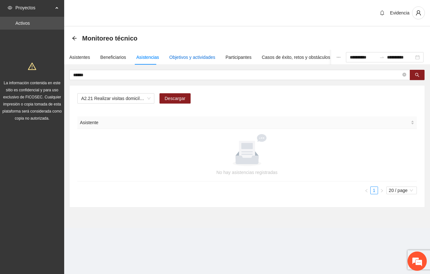
click at [181, 57] on div "Objetivos y actividades" at bounding box center [193, 57] width 46 height 7
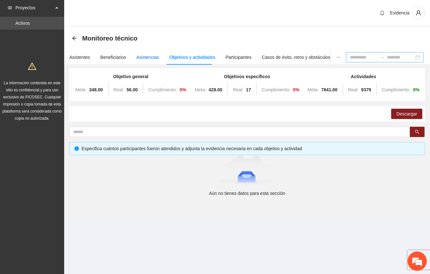
click at [149, 60] on div "Asistencias" at bounding box center [147, 57] width 23 height 7
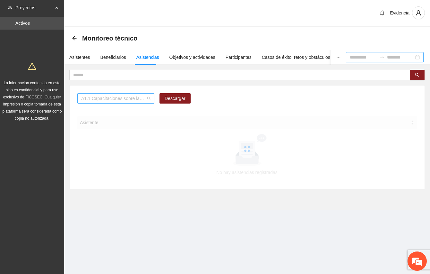
click at [147, 95] on span "A1.1 Capacitaciones sobre la metodología de funcionamiento familiar a promotora…" at bounding box center [115, 98] width 69 height 10
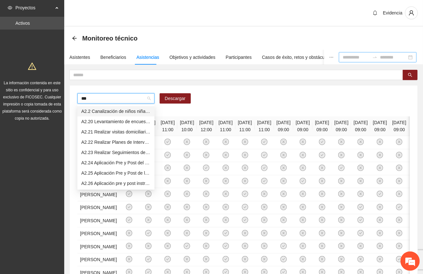
type input "****"
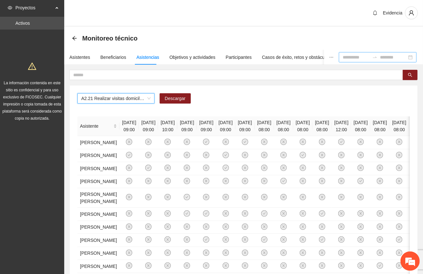
click at [380, 58] on input at bounding box center [393, 57] width 27 height 7
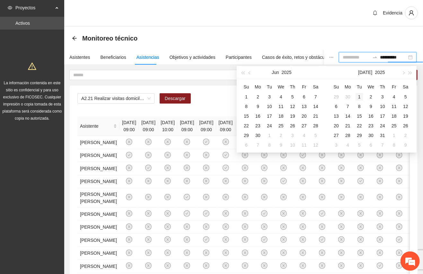
type input "**********"
click at [362, 98] on div "1" at bounding box center [359, 97] width 8 height 8
click at [386, 144] on table "Su Mo Tu We Th Fr Sa 29 30 1 2 3 4 5 6 7 8 9 10 11 12 13 14 15 16 17 18 19 20 2…" at bounding box center [370, 116] width 81 height 68
click at [370, 139] on table "Su Mo Tu We Th Fr Sa 29 30 1 2 3 4 5 6 7 8 9 10 11 12 13 14 15 16 17 18 19 20 2…" at bounding box center [370, 116] width 81 height 68
click at [343, 59] on input at bounding box center [356, 57] width 27 height 7
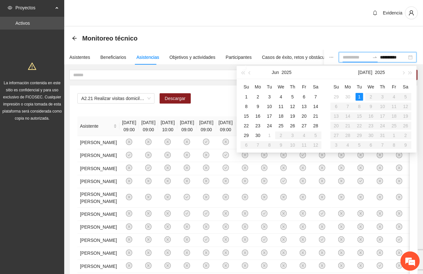
type input "**********"
click at [259, 132] on div "30" at bounding box center [258, 135] width 8 height 8
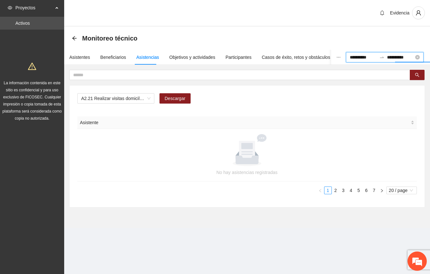
click at [402, 55] on input "**********" at bounding box center [400, 57] width 27 height 7
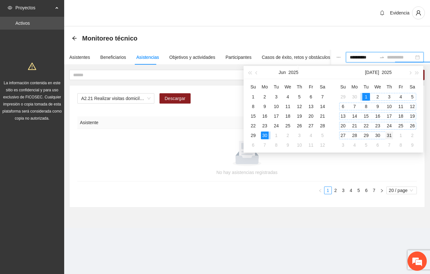
type input "**********"
click at [390, 133] on div "31" at bounding box center [390, 135] width 8 height 8
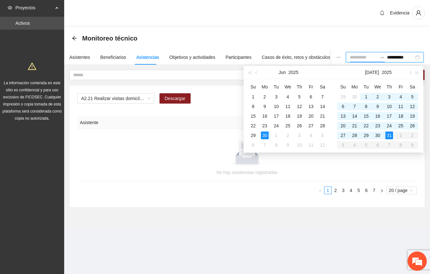
click at [388, 134] on div "31" at bounding box center [390, 135] width 8 height 8
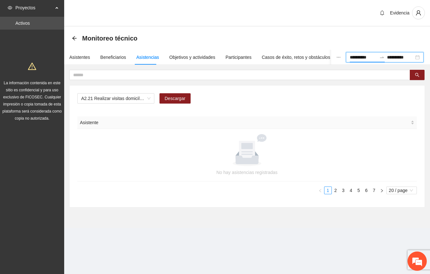
click at [344, 50] on div "**********" at bounding box center [247, 57] width 366 height 15
click at [350, 58] on input "**********" at bounding box center [363, 57] width 27 height 7
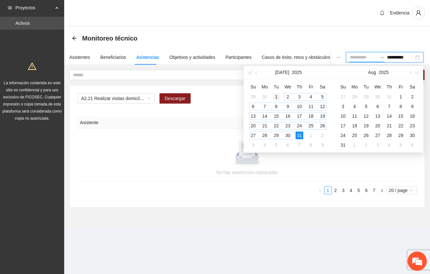
type input "**********"
click at [276, 96] on div "1" at bounding box center [277, 97] width 8 height 8
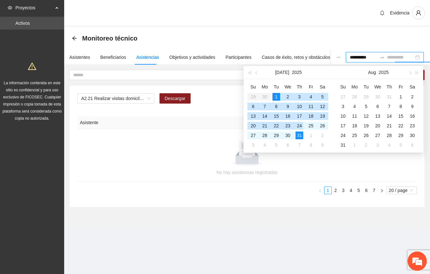
type input "**********"
click at [300, 135] on div "31" at bounding box center [300, 135] width 8 height 8
click at [300, 135] on div at bounding box center [247, 150] width 324 height 32
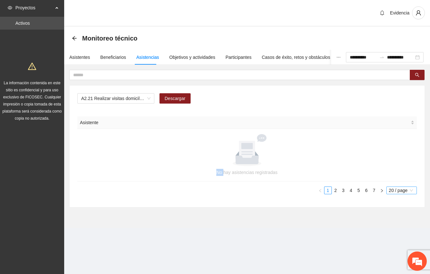
click at [408, 191] on span "20 / page" at bounding box center [401, 190] width 25 height 7
click at [402, 233] on div "100 / page" at bounding box center [401, 232] width 23 height 7
click at [372, 193] on link "2" at bounding box center [371, 190] width 7 height 7
click at [350, 54] on input "**********" at bounding box center [363, 57] width 27 height 7
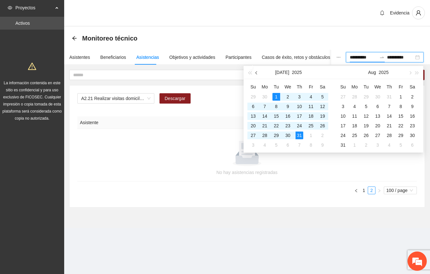
click at [259, 70] on button "button" at bounding box center [256, 72] width 7 height 13
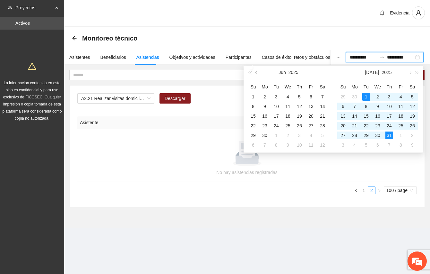
click at [259, 70] on button "button" at bounding box center [256, 72] width 7 height 13
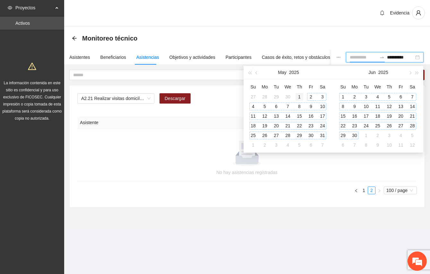
type input "**********"
click at [299, 98] on div "1" at bounding box center [300, 97] width 8 height 8
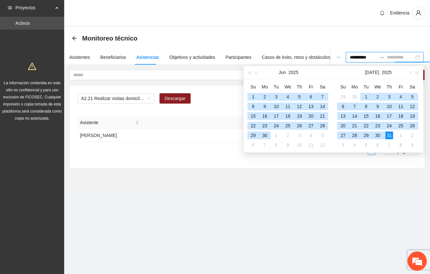
type input "**********"
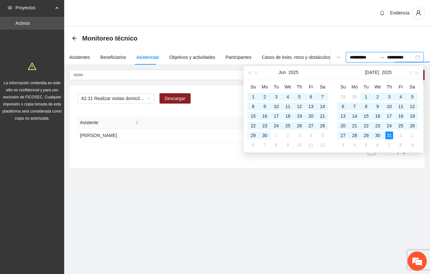
click at [367, 25] on div "Evidencia" at bounding box center [247, 13] width 366 height 27
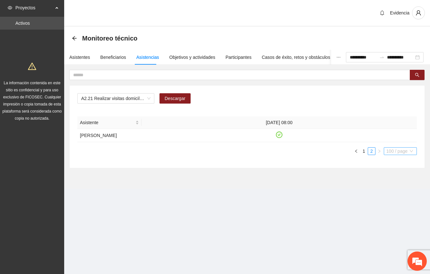
click at [411, 154] on span "100 / page" at bounding box center [401, 150] width 28 height 7
click at [395, 197] on div "100 / page" at bounding box center [401, 193] width 26 height 7
click at [363, 154] on link "1" at bounding box center [364, 150] width 7 height 7
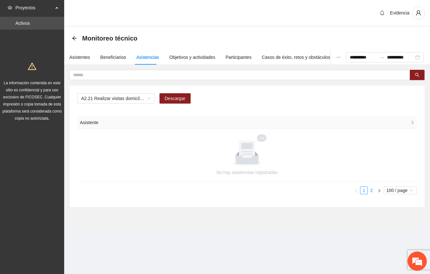
click at [373, 193] on link "2" at bounding box center [371, 190] width 7 height 7
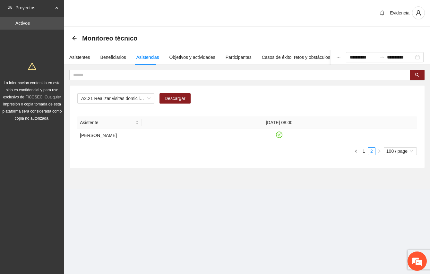
click at [341, 103] on div "A2.21 Realizar visitas domiciliarias - [GEOGRAPHIC_DATA] [GEOGRAPHIC_DATA]" at bounding box center [247, 100] width 340 height 15
click at [342, 97] on div "A2.21 Realizar visitas domiciliarias - [GEOGRAPHIC_DATA] [GEOGRAPHIC_DATA]" at bounding box center [247, 100] width 340 height 15
click at [280, 135] on icon "check-circle" at bounding box center [279, 134] width 3 height 2
click at [367, 90] on div "A2.21 Realizar visitas domiciliarias - [GEOGRAPHIC_DATA] [GEOGRAPHIC_DATA] Desc…" at bounding box center [247, 126] width 355 height 82
click at [239, 181] on section "**********" at bounding box center [247, 108] width 366 height 162
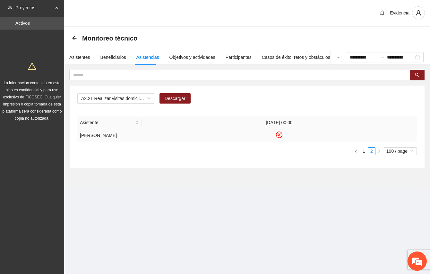
click at [169, 9] on div "Evidencia" at bounding box center [247, 13] width 366 height 27
click at [166, 204] on section "**********" at bounding box center [247, 103] width 366 height 206
click at [308, 17] on div "Evidencia" at bounding box center [247, 13] width 366 height 27
click at [277, 16] on div "Evidencia" at bounding box center [247, 13] width 366 height 27
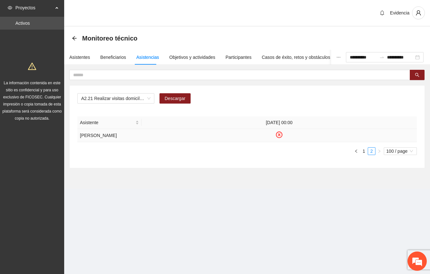
click at [212, 188] on section "**********" at bounding box center [247, 108] width 366 height 162
click at [257, 31] on div "Monitoreo técnico" at bounding box center [247, 38] width 366 height 23
click at [252, 6] on div "Evidencia" at bounding box center [247, 13] width 366 height 27
click at [193, 54] on div "Objetivos y actividades" at bounding box center [193, 57] width 46 height 7
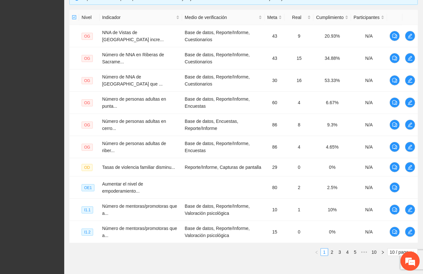
scroll to position [187, 0]
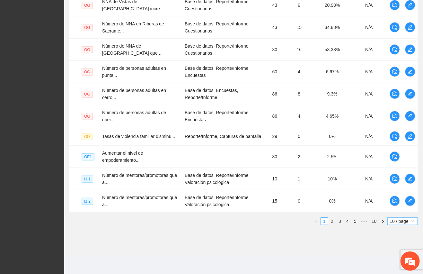
click at [406, 222] on span "10 / page" at bounding box center [402, 220] width 25 height 7
click at [393, 262] on div "100 / page" at bounding box center [402, 263] width 23 height 7
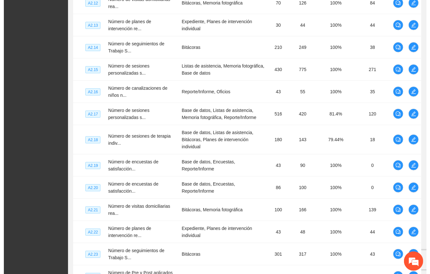
scroll to position [1455, 0]
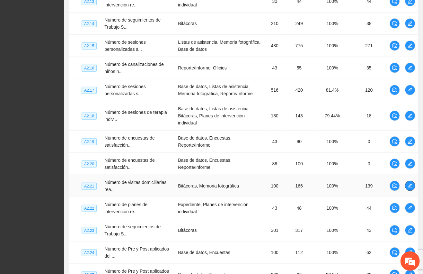
click at [411, 183] on icon "edit" at bounding box center [409, 185] width 5 height 5
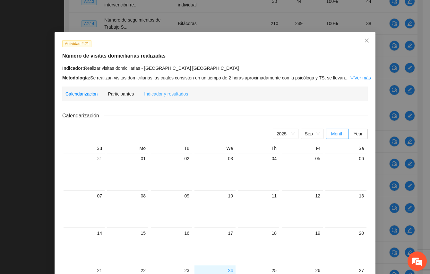
click at [166, 99] on div "Indicador y resultados" at bounding box center [166, 93] width 44 height 15
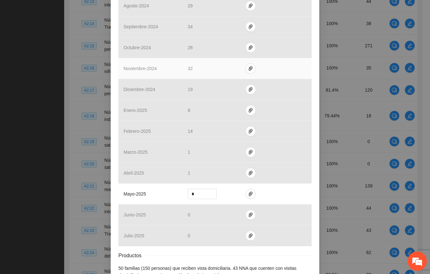
scroll to position [214, 0]
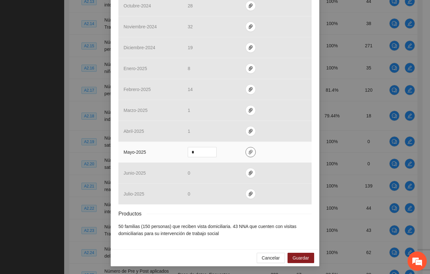
click at [248, 153] on icon "paper-clip" at bounding box center [250, 151] width 5 height 5
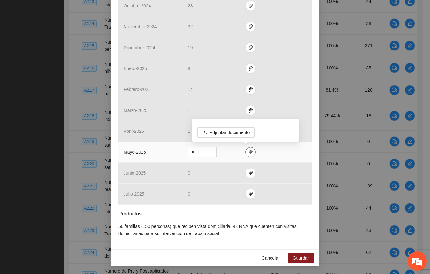
click at [248, 153] on icon "paper-clip" at bounding box center [250, 151] width 5 height 5
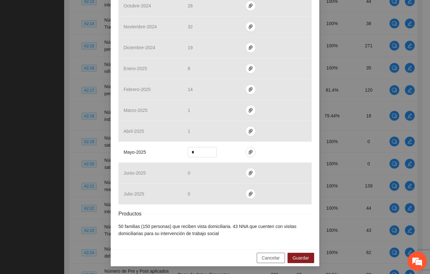
click at [266, 258] on span "Cancelar" at bounding box center [271, 257] width 18 height 7
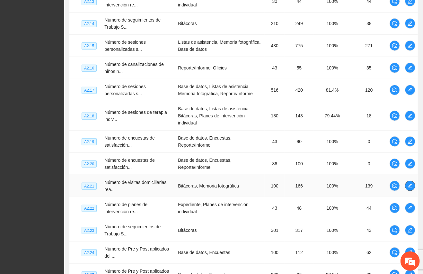
click at [411, 183] on icon "edit" at bounding box center [409, 185] width 5 height 5
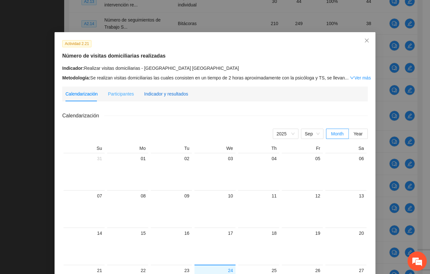
click at [170, 91] on div "Indicador y resultados" at bounding box center [166, 93] width 44 height 7
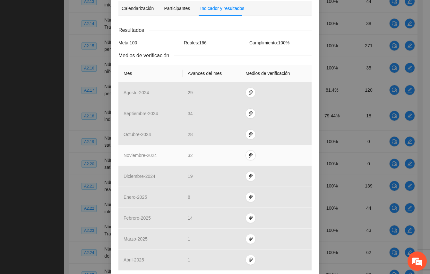
scroll to position [216, 0]
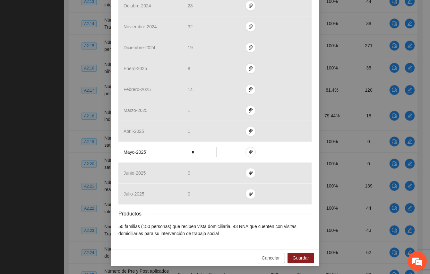
click at [271, 255] on span "Cancelar" at bounding box center [271, 257] width 18 height 7
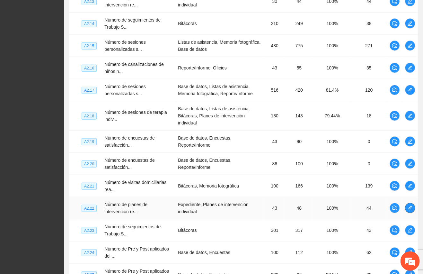
click at [409, 205] on icon "edit" at bounding box center [409, 207] width 5 height 5
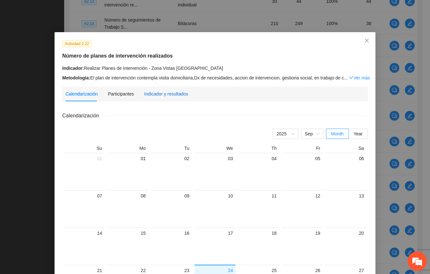
click at [159, 91] on div "Indicador y resultados" at bounding box center [166, 93] width 44 height 7
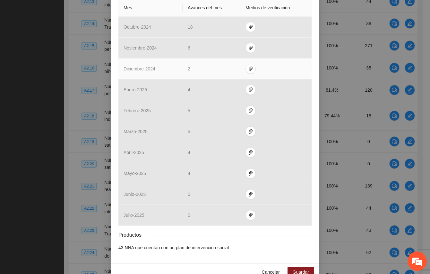
scroll to position [166, 0]
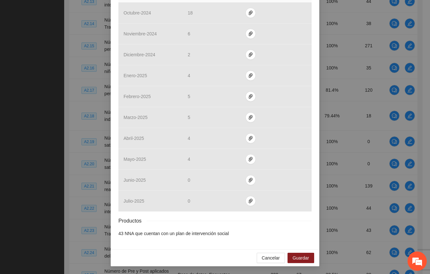
click at [180, 253] on div "Cancelar Guardar" at bounding box center [215, 257] width 209 height 17
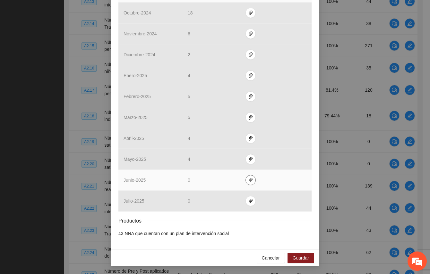
click at [249, 178] on icon "paper-clip" at bounding box center [251, 180] width 4 height 4
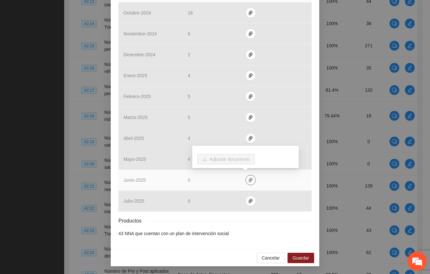
click at [249, 178] on icon "paper-clip" at bounding box center [251, 180] width 4 height 4
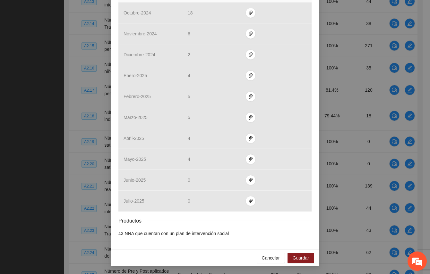
drag, startPoint x: 241, startPoint y: 265, endPoint x: 153, endPoint y: 242, distance: 90.9
click at [153, 242] on div "Actividad 2.22 Número de planes de intervención realizados Indicador: Realizar …" at bounding box center [215, 58] width 209 height 382
click at [227, 261] on div "Cancelar Guardar" at bounding box center [215, 257] width 209 height 17
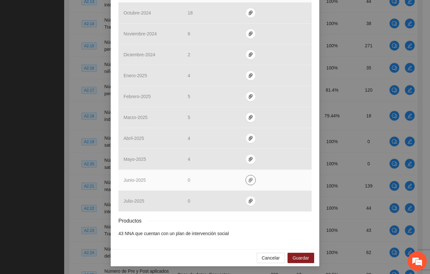
click at [248, 180] on icon "paper-clip" at bounding box center [250, 179] width 5 height 5
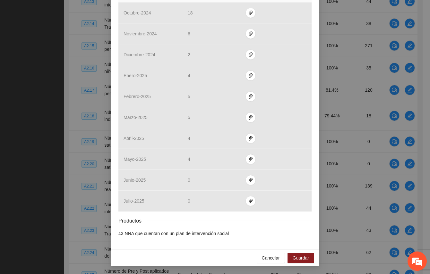
click at [220, 252] on div "Cancelar Guardar" at bounding box center [215, 257] width 209 height 17
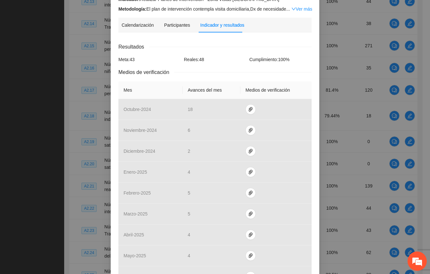
scroll to position [128, 0]
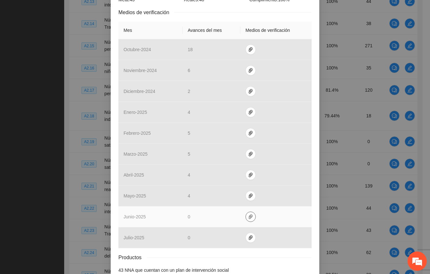
click at [249, 218] on span "paper-clip" at bounding box center [251, 216] width 10 height 5
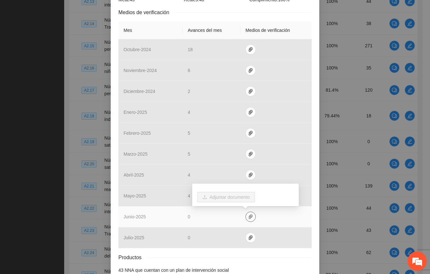
click at [249, 218] on span "paper-clip" at bounding box center [251, 216] width 10 height 5
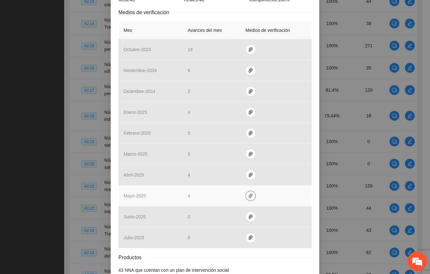
click at [248, 194] on icon "paper-clip" at bounding box center [250, 195] width 5 height 5
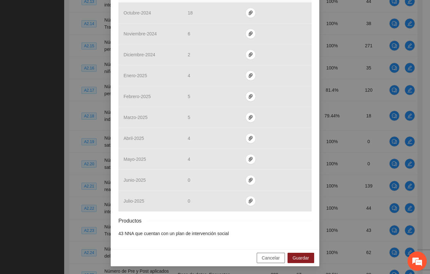
click at [276, 261] on button "Cancelar" at bounding box center [271, 257] width 28 height 10
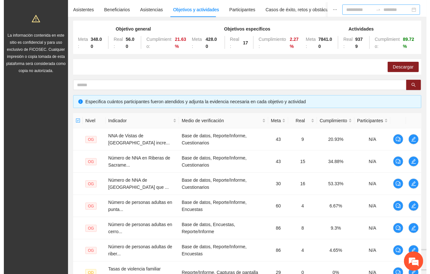
scroll to position [0, 0]
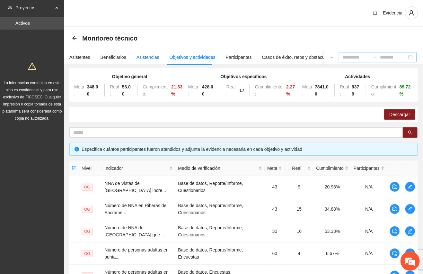
click at [140, 55] on div "Asistencias" at bounding box center [147, 57] width 23 height 7
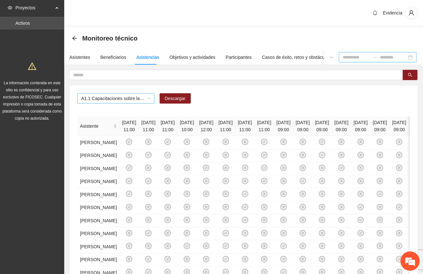
click at [149, 100] on span "A1.1 Capacitaciones sobre la metodología de funcionamiento familiar a promotora…" at bounding box center [115, 98] width 69 height 10
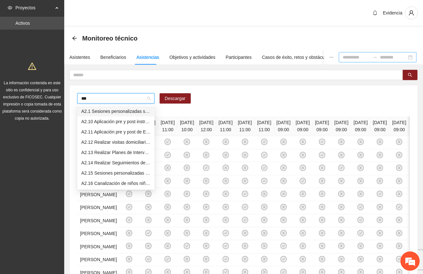
type input "****"
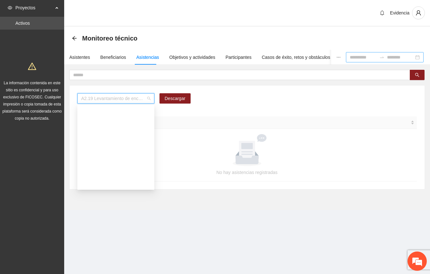
click at [149, 100] on span "A2.19 Levantamiento de encuestas de satisfacción para niños, niñas y adolescent…" at bounding box center [115, 98] width 69 height 10
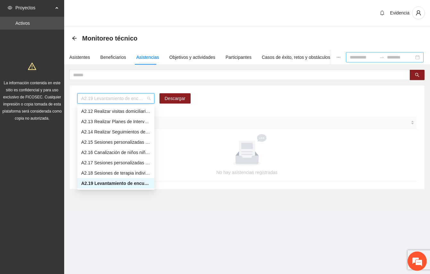
click at [149, 100] on span "A2.19 Levantamiento de encuestas de satisfacción para niños, niñas y adolescent…" at bounding box center [115, 98] width 69 height 10
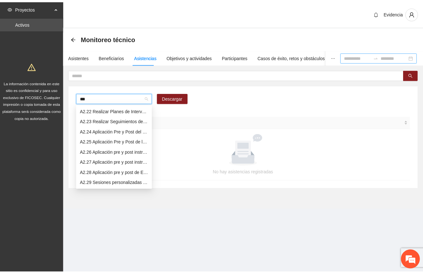
scroll to position [0, 0]
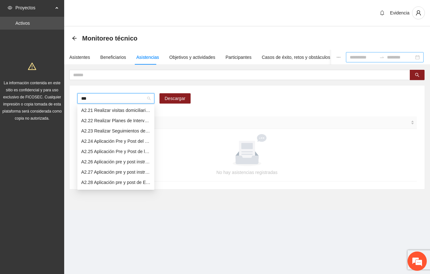
type input "****"
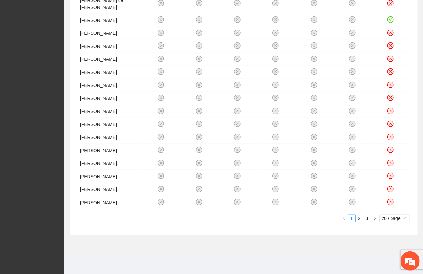
scroll to position [242, 0]
click at [401, 216] on span "20 / page" at bounding box center [394, 217] width 25 height 7
click at [387, 257] on div "100 / page" at bounding box center [394, 260] width 23 height 7
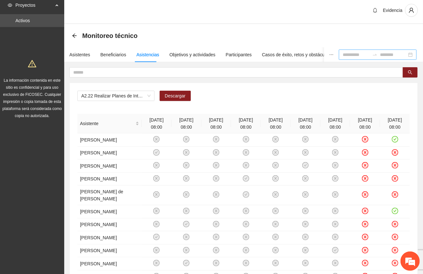
scroll to position [0, 0]
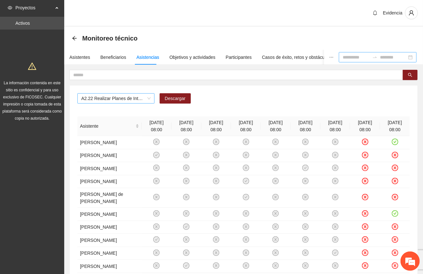
click at [150, 99] on span "A2.22 Realizar Planes de Intervención - Zona Vistas [GEOGRAPHIC_DATA]" at bounding box center [115, 98] width 69 height 10
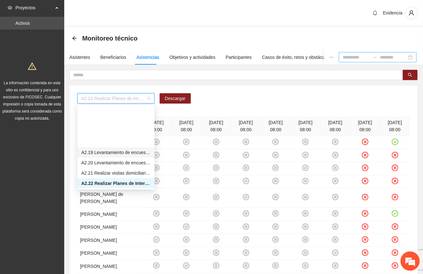
scroll to position [418, 0]
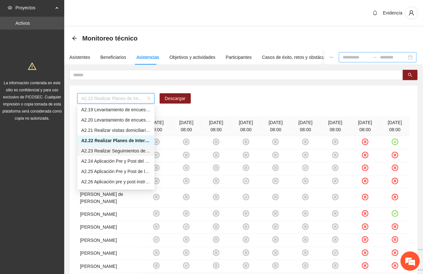
click at [109, 150] on div "A2.23 Realizar Seguimientos de Trabajo Social - [GEOGRAPHIC_DATA] [GEOGRAPHIC_D…" at bounding box center [115, 150] width 69 height 7
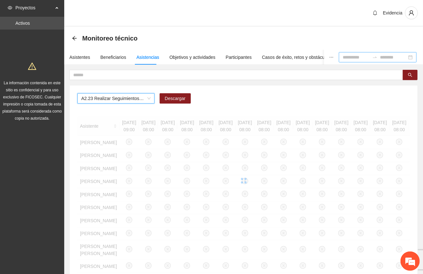
click at [345, 54] on input at bounding box center [356, 57] width 27 height 7
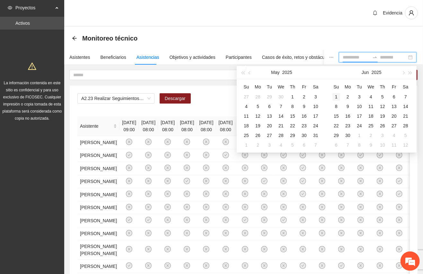
type input "**********"
click at [337, 95] on div "1" at bounding box center [336, 97] width 8 height 8
type input "**********"
click at [349, 135] on div "30" at bounding box center [348, 135] width 8 height 8
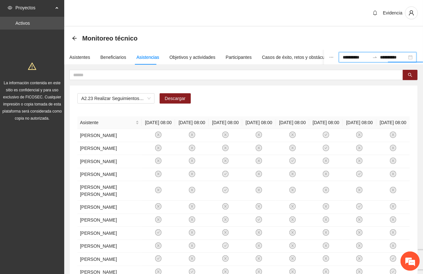
click at [304, 31] on div "Monitoreo técnico" at bounding box center [243, 38] width 359 height 23
click at [186, 58] on div "Objetivos y actividades" at bounding box center [193, 57] width 46 height 7
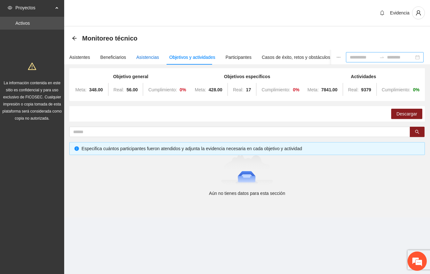
click at [141, 55] on div "Asistencias" at bounding box center [147, 57] width 23 height 7
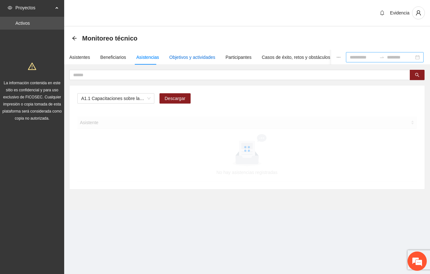
click at [197, 57] on div "Objetivos y actividades" at bounding box center [193, 57] width 46 height 7
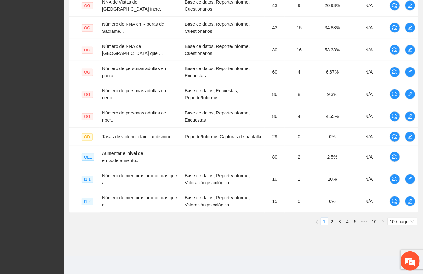
scroll to position [187, 0]
click at [407, 217] on span "10 / page" at bounding box center [402, 220] width 25 height 7
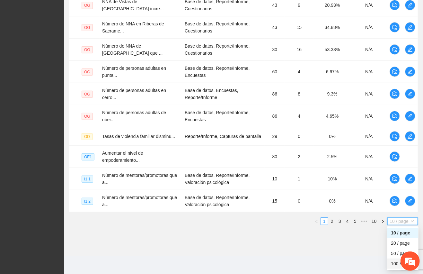
click at [397, 264] on div "100 / page" at bounding box center [402, 263] width 23 height 7
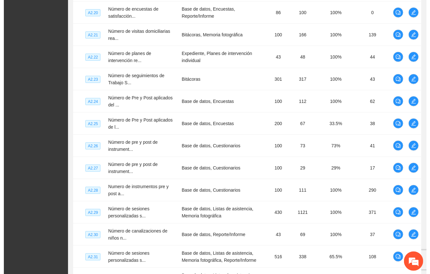
scroll to position [1610, 0]
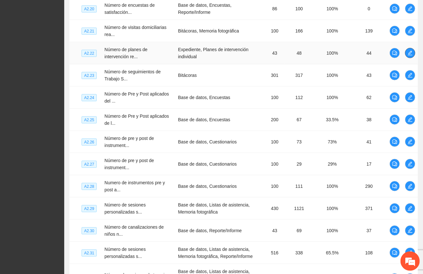
click at [413, 50] on span "edit" at bounding box center [410, 52] width 10 height 5
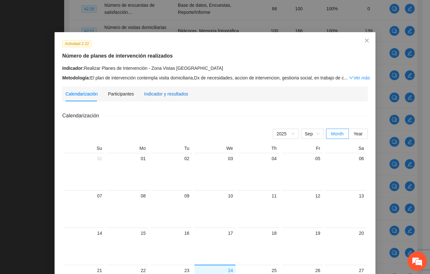
click at [157, 94] on div "Indicador y resultados" at bounding box center [166, 93] width 44 height 7
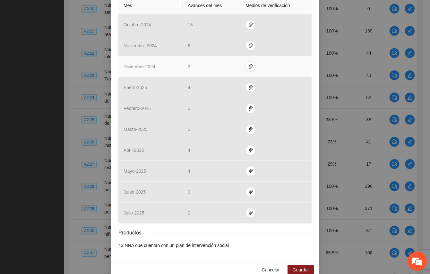
scroll to position [166, 0]
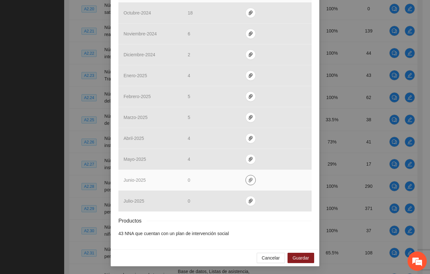
click at [248, 179] on icon "paper-clip" at bounding box center [250, 179] width 5 height 5
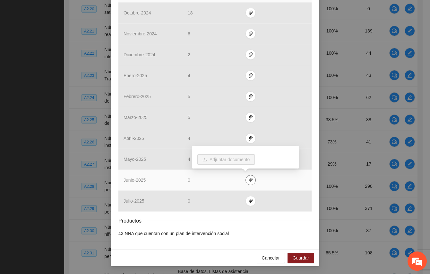
click at [248, 179] on icon "paper-clip" at bounding box center [250, 179] width 5 height 5
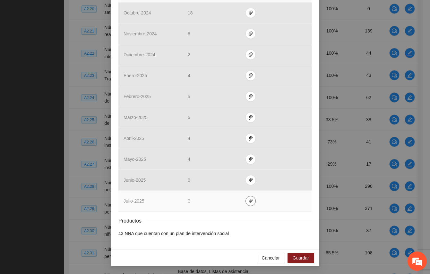
click at [248, 198] on icon "paper-clip" at bounding box center [250, 200] width 5 height 5
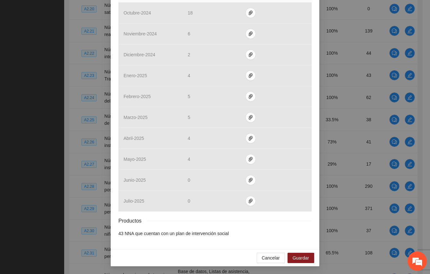
click at [172, 254] on div "Cancelar Guardar" at bounding box center [215, 257] width 209 height 17
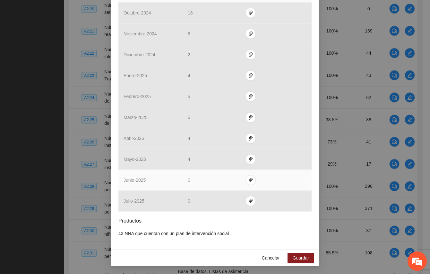
click at [184, 178] on td "0" at bounding box center [212, 180] width 58 height 21
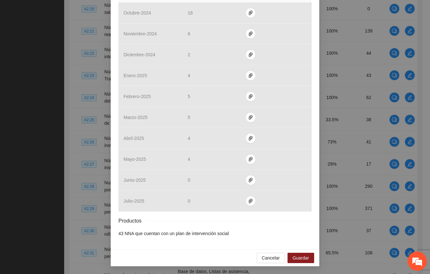
click at [188, 256] on div "Cancelar Guardar" at bounding box center [215, 257] width 209 height 17
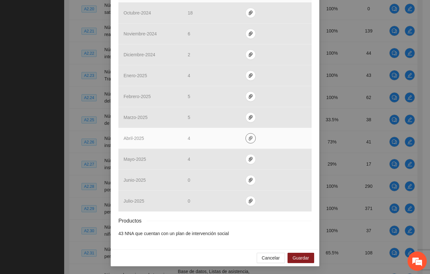
click at [248, 137] on icon "paper-clip" at bounding box center [250, 137] width 5 height 5
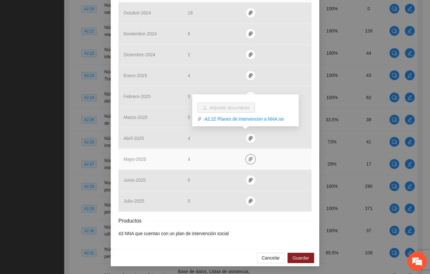
click at [248, 157] on icon "paper-clip" at bounding box center [250, 158] width 5 height 5
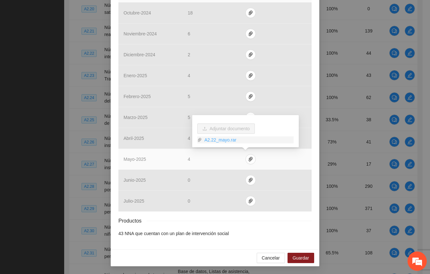
click at [220, 141] on link "A2.22_mayo.rar" at bounding box center [248, 139] width 92 height 7
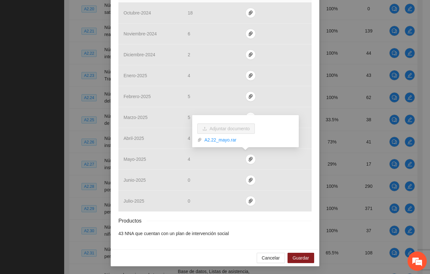
drag, startPoint x: 183, startPoint y: 246, endPoint x: 180, endPoint y: 242, distance: 4.5
click at [183, 246] on div "Actividad 2.22 Número de planes de intervención realizados Indicador: Realizar …" at bounding box center [215, 58] width 209 height 382
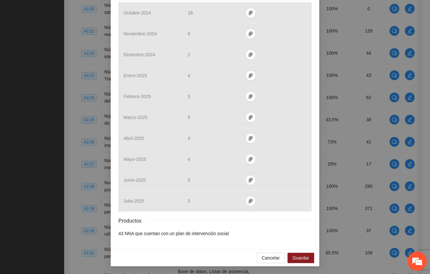
click at [220, 248] on div "Actividad 2.22 Número de planes de intervención realizados Indicador: Realizar …" at bounding box center [215, 58] width 209 height 382
click at [293, 225] on div "Resultados Meta: 43 Reales: 48 Cumplimiento: 100 % Medios de verificación Mes A…" at bounding box center [214, 91] width 193 height 290
click at [274, 259] on span "Cancelar" at bounding box center [271, 257] width 18 height 7
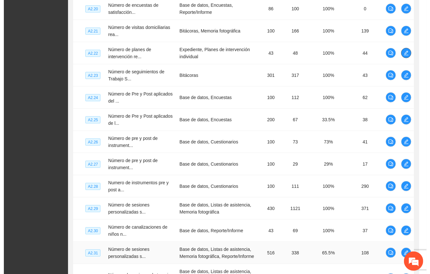
scroll to position [0, 0]
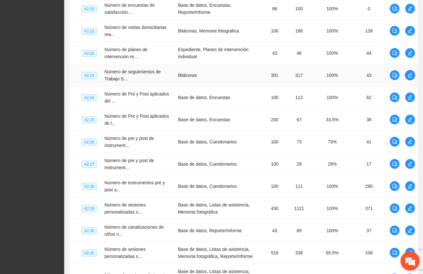
click at [407, 73] on icon "edit" at bounding box center [409, 75] width 5 height 5
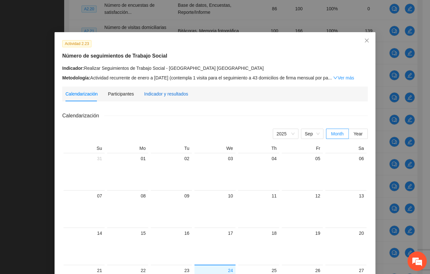
click at [160, 96] on div "Indicador y resultados" at bounding box center [166, 93] width 44 height 7
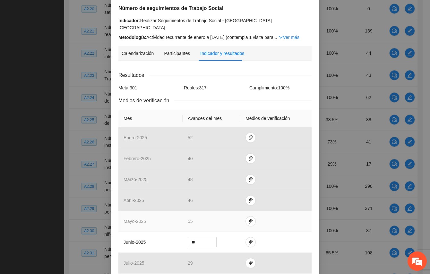
scroll to position [103, 0]
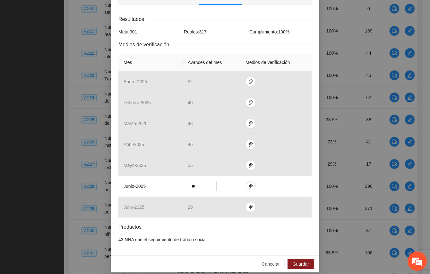
click at [269, 260] on span "Cancelar" at bounding box center [271, 263] width 18 height 7
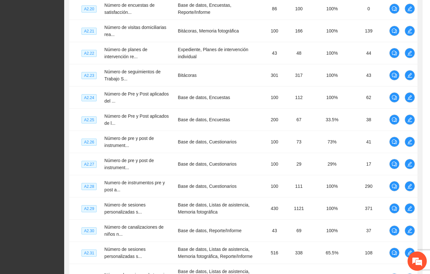
scroll to position [71, 0]
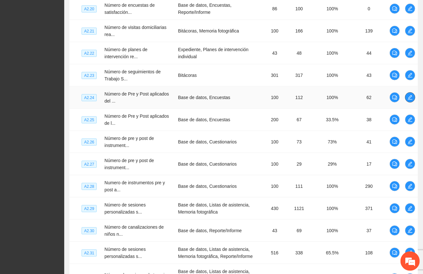
click at [414, 95] on span "edit" at bounding box center [410, 97] width 10 height 5
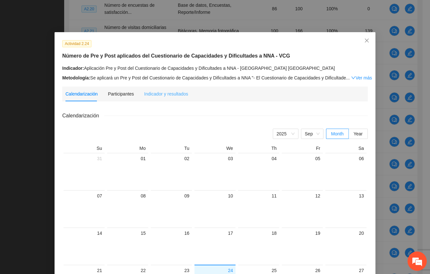
click at [164, 98] on div "Indicador y resultados" at bounding box center [166, 93] width 44 height 15
click at [164, 98] on div "Actividad 2.24 Número de Pre y Post aplicados del Cuestionario de Capacidades y…" at bounding box center [215, 209] width 321 height 354
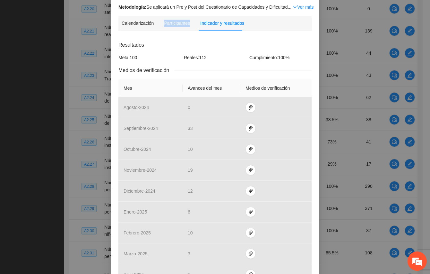
scroll to position [214, 0]
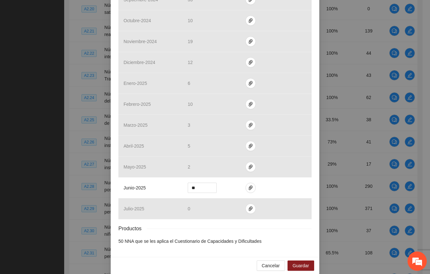
click at [30, 139] on div "Actividad 2.24 Número de Pre y Post aplicados del Cuestionario de Capacidades y…" at bounding box center [215, 137] width 430 height 274
click at [266, 266] on span "Cancelar" at bounding box center [271, 265] width 18 height 7
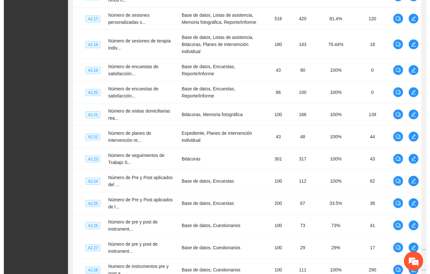
scroll to position [1610, 0]
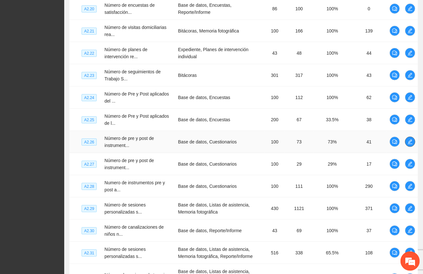
click at [409, 139] on icon "edit" at bounding box center [409, 141] width 5 height 5
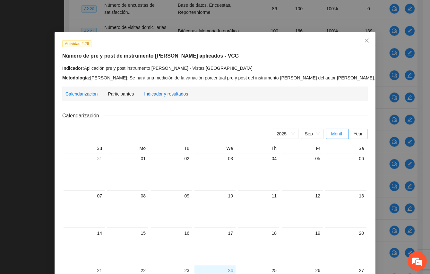
click at [170, 93] on div "Indicador y resultados" at bounding box center [166, 93] width 44 height 7
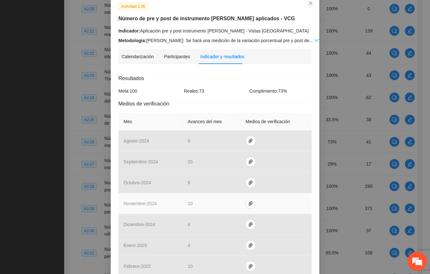
scroll to position [208, 0]
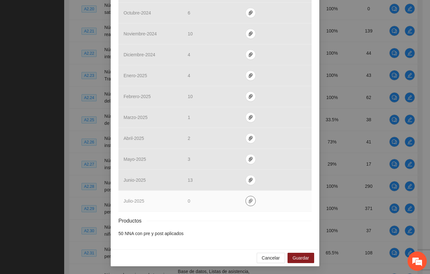
click at [246, 196] on button "button" at bounding box center [251, 201] width 10 height 10
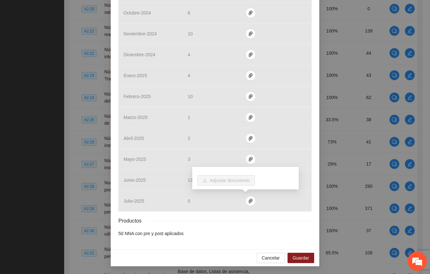
click at [226, 235] on li "50 NNA con pre y post aplicados" at bounding box center [214, 233] width 193 height 7
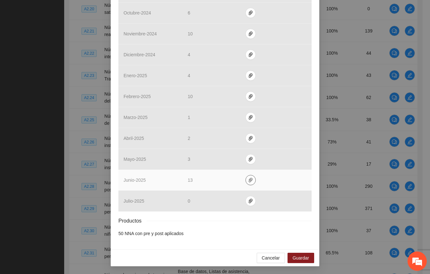
click at [248, 180] on icon "paper-clip" at bounding box center [250, 179] width 5 height 5
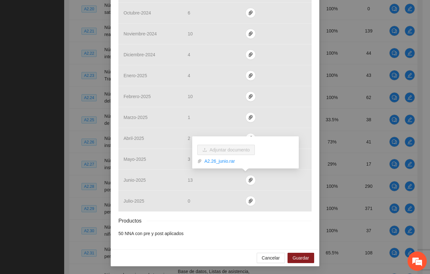
click at [279, 230] on li "50 NNA con pre y post aplicados" at bounding box center [214, 233] width 193 height 7
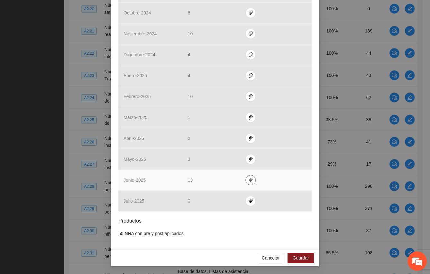
click at [249, 180] on icon "paper-clip" at bounding box center [251, 180] width 4 height 4
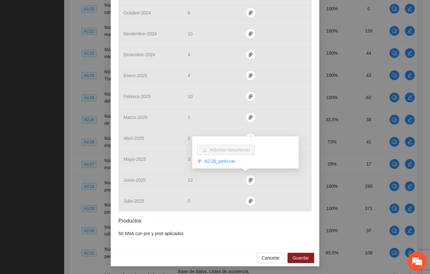
click at [209, 233] on li "50 NNA con pre y post aplicados" at bounding box center [214, 233] width 193 height 7
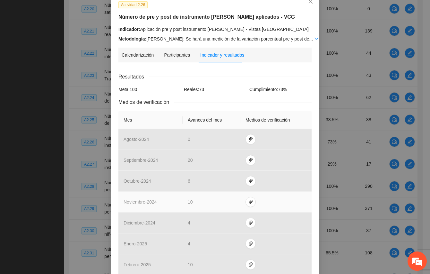
scroll to position [0, 0]
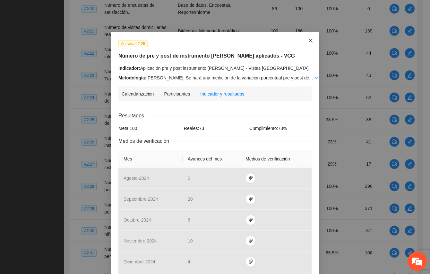
click at [308, 41] on icon "close" at bounding box center [310, 40] width 5 height 5
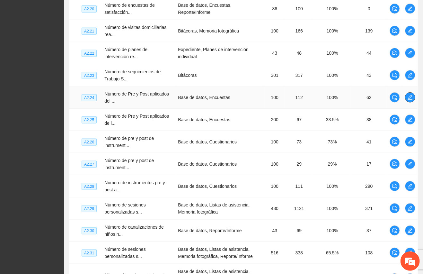
click at [412, 95] on icon "edit" at bounding box center [409, 97] width 5 height 5
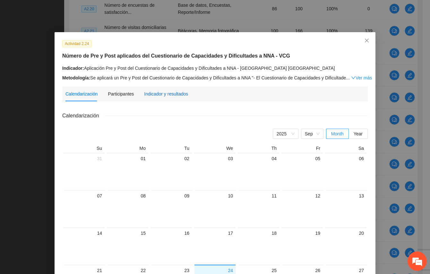
click at [162, 91] on div "Indicador y resultados" at bounding box center [166, 93] width 44 height 7
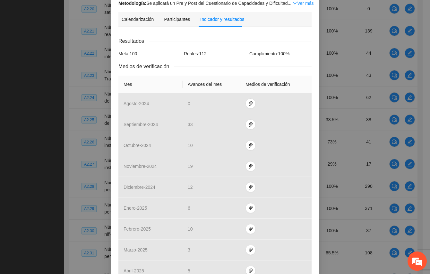
scroll to position [214, 0]
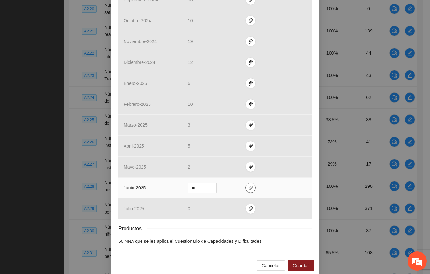
click at [248, 186] on icon "paper-clip" at bounding box center [250, 187] width 5 height 5
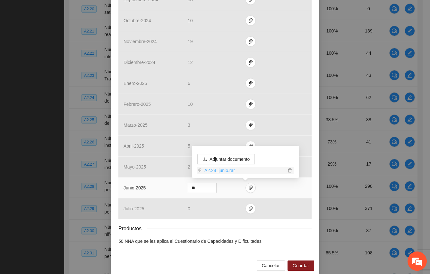
click at [217, 171] on link "A2.24_junio.rar" at bounding box center [244, 170] width 84 height 7
click at [265, 266] on span "Cancelar" at bounding box center [271, 265] width 18 height 7
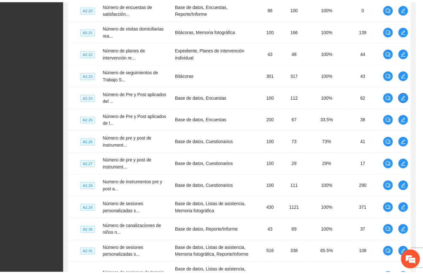
scroll to position [0, 0]
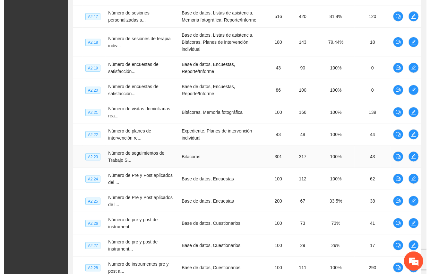
scroll to position [1567, 0]
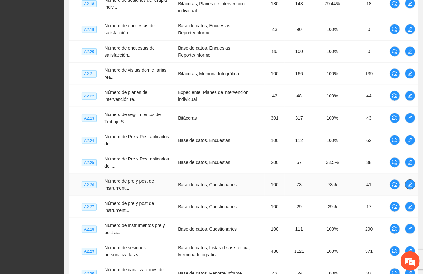
click at [408, 182] on icon "edit" at bounding box center [409, 184] width 5 height 5
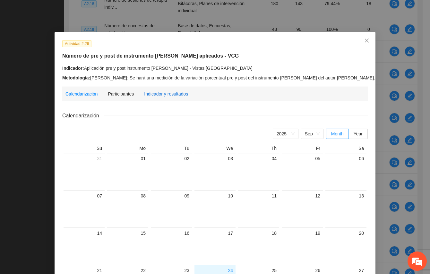
click at [179, 92] on div "Indicador y resultados" at bounding box center [166, 93] width 44 height 7
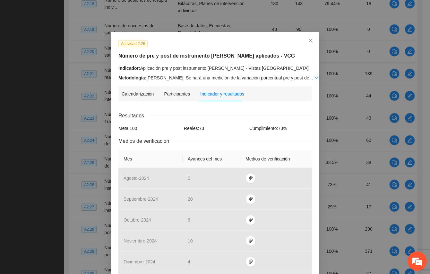
click at [211, 95] on div "Indicador y resultados" at bounding box center [222, 93] width 44 height 7
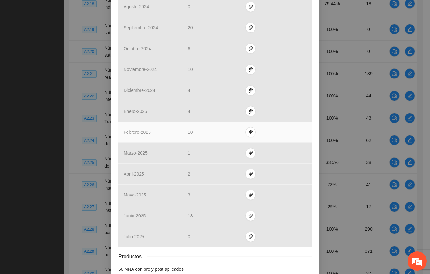
scroll to position [208, 0]
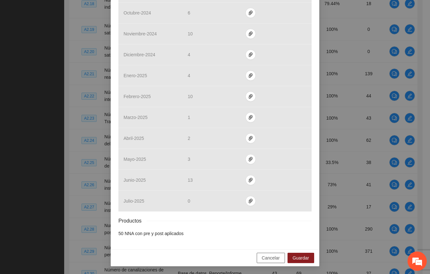
click at [275, 257] on span "Cancelar" at bounding box center [271, 257] width 18 height 7
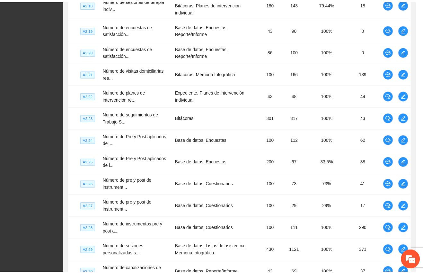
scroll to position [176, 0]
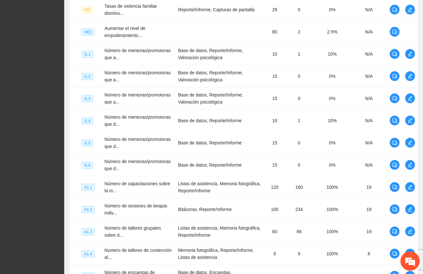
scroll to position [0, 0]
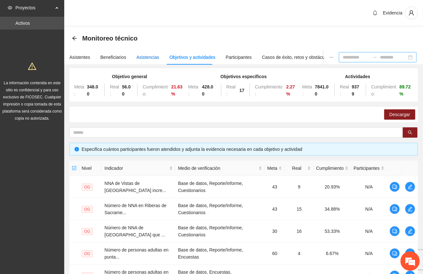
click at [149, 58] on div "Asistencias" at bounding box center [147, 57] width 23 height 7
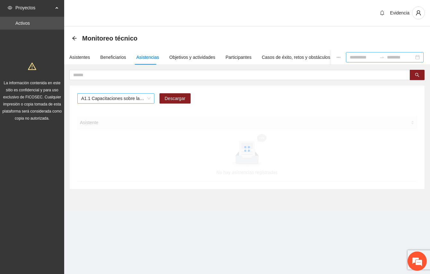
click at [135, 97] on span "A1.1 Capacitaciones sobre la metodología de funcionamiento familiar a promotora…" at bounding box center [115, 98] width 69 height 10
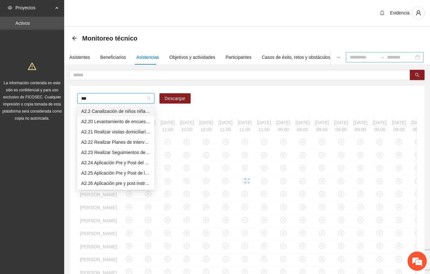
type input "****"
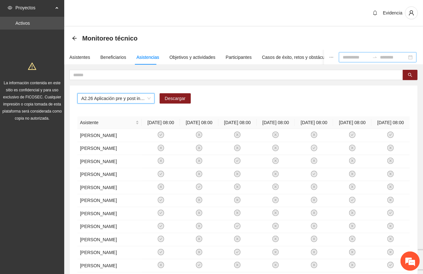
click at [343, 55] on input at bounding box center [356, 57] width 27 height 7
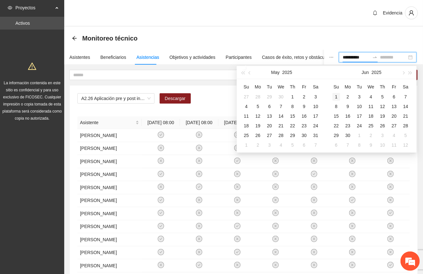
type input "**********"
click at [337, 98] on div "1" at bounding box center [336, 97] width 8 height 8
click at [354, 136] on td "1" at bounding box center [359, 135] width 12 height 10
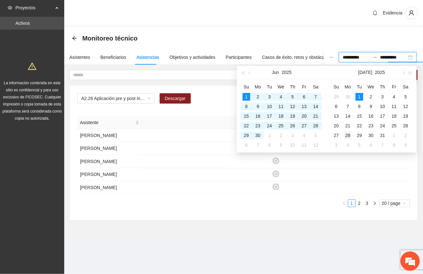
type input "**********"
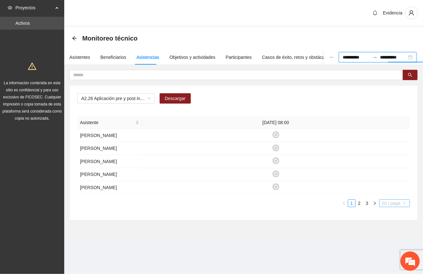
click at [390, 206] on span "20 / page" at bounding box center [394, 202] width 25 height 7
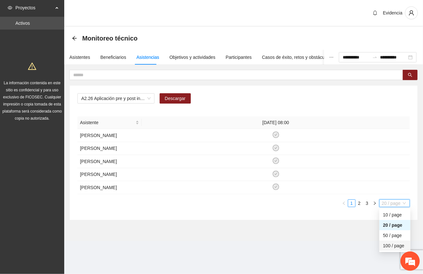
click at [387, 249] on div "100 / page" at bounding box center [394, 245] width 23 height 7
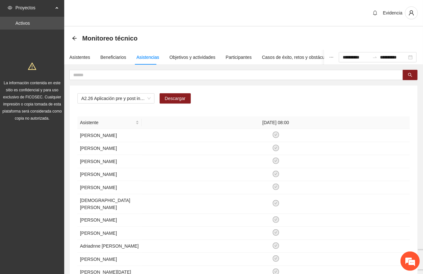
click at [295, 99] on div "A2.26 Aplicación pre y post instrumento [PERSON_NAME] - Vistas [GEOGRAPHIC_DATA]" at bounding box center [243, 100] width 332 height 15
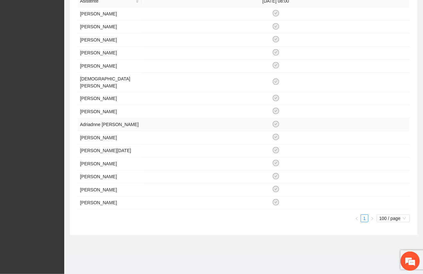
scroll to position [126, 0]
click at [27, 73] on div "Proyectos Activos La información contenida en este sitio es confidencial y para…" at bounding box center [32, 76] width 64 height 395
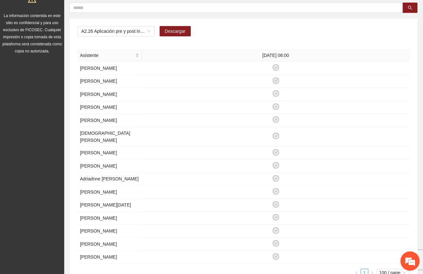
scroll to position [64, 0]
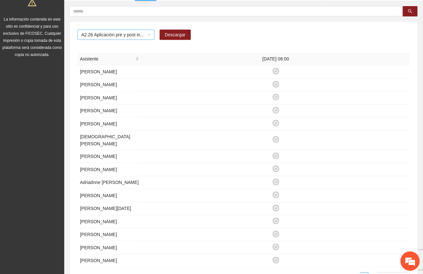
click at [149, 37] on span "A2.26 Aplicación pre y post instrumento [PERSON_NAME] - Vistas [GEOGRAPHIC_DATA]" at bounding box center [115, 35] width 69 height 10
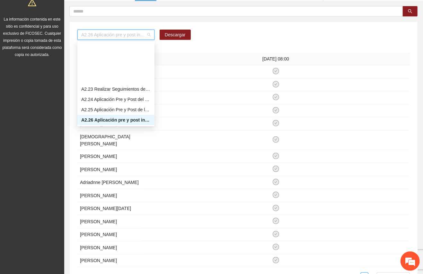
scroll to position [420, 0]
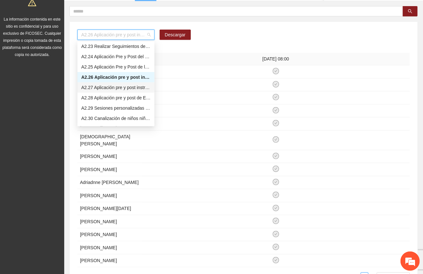
click at [122, 85] on div "A2.27 Aplicación pre y post instrumento EAFA - Vistas [GEOGRAPHIC_DATA]" at bounding box center [115, 87] width 69 height 7
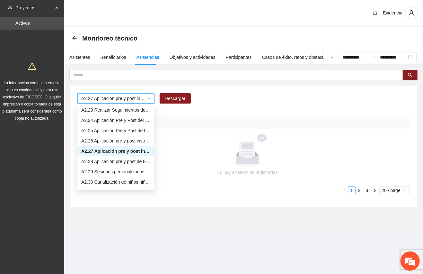
scroll to position [0, 0]
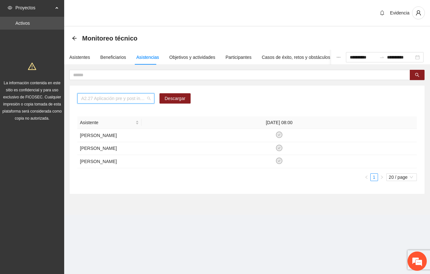
click at [149, 99] on span "A2.27 Aplicación pre y post instrumento EAFA - Vistas [GEOGRAPHIC_DATA]" at bounding box center [115, 98] width 69 height 10
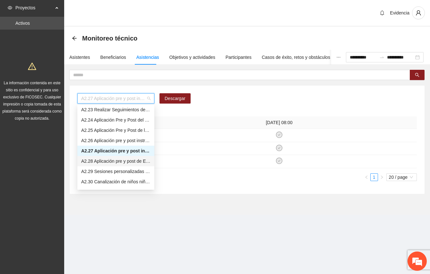
click at [137, 160] on div "A2.28 Aplicación pre y post de Escala de Funcionamiento Familiar - Vistas [GEOG…" at bounding box center [115, 160] width 69 height 7
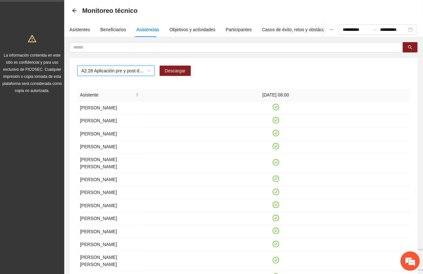
scroll to position [43, 0]
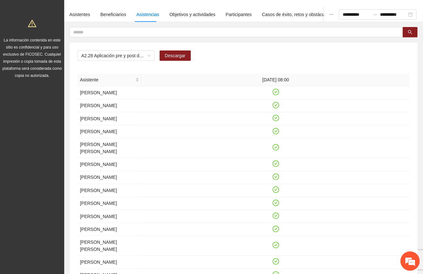
click at [319, 66] on div "A2.28 Aplicación pre y post de Escala de Funcionamiento Familiar - Vistas Cerro…" at bounding box center [244, 175] width 348 height 264
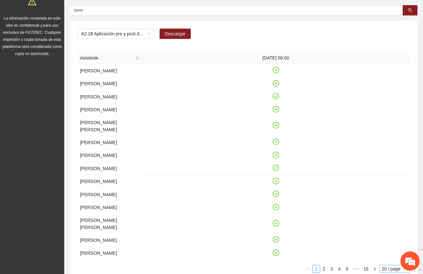
scroll to position [0, 0]
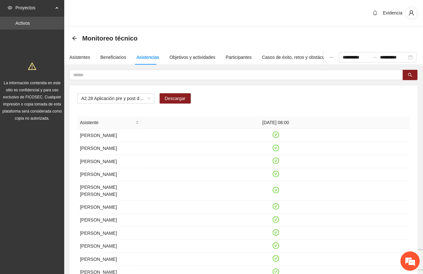
click at [275, 99] on div "A2.28 Aplicación pre y post de Escala de Funcionamiento Familiar - Vistas [GEOG…" at bounding box center [243, 100] width 332 height 15
click at [276, 99] on div "A2.28 Aplicación pre y post de Escala de Funcionamiento Familiar - Vistas [GEOG…" at bounding box center [243, 100] width 332 height 15
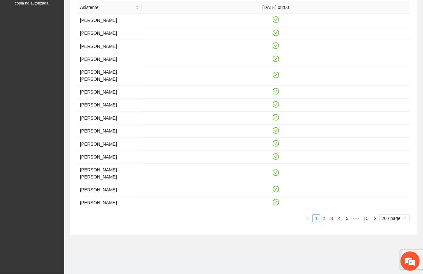
scroll to position [150, 0]
click at [396, 219] on span "20 / page" at bounding box center [394, 217] width 25 height 7
click at [388, 261] on div "100 / page" at bounding box center [394, 260] width 23 height 7
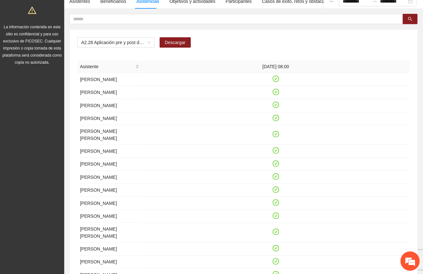
scroll to position [0, 0]
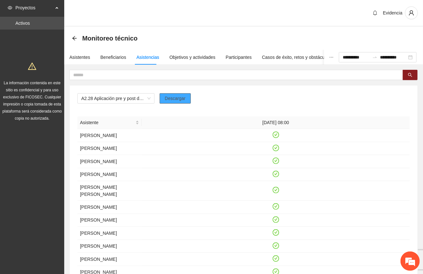
click at [177, 98] on span "Descargar" at bounding box center [175, 98] width 21 height 7
click at [146, 99] on span "A2.28 Aplicación pre y post de Escala de Funcionamiento Familiar - Vistas [GEOG…" at bounding box center [115, 98] width 69 height 10
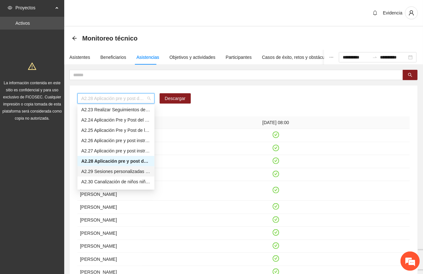
click at [119, 170] on div "A2.29 Sesiones personalizadas sobre la metodología de Funcionamiento Familiar e…" at bounding box center [115, 171] width 69 height 7
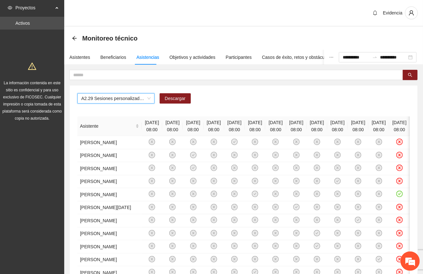
click at [151, 99] on div "A2.29 Sesiones personalizadas sobre la metodología de Funcionamiento Familiar e…" at bounding box center [115, 98] width 77 height 10
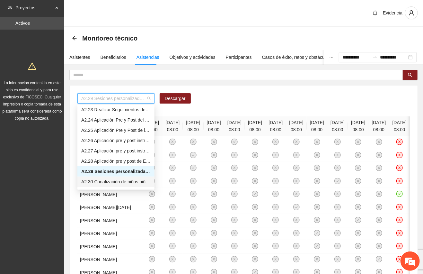
click at [110, 178] on div "A2.30 Canalización de niños niñas y adolescentes de [GEOGRAPHIC_DATA] de [GEOGR…" at bounding box center [115, 181] width 69 height 7
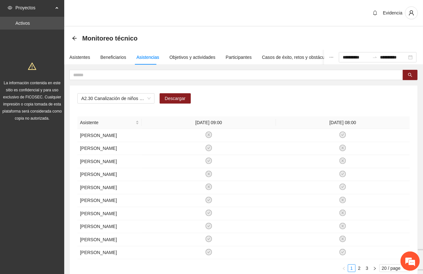
click at [352, 31] on div "Monitoreo técnico" at bounding box center [243, 38] width 359 height 23
click at [271, 94] on div "A2.30 Canalización de niños niñas y adolescentes de Riberas de [GEOGRAPHIC_DATA…" at bounding box center [243, 100] width 332 height 15
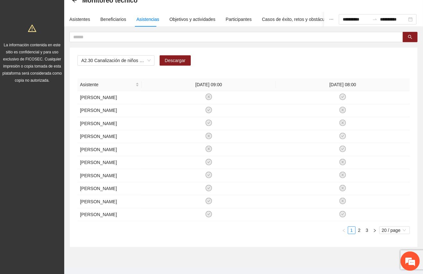
scroll to position [97, 0]
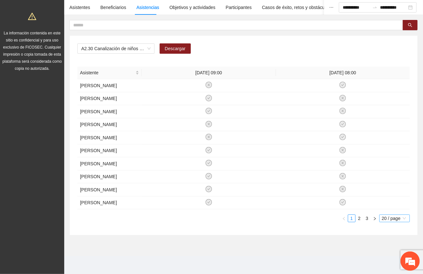
click at [395, 216] on span "20 / page" at bounding box center [394, 217] width 25 height 7
click at [388, 263] on div "100 / page" at bounding box center [394, 260] width 23 height 7
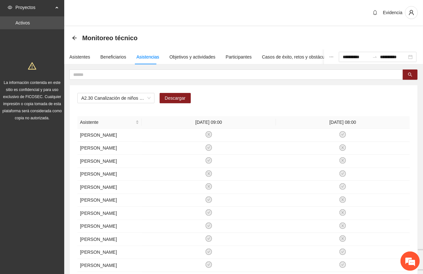
scroll to position [0, 0]
click at [343, 59] on input "**********" at bounding box center [356, 57] width 27 height 7
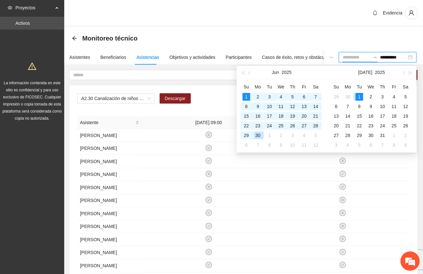
type input "**********"
click at [359, 94] on div "1" at bounding box center [359, 97] width 8 height 8
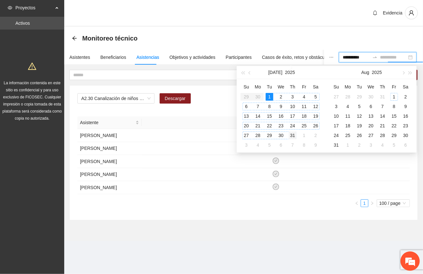
type input "**********"
click at [290, 135] on div "31" at bounding box center [293, 135] width 8 height 8
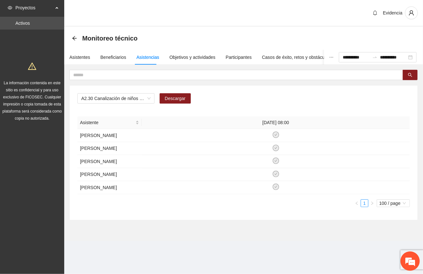
click at [285, 212] on div "Asistente [DATE] 08:00 [PERSON_NAME] [PERSON_NAME] [PERSON_NAME] [PERSON_NAME] …" at bounding box center [243, 164] width 332 height 96
drag, startPoint x: 313, startPoint y: 35, endPoint x: 317, endPoint y: 38, distance: 4.8
click at [315, 35] on div "Monitoreo técnico" at bounding box center [243, 38] width 343 height 13
click at [343, 58] on input "**********" at bounding box center [356, 57] width 27 height 7
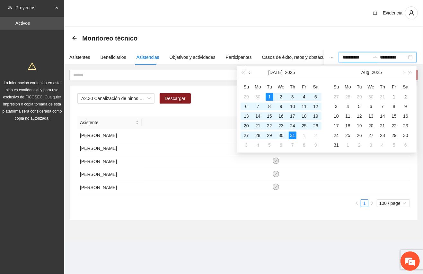
click at [253, 74] on button "button" at bounding box center [249, 72] width 7 height 13
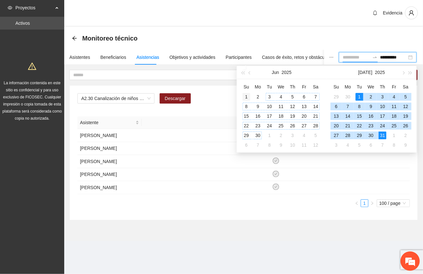
type input "**********"
click at [247, 96] on div "1" at bounding box center [246, 97] width 8 height 8
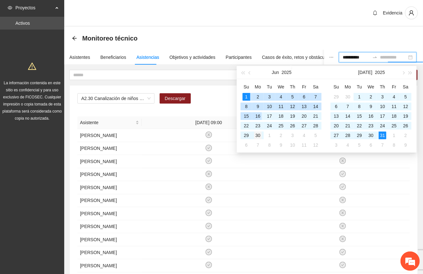
type input "**********"
click at [260, 135] on div "30" at bounding box center [258, 135] width 8 height 8
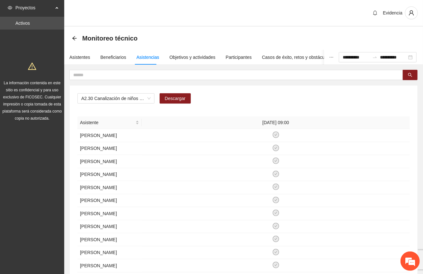
click at [266, 22] on div "Evidencia" at bounding box center [243, 13] width 359 height 27
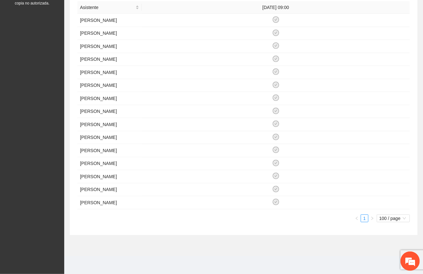
scroll to position [123, 0]
click at [246, 222] on ul "1 100 / page 50 100 10 / page 20 / page 50 / page 100 / page" at bounding box center [243, 218] width 332 height 8
click at [53, 97] on div "Proyectos Activos La información contenida en este sitio es confidencial y para…" at bounding box center [32, 79] width 64 height 388
click at [31, 195] on div "Proyectos Activos La información contenida en este sitio es confidencial y para…" at bounding box center [32, 79] width 64 height 388
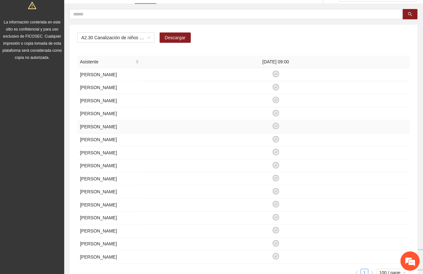
scroll to position [0, 0]
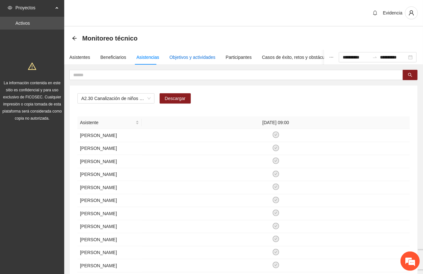
click at [193, 58] on div "Objetivos y actividades" at bounding box center [193, 57] width 46 height 7
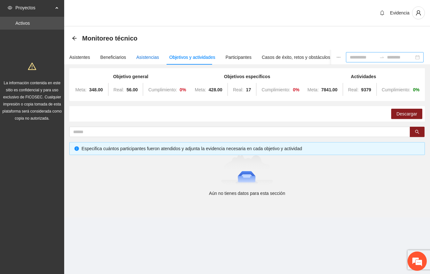
click at [145, 56] on div "Asistencias" at bounding box center [147, 57] width 23 height 7
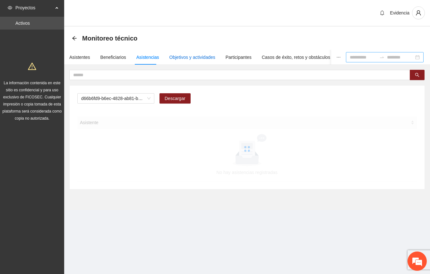
click at [186, 55] on div "Objetivos y actividades" at bounding box center [193, 57] width 46 height 7
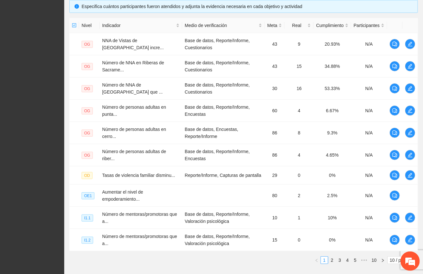
scroll to position [187, 0]
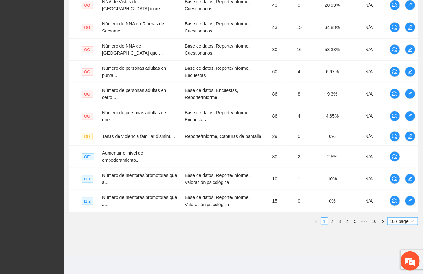
click at [397, 221] on span "10 / page" at bounding box center [402, 220] width 25 height 7
click at [395, 261] on div "100 / page" at bounding box center [402, 263] width 23 height 7
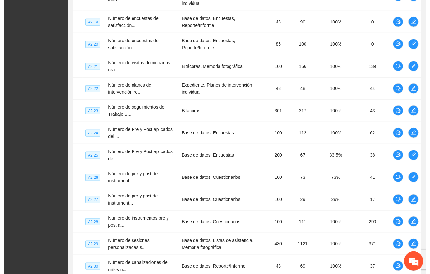
scroll to position [1630, 0]
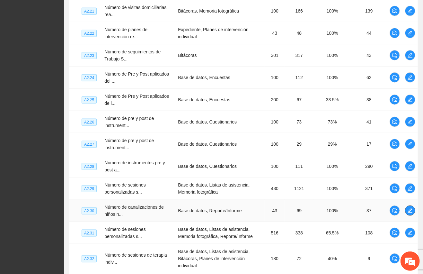
click at [409, 208] on icon "edit" at bounding box center [409, 210] width 5 height 5
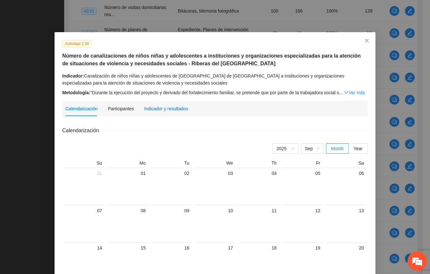
click at [168, 107] on div "Indicador y resultados" at bounding box center [166, 108] width 44 height 7
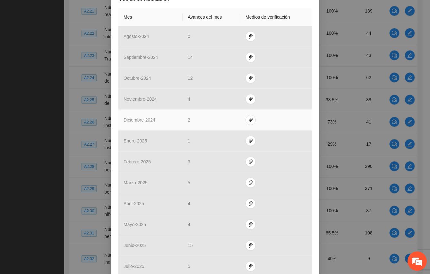
scroll to position [238, 0]
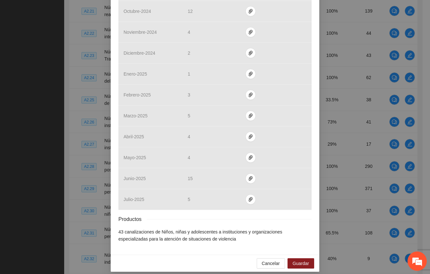
click at [43, 112] on div "Actividad 2.30 Número de canalizaciones de niños niñas y adolescentes a institu…" at bounding box center [215, 137] width 430 height 274
click at [267, 259] on span "Cancelar" at bounding box center [271, 262] width 18 height 7
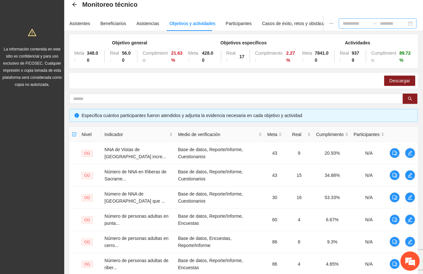
scroll to position [0, 0]
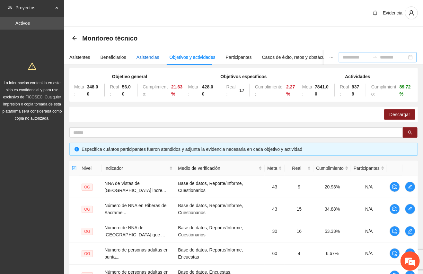
click at [143, 57] on div "Asistencias" at bounding box center [147, 57] width 23 height 7
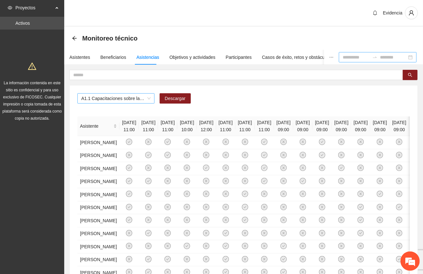
click at [148, 98] on span "A1.1 Capacitaciones sobre la metodología de funcionamiento familiar a promotora…" at bounding box center [115, 98] width 69 height 10
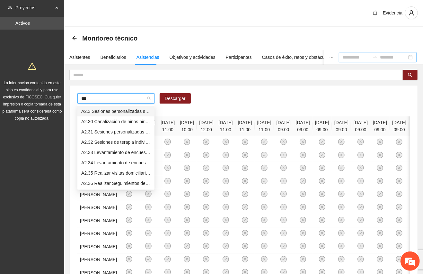
type input "****"
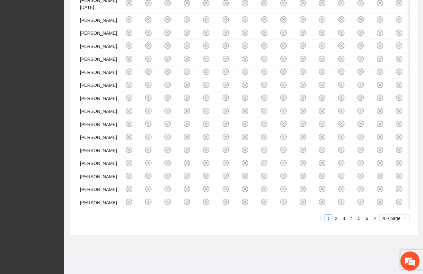
scroll to position [547, 0]
click at [395, 218] on span "20 / page" at bounding box center [394, 217] width 25 height 7
click at [386, 259] on div "100 / page" at bounding box center [394, 260] width 23 height 7
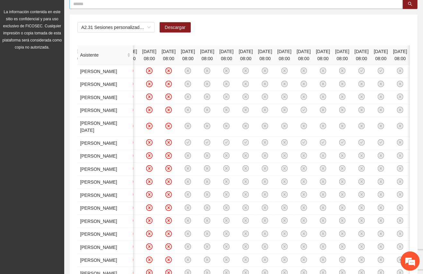
scroll to position [0, 0]
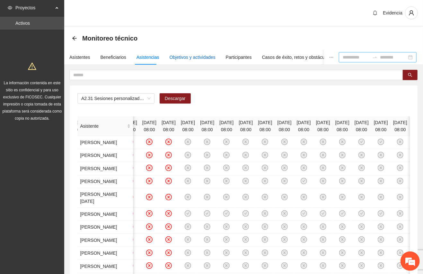
click at [201, 56] on div "Objetivos y actividades" at bounding box center [193, 57] width 46 height 7
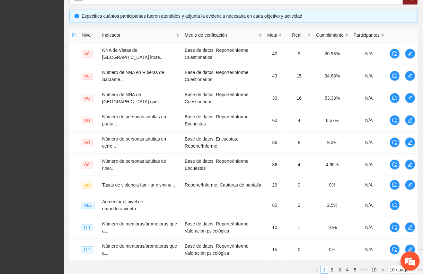
scroll to position [187, 0]
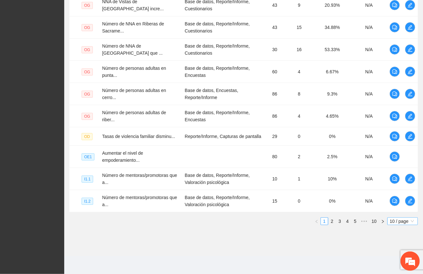
click at [409, 220] on span "10 / page" at bounding box center [402, 220] width 25 height 7
click at [396, 263] on div "100 / page" at bounding box center [402, 263] width 23 height 7
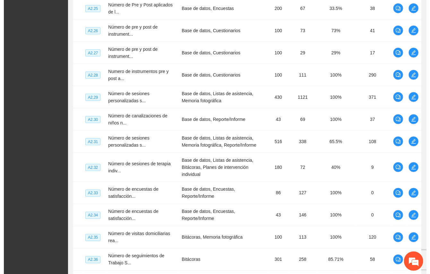
scroll to position [1737, 0]
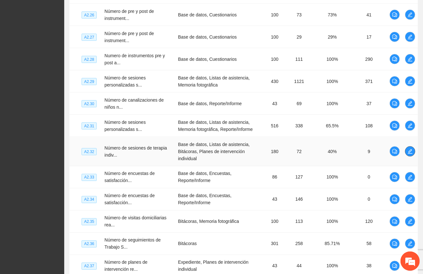
click at [409, 149] on icon "edit" at bounding box center [409, 151] width 5 height 5
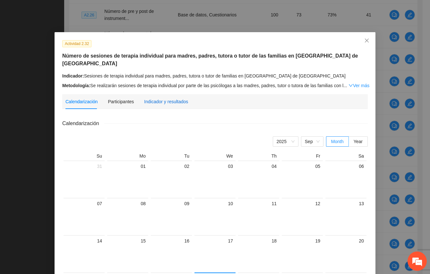
click at [166, 98] on div "Indicador y resultados" at bounding box center [166, 101] width 44 height 7
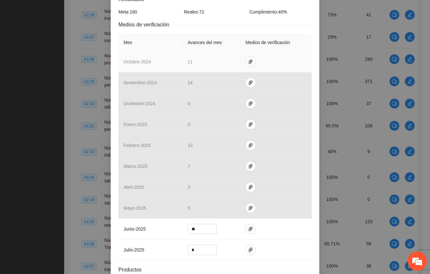
scroll to position [181, 0]
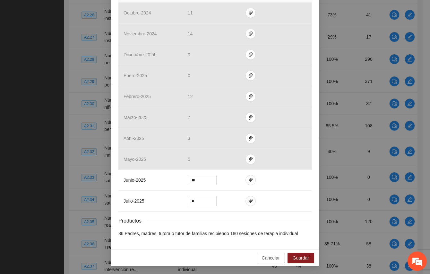
click at [264, 259] on span "Cancelar" at bounding box center [271, 257] width 18 height 7
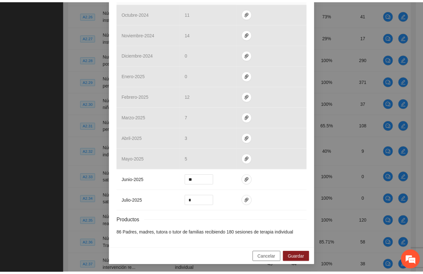
scroll to position [149, 0]
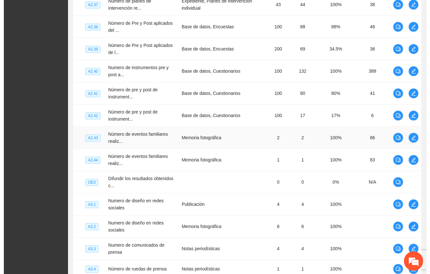
scroll to position [1869, 0]
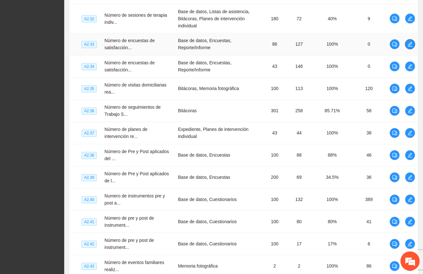
click at [413, 42] on span "edit" at bounding box center [410, 44] width 10 height 5
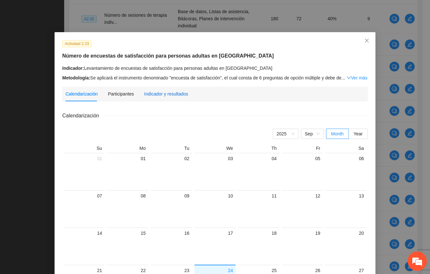
click at [159, 90] on div "Indicador y resultados" at bounding box center [166, 93] width 44 height 7
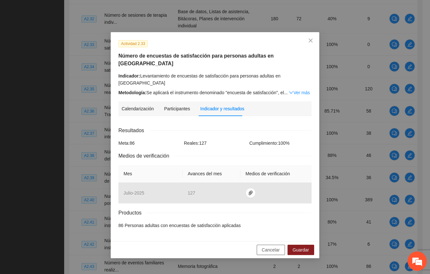
click at [266, 249] on span "Cancelar" at bounding box center [271, 249] width 18 height 7
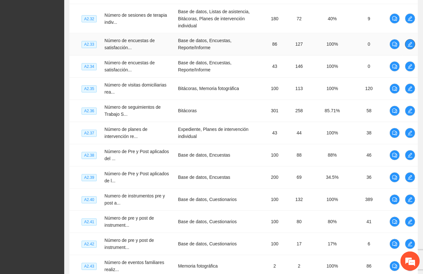
click at [411, 42] on icon "edit" at bounding box center [409, 44] width 5 height 5
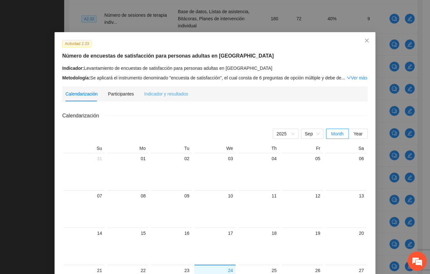
click at [164, 98] on div "Indicador y resultados" at bounding box center [166, 93] width 44 height 15
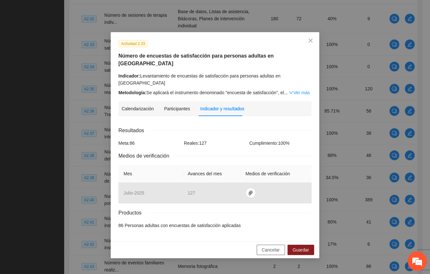
click at [266, 250] on span "Cancelar" at bounding box center [271, 249] width 18 height 7
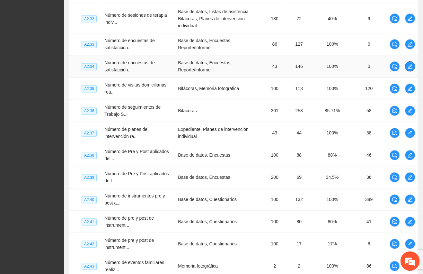
click at [409, 64] on icon "edit" at bounding box center [410, 66] width 4 height 4
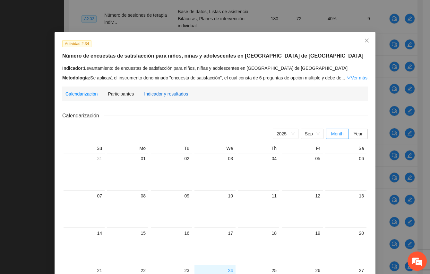
click at [170, 95] on div "Indicador y resultados" at bounding box center [166, 93] width 44 height 7
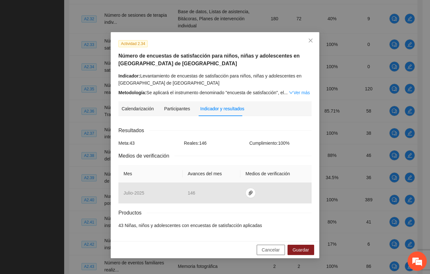
click at [268, 251] on span "Cancelar" at bounding box center [271, 249] width 18 height 7
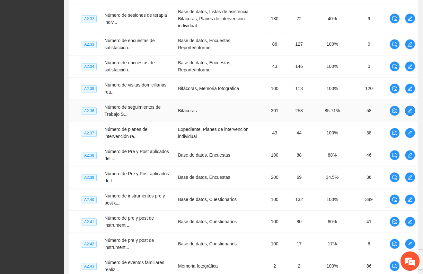
click at [410, 108] on icon "edit" at bounding box center [409, 110] width 5 height 5
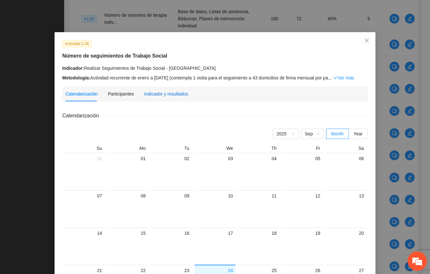
click at [157, 92] on div "Indicador y resultados" at bounding box center [166, 93] width 44 height 7
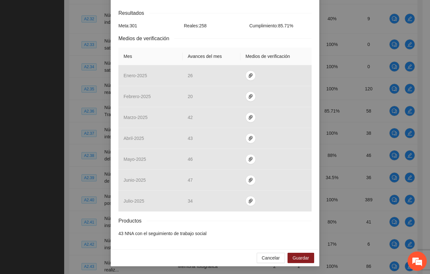
scroll to position [103, 0]
click at [185, 249] on div "Cancelar Guardar" at bounding box center [215, 257] width 209 height 17
click at [270, 255] on span "Cancelar" at bounding box center [271, 257] width 18 height 7
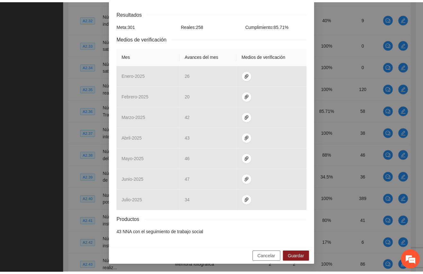
scroll to position [71, 0]
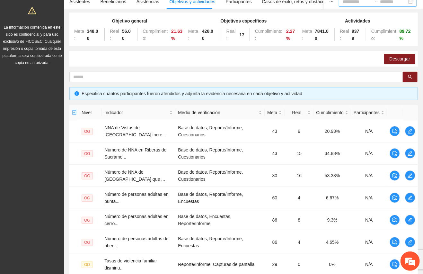
scroll to position [0, 0]
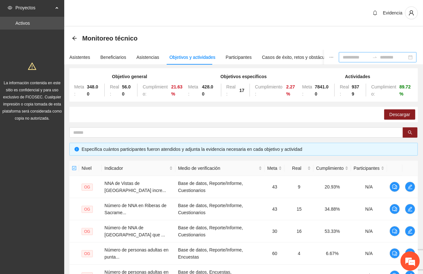
click at [206, 44] on div "Monitoreo técnico" at bounding box center [243, 38] width 343 height 13
click at [85, 58] on div "Asistentes" at bounding box center [79, 57] width 21 height 7
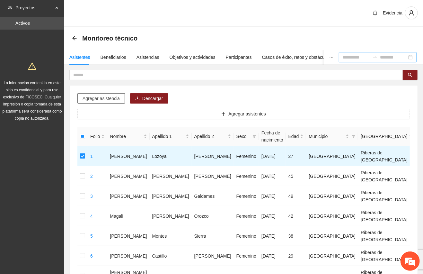
click at [111, 102] on span "Agregar asistencia" at bounding box center [101, 98] width 37 height 7
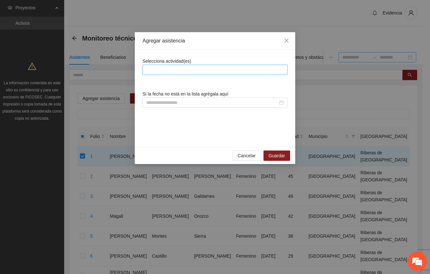
click at [167, 70] on div at bounding box center [215, 70] width 142 height 8
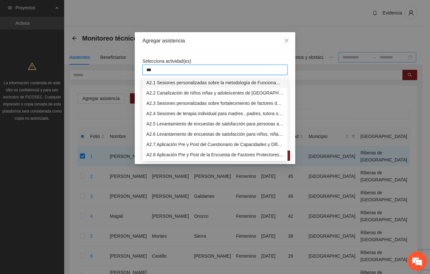
type input "****"
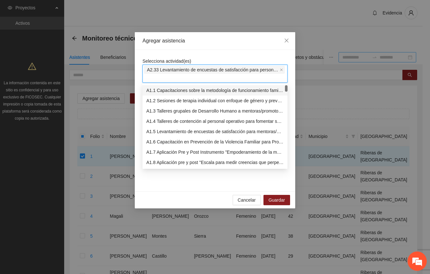
click at [204, 49] on div "Agregar asistencia" at bounding box center [215, 41] width 161 height 18
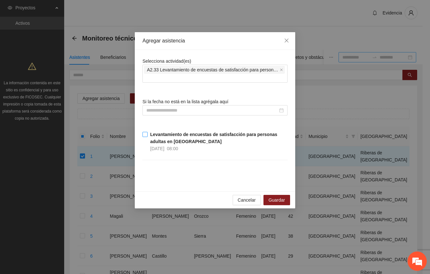
click at [154, 134] on strong "Levantamiento de encuestas de satisfacción para personas adultas en [GEOGRAPHIC…" at bounding box center [213, 138] width 127 height 12
click at [256, 201] on span "Cancelar" at bounding box center [247, 199] width 18 height 7
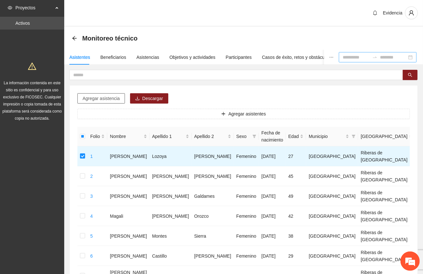
click at [104, 96] on span "Agregar asistencia" at bounding box center [101, 98] width 37 height 7
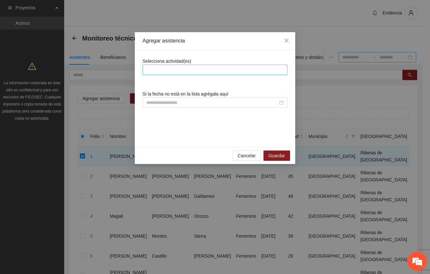
click at [196, 67] on div at bounding box center [215, 70] width 142 height 8
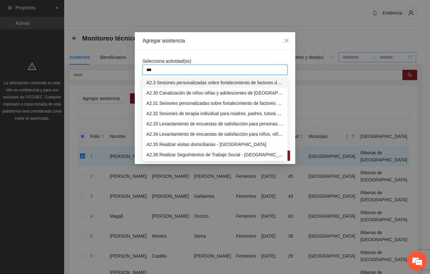
type input "****"
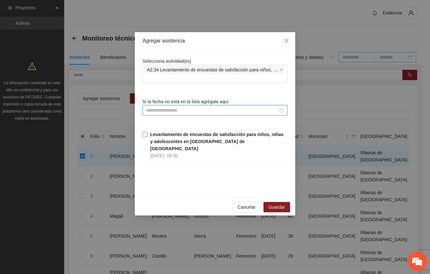
click at [154, 137] on strong "Levantamiento de encuestas de satisfacción para niños, niñas y adolescentes en …" at bounding box center [216, 141] width 133 height 19
click at [251, 203] on span "Cancelar" at bounding box center [247, 206] width 18 height 7
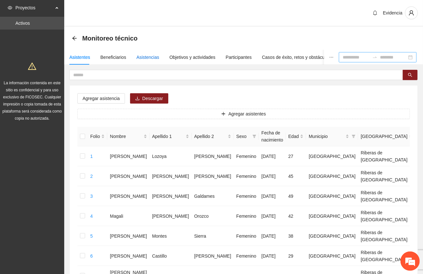
click at [144, 54] on div "Asistencias" at bounding box center [147, 57] width 23 height 7
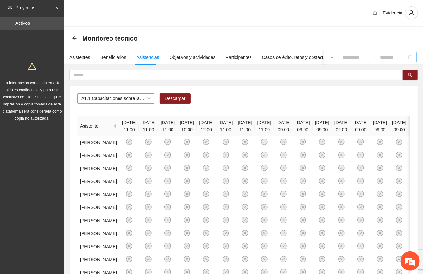
click at [149, 102] on span "A1.1 Capacitaciones sobre la metodología de funcionamiento familiar a promotora…" at bounding box center [115, 98] width 69 height 10
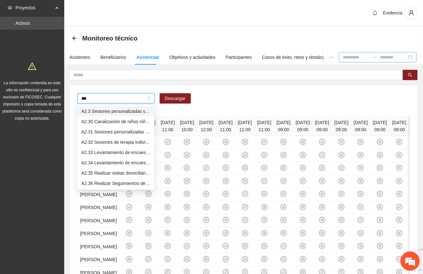
type input "****"
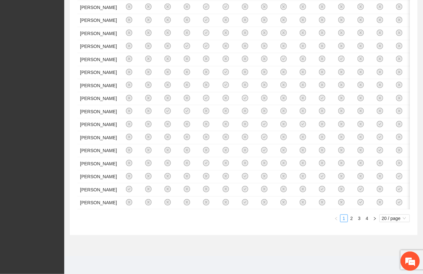
scroll to position [533, 0]
click at [387, 218] on span "20 / page" at bounding box center [394, 217] width 25 height 7
click at [390, 258] on div "100 / page" at bounding box center [394, 260] width 23 height 7
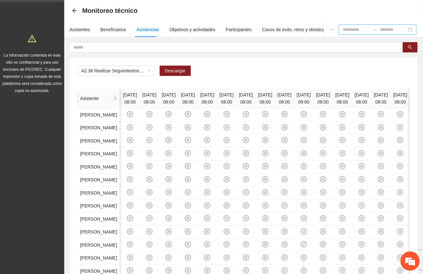
scroll to position [13, 0]
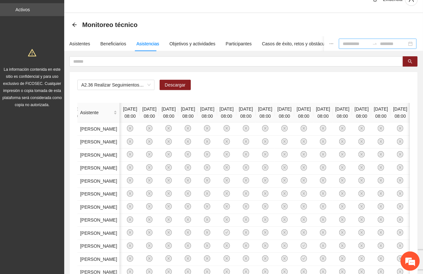
click at [344, 21] on div "Monitoreo técnico" at bounding box center [243, 24] width 343 height 13
click at [77, 46] on div "Asistentes" at bounding box center [79, 43] width 21 height 7
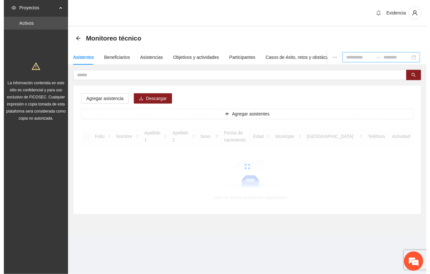
scroll to position [0, 0]
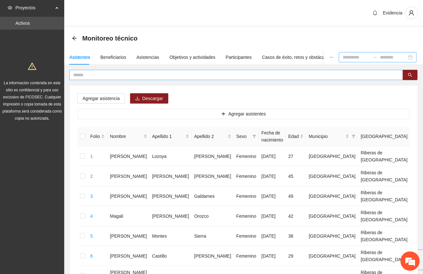
click at [86, 74] on input "text" at bounding box center [233, 74] width 321 height 7
type input "**********"
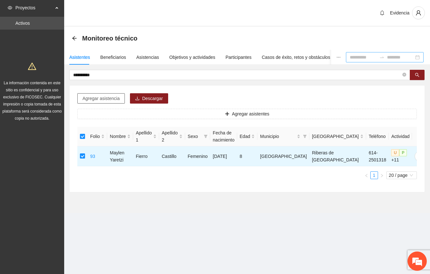
click at [103, 99] on span "Agregar asistencia" at bounding box center [101, 98] width 37 height 7
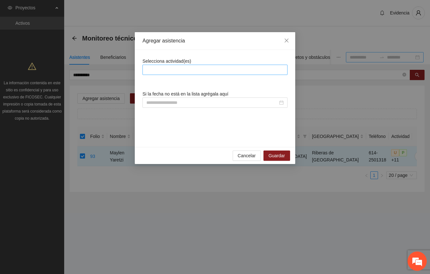
click at [155, 74] on div at bounding box center [215, 70] width 145 height 10
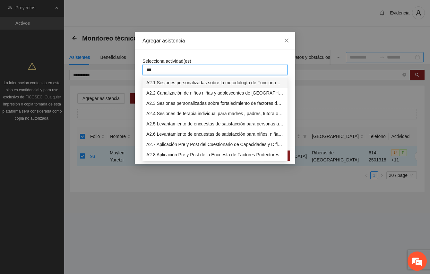
type input "****"
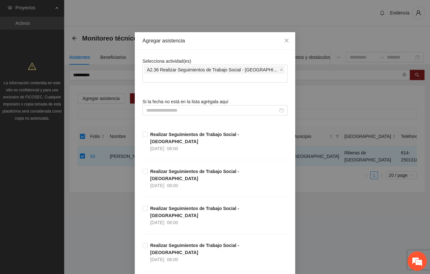
click at [212, 46] on div "Agregar asistencia" at bounding box center [215, 41] width 161 height 18
click at [163, 138] on span "Realizar Seguimientos de Trabajo Social - Zona Riberas del Sacramento 31/07/202…" at bounding box center [218, 141] width 140 height 21
click at [159, 138] on span "Realizar Seguimientos de Trabajo Social - Zona Riberas del Sacramento 31/07/202…" at bounding box center [218, 141] width 140 height 21
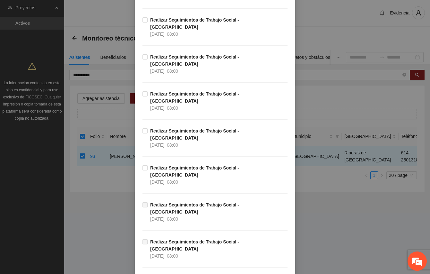
scroll to position [856, 0]
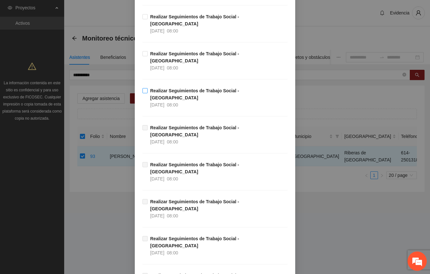
click at [154, 97] on span "Realizar Seguimientos de Trabajo Social - Zona Riberas del Sacramento 01/07/202…" at bounding box center [218, 97] width 140 height 21
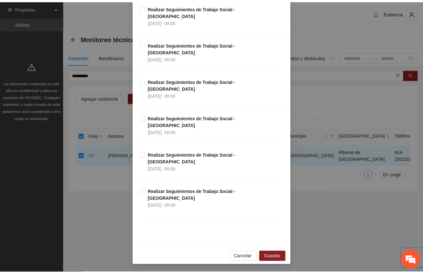
scroll to position [5682, 0]
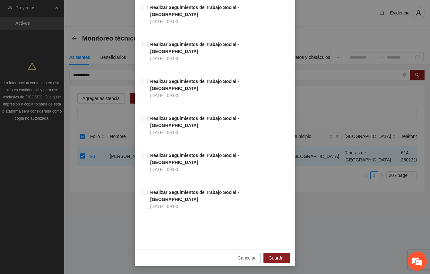
click at [248, 259] on span "Cancelar" at bounding box center [247, 257] width 18 height 7
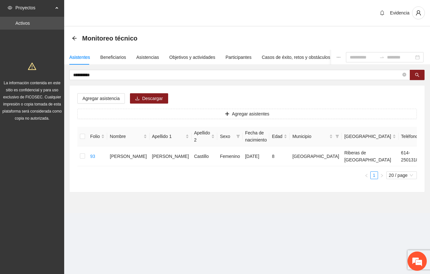
click at [285, 239] on section "**********" at bounding box center [215, 137] width 430 height 274
click at [141, 56] on div "Asistencias" at bounding box center [147, 57] width 23 height 7
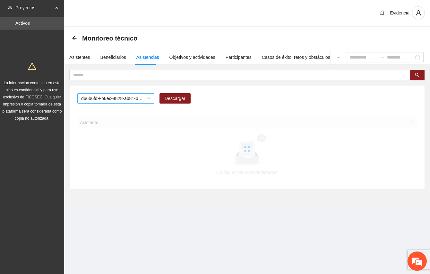
click at [145, 100] on span "d66b6fd9-b6ec-4828-ab81-b45f232f7914" at bounding box center [115, 98] width 69 height 10
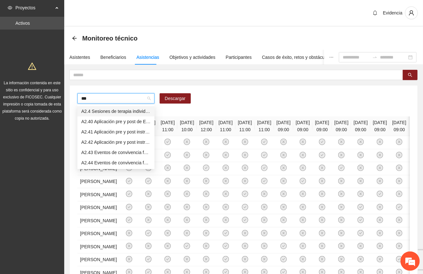
type input "****"
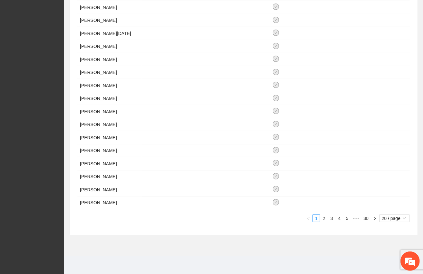
scroll to position [222, 0]
click at [387, 216] on span "20 / page" at bounding box center [394, 217] width 25 height 7
click at [386, 263] on div "100 / page" at bounding box center [394, 260] width 23 height 7
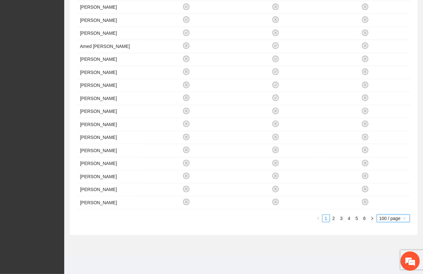
scroll to position [1527, 0]
click at [335, 220] on link "2" at bounding box center [333, 217] width 7 height 7
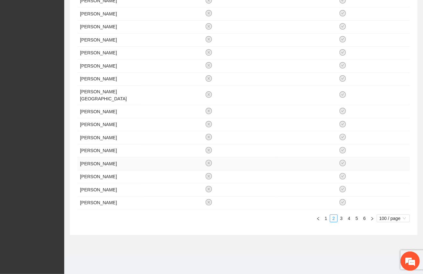
scroll to position [1547, 0]
click at [347, 219] on link "4" at bounding box center [348, 217] width 7 height 7
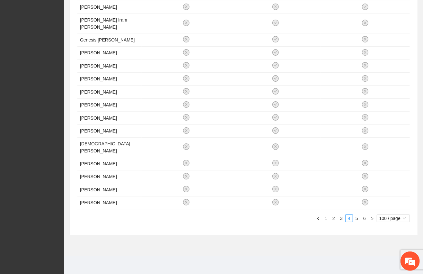
scroll to position [1514, 0]
click at [364, 218] on link "6" at bounding box center [364, 217] width 7 height 7
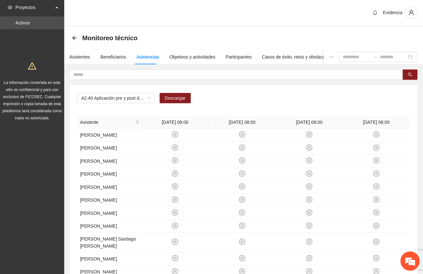
scroll to position [0, 0]
drag, startPoint x: 244, startPoint y: 96, endPoint x: 226, endPoint y: 100, distance: 18.1
click at [244, 97] on div "A2.40 Aplicación pre y post de Escala de Funcionamiento Familiar - Riberas del …" at bounding box center [243, 100] width 332 height 15
click at [87, 57] on div "Asistentes" at bounding box center [79, 57] width 21 height 7
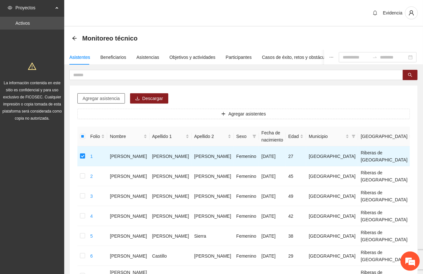
click at [108, 99] on span "Agregar asistencia" at bounding box center [101, 98] width 37 height 7
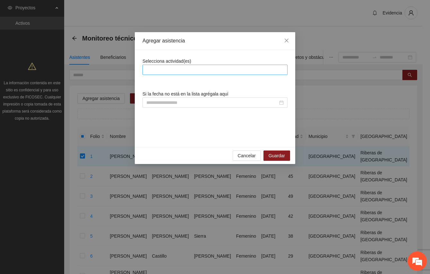
click at [206, 71] on div at bounding box center [215, 70] width 142 height 8
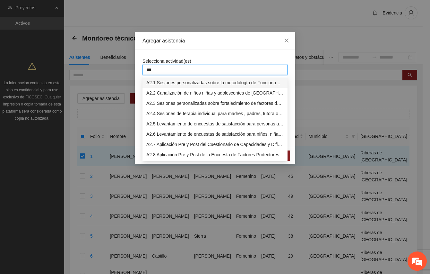
type input "****"
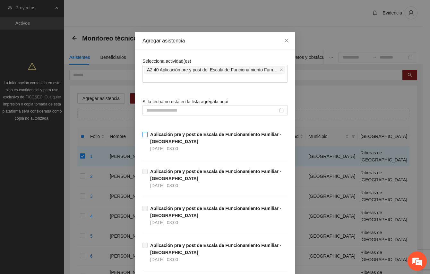
click at [166, 144] on span "Aplicación pre y post de Escala de Funcionamiento Familiar - Riberas del Sacram…" at bounding box center [218, 141] width 140 height 21
click at [284, 39] on icon "close" at bounding box center [286, 40] width 5 height 5
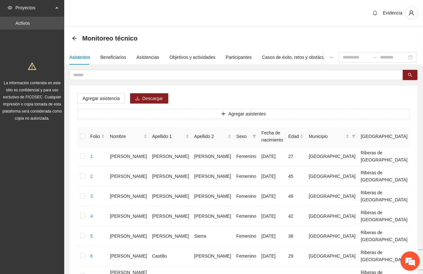
click at [275, 12] on div "Evidencia" at bounding box center [243, 13] width 359 height 27
click at [144, 58] on div "Asistencias" at bounding box center [147, 57] width 23 height 7
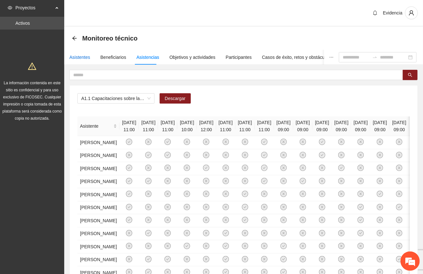
click at [79, 58] on div "Asistentes" at bounding box center [79, 57] width 21 height 7
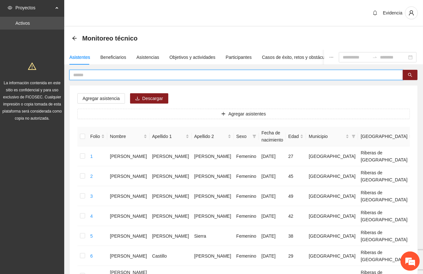
click at [77, 74] on input "text" at bounding box center [233, 74] width 321 height 7
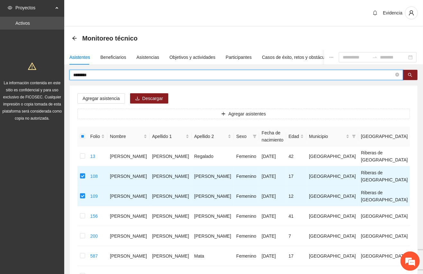
drag, startPoint x: 107, startPoint y: 72, endPoint x: 49, endPoint y: 81, distance: 58.2
click at [49, 81] on section "Proyectos Activos La información contenida en este sitio es confidencial y para…" at bounding box center [211, 244] width 423 height 489
type input "********"
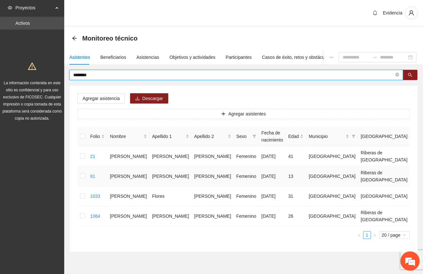
click at [80, 175] on td at bounding box center [82, 176] width 10 height 20
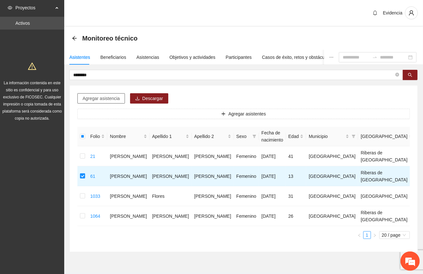
click at [110, 100] on span "Agregar asistencia" at bounding box center [101, 98] width 37 height 7
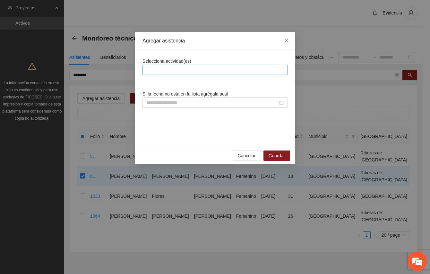
click at [195, 72] on div at bounding box center [215, 70] width 142 height 8
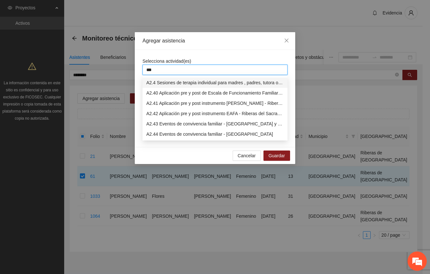
type input "****"
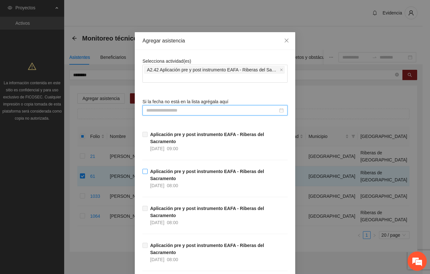
click at [156, 169] on strong "Aplicación pre y post instrumento EAFA - Riberas del Sacramento" at bounding box center [207, 175] width 114 height 12
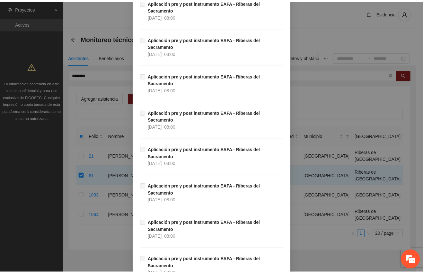
scroll to position [235, 0]
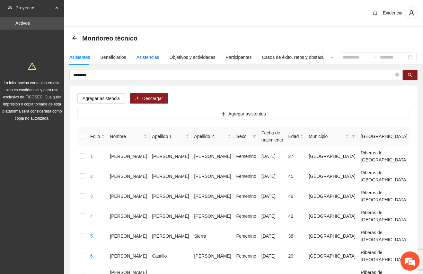
click at [148, 56] on div "Asistencias" at bounding box center [147, 57] width 23 height 7
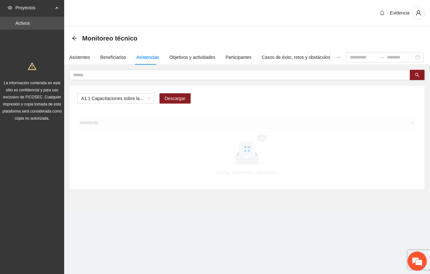
click at [268, 106] on div "A1.1 Capacitaciones sobre la metodología de funcionamiento familiar a promotora…" at bounding box center [247, 100] width 340 height 15
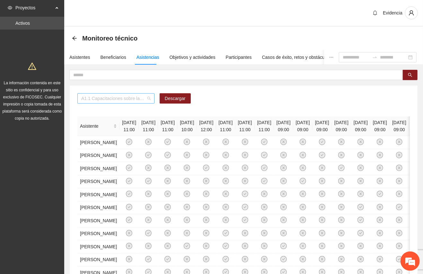
click at [144, 101] on span "A1.1 Capacitaciones sobre la metodología de funcionamiento familiar a promotora…" at bounding box center [115, 98] width 69 height 10
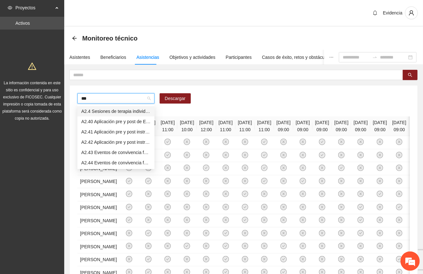
type input "****"
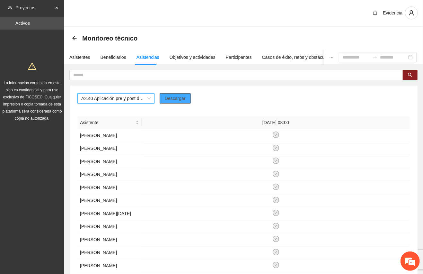
click at [180, 95] on span "Descargar" at bounding box center [175, 98] width 21 height 7
click at [209, 9] on div "Evidencia" at bounding box center [243, 13] width 359 height 27
click at [204, 12] on div "Evidencia" at bounding box center [243, 13] width 359 height 27
click at [328, 15] on div "Evidencia" at bounding box center [243, 13] width 359 height 27
click at [270, 20] on div "Evidencia" at bounding box center [243, 13] width 359 height 27
